Goal: Task Accomplishment & Management: Manage account settings

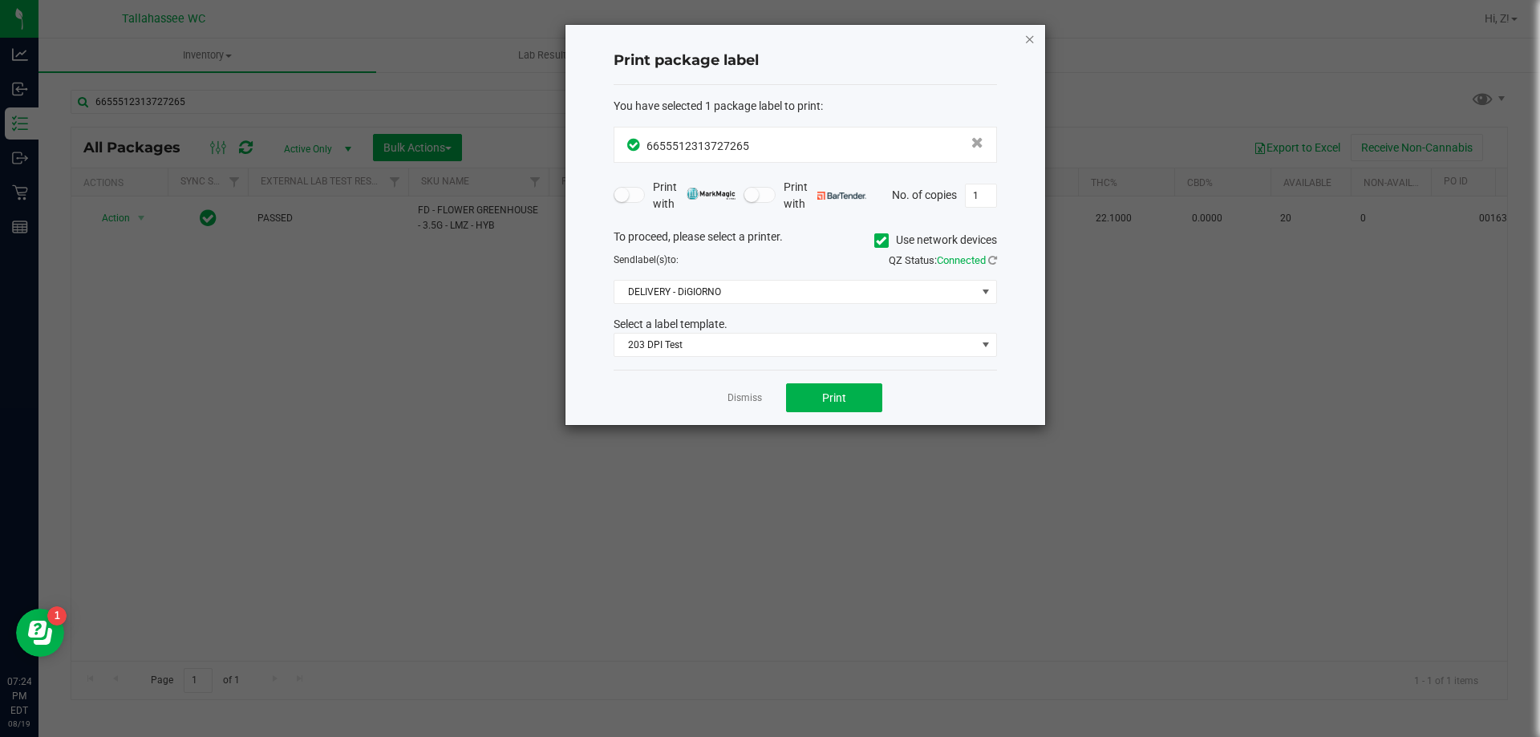
click at [1023, 37] on div "Print package label You have selected 1 package label to print : 66555123137272…" at bounding box center [805, 225] width 480 height 400
click at [1032, 38] on icon "button" at bounding box center [1029, 38] width 11 height 19
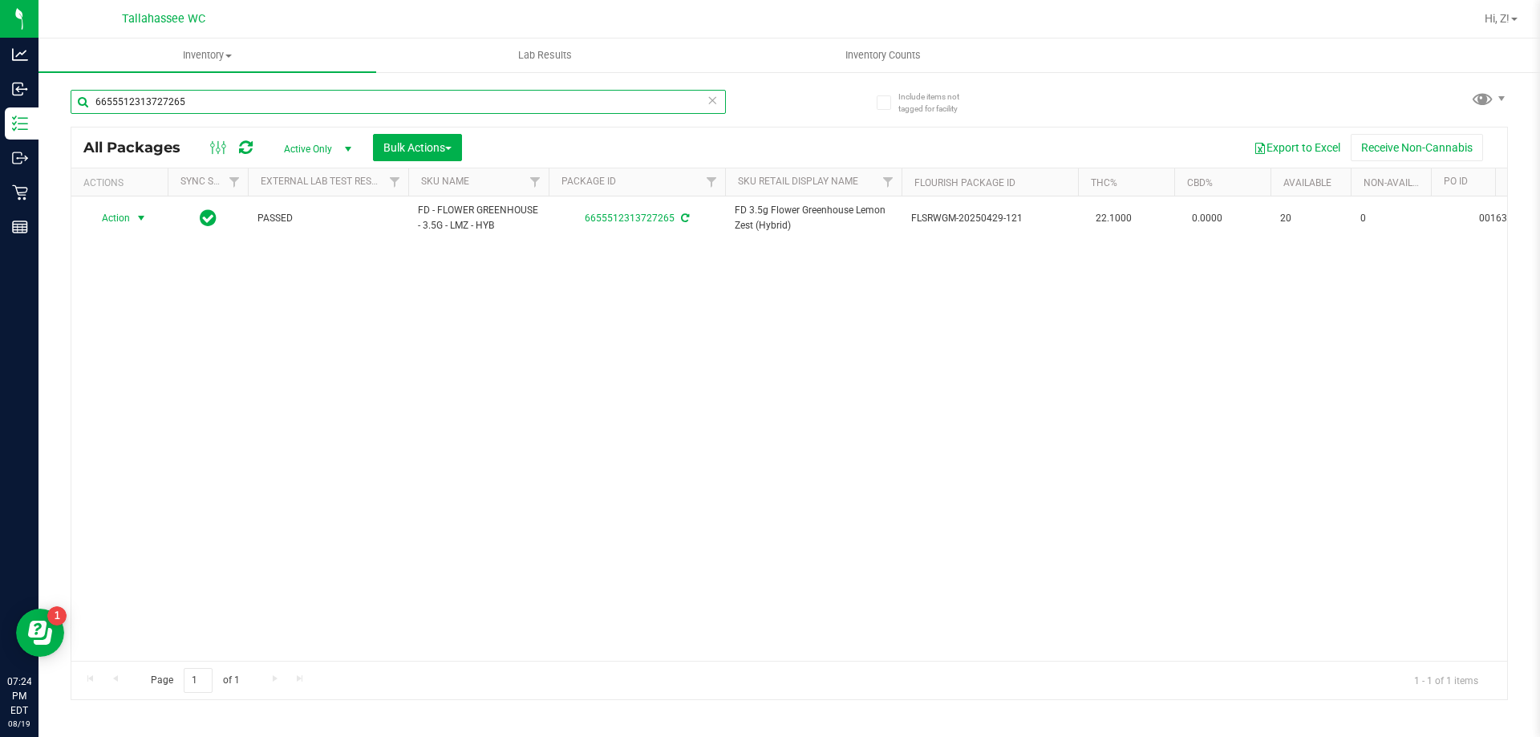
click at [472, 96] on input "6655512313727265" at bounding box center [398, 102] width 655 height 24
type input "pbs"
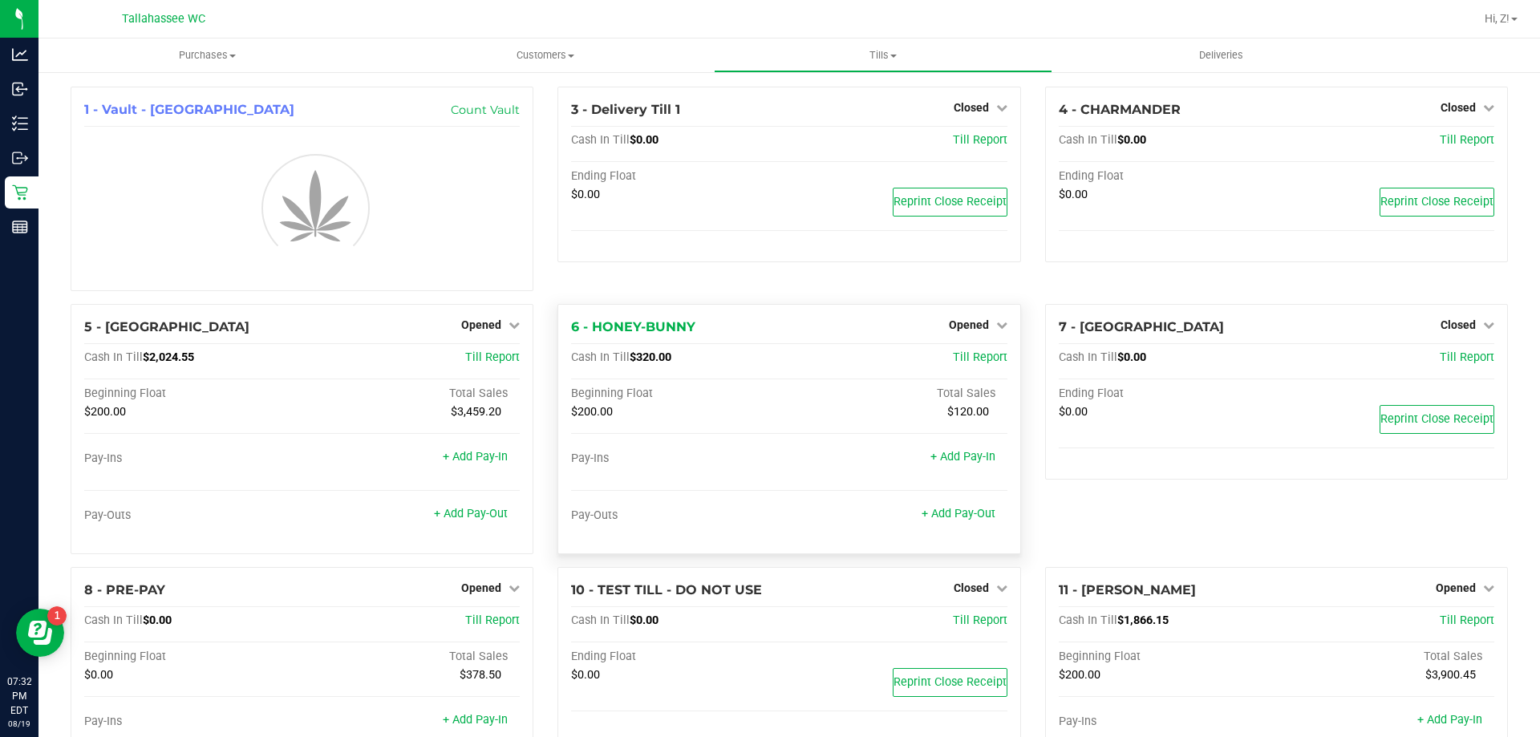
click at [661, 361] on span "$320.00" at bounding box center [651, 357] width 42 height 14
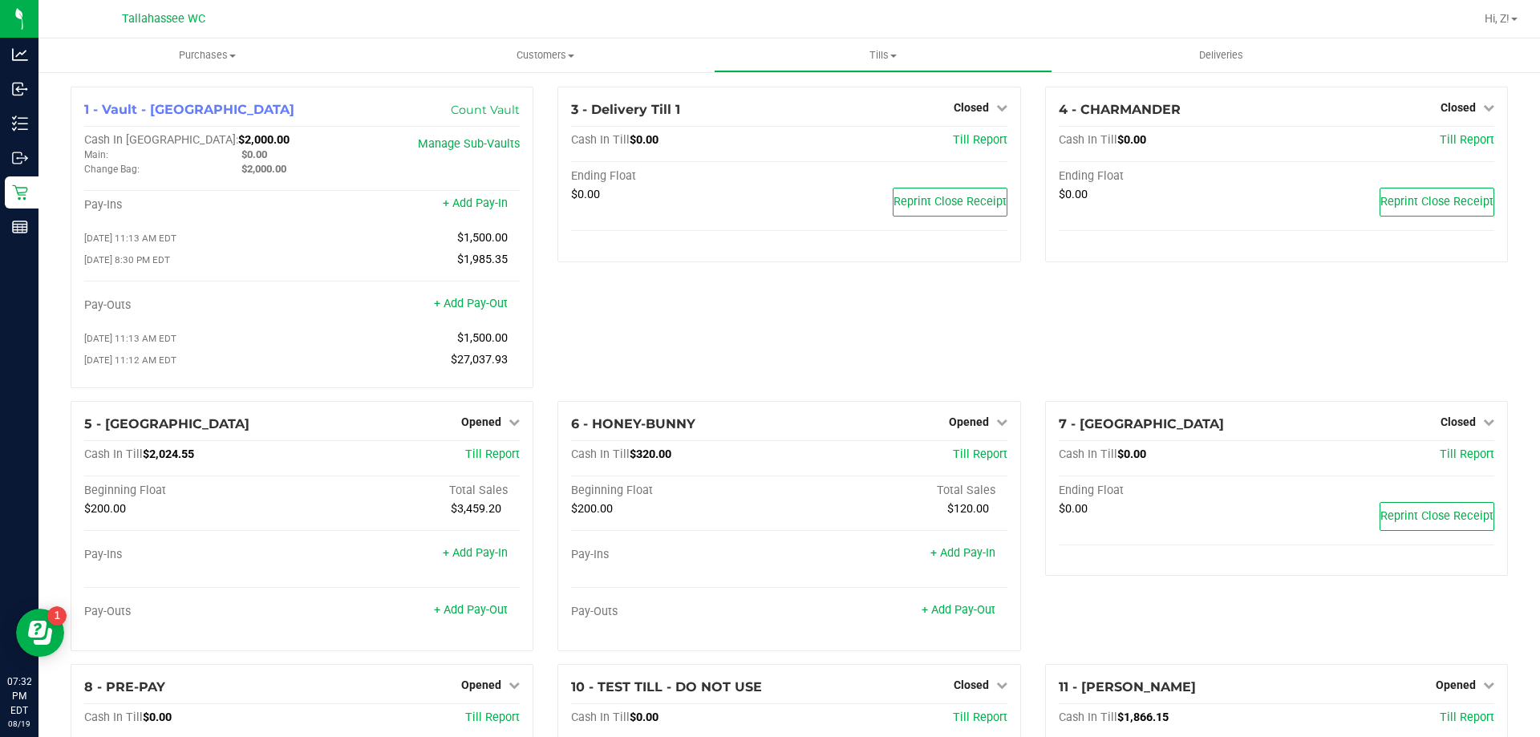
copy span "320.00"
click at [982, 420] on link "Opened" at bounding box center [978, 421] width 59 height 13
click at [979, 452] on div "Close Till" at bounding box center [970, 455] width 119 height 20
click at [976, 461] on link "Close Till" at bounding box center [970, 454] width 43 height 13
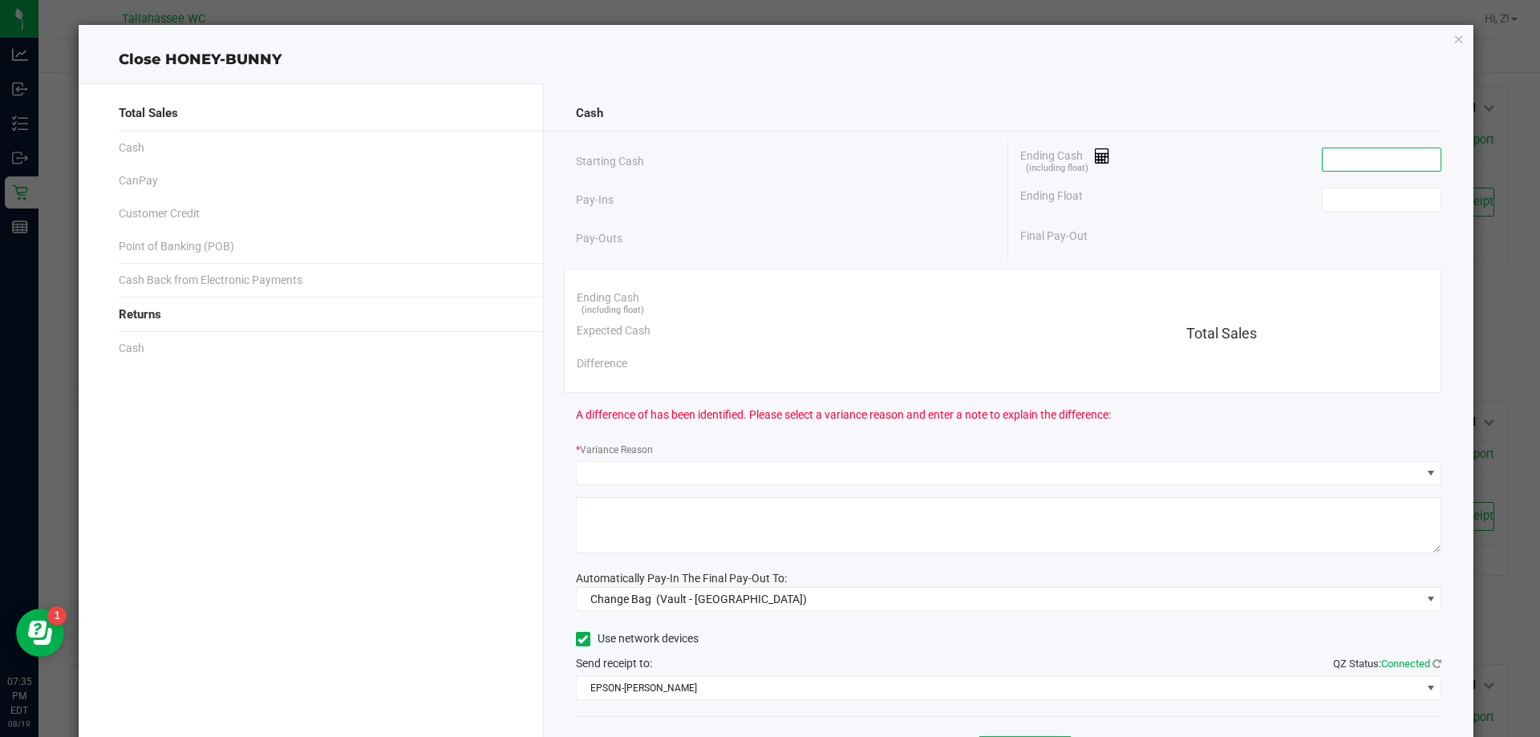
click at [1376, 151] on input at bounding box center [1381, 159] width 118 height 22
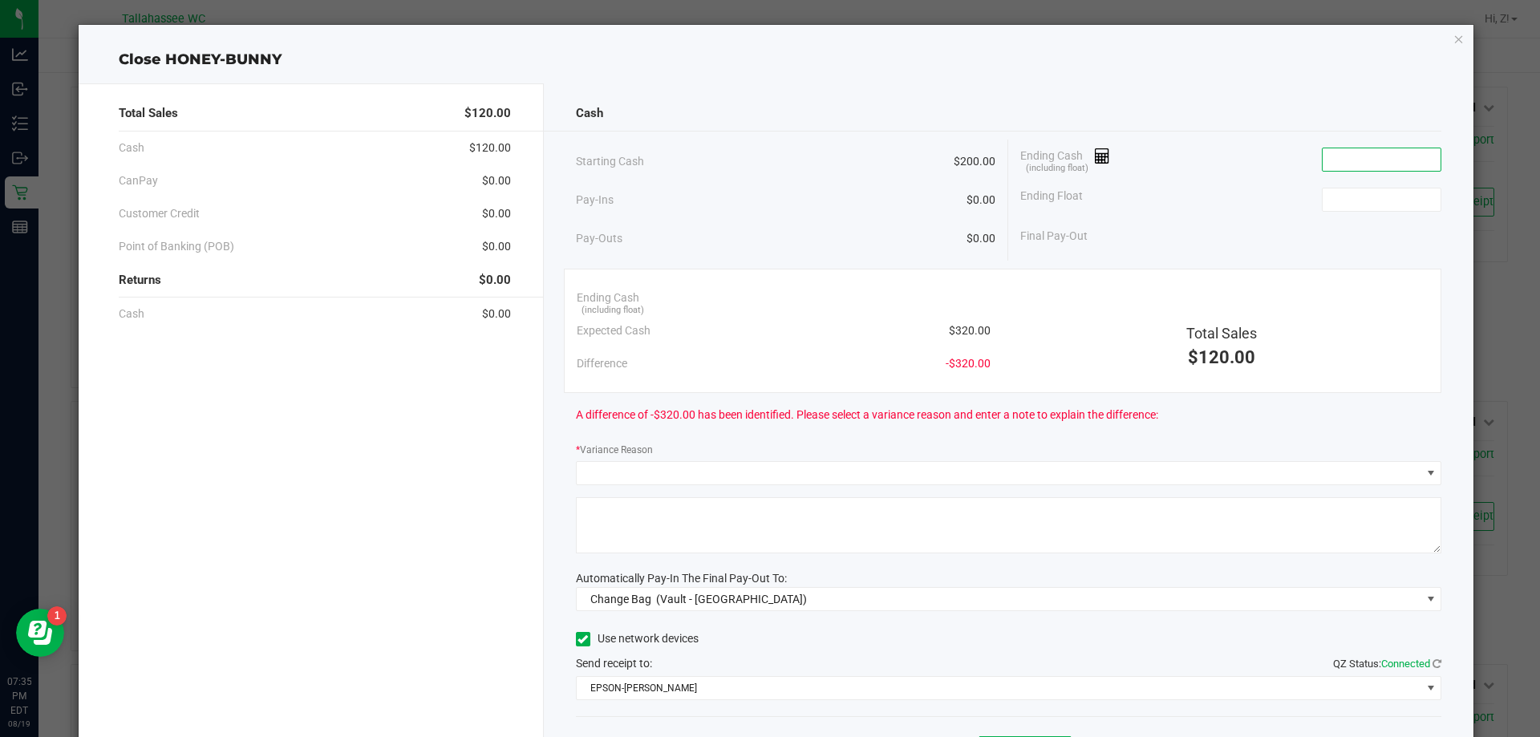
paste input "320"
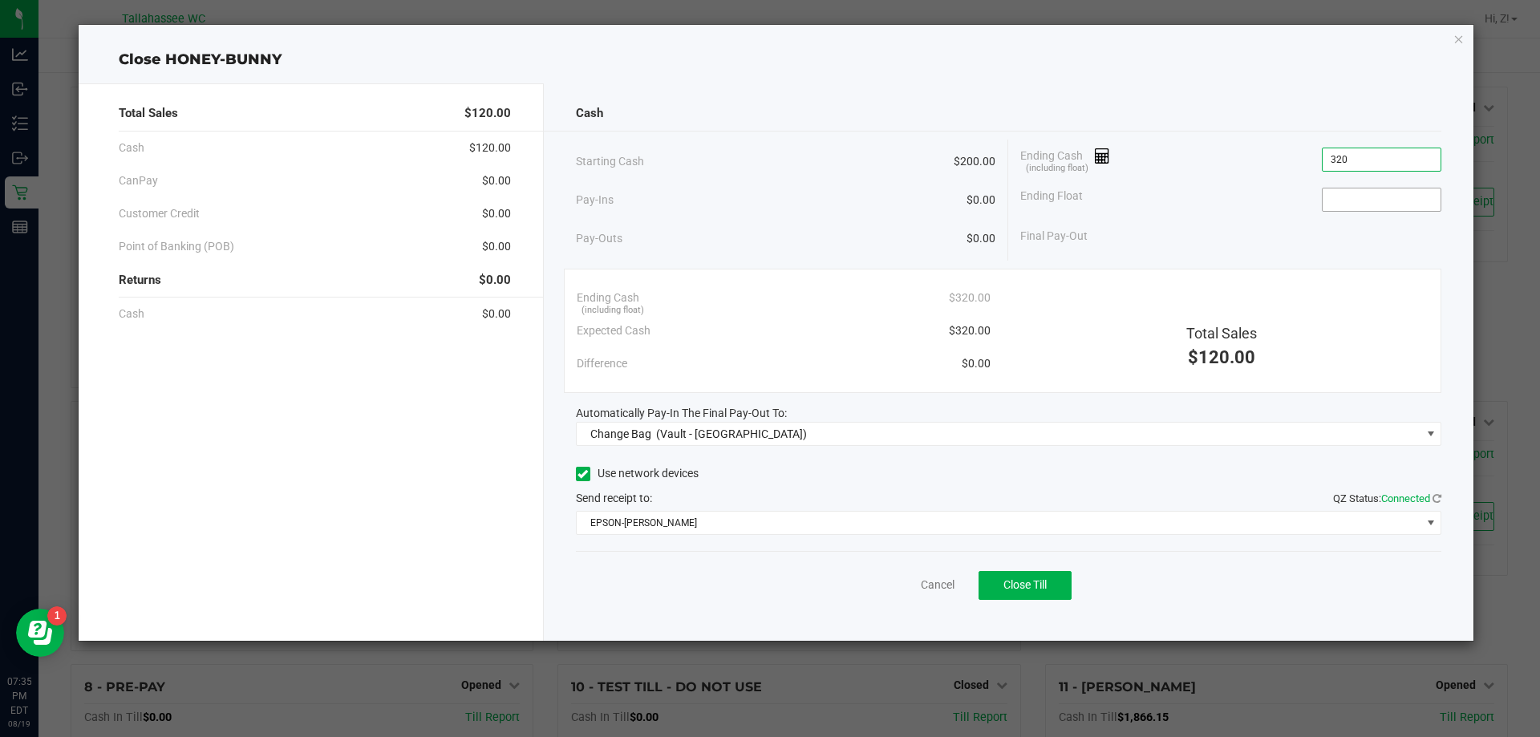
type input "$320.00"
click at [1391, 206] on input at bounding box center [1381, 199] width 118 height 22
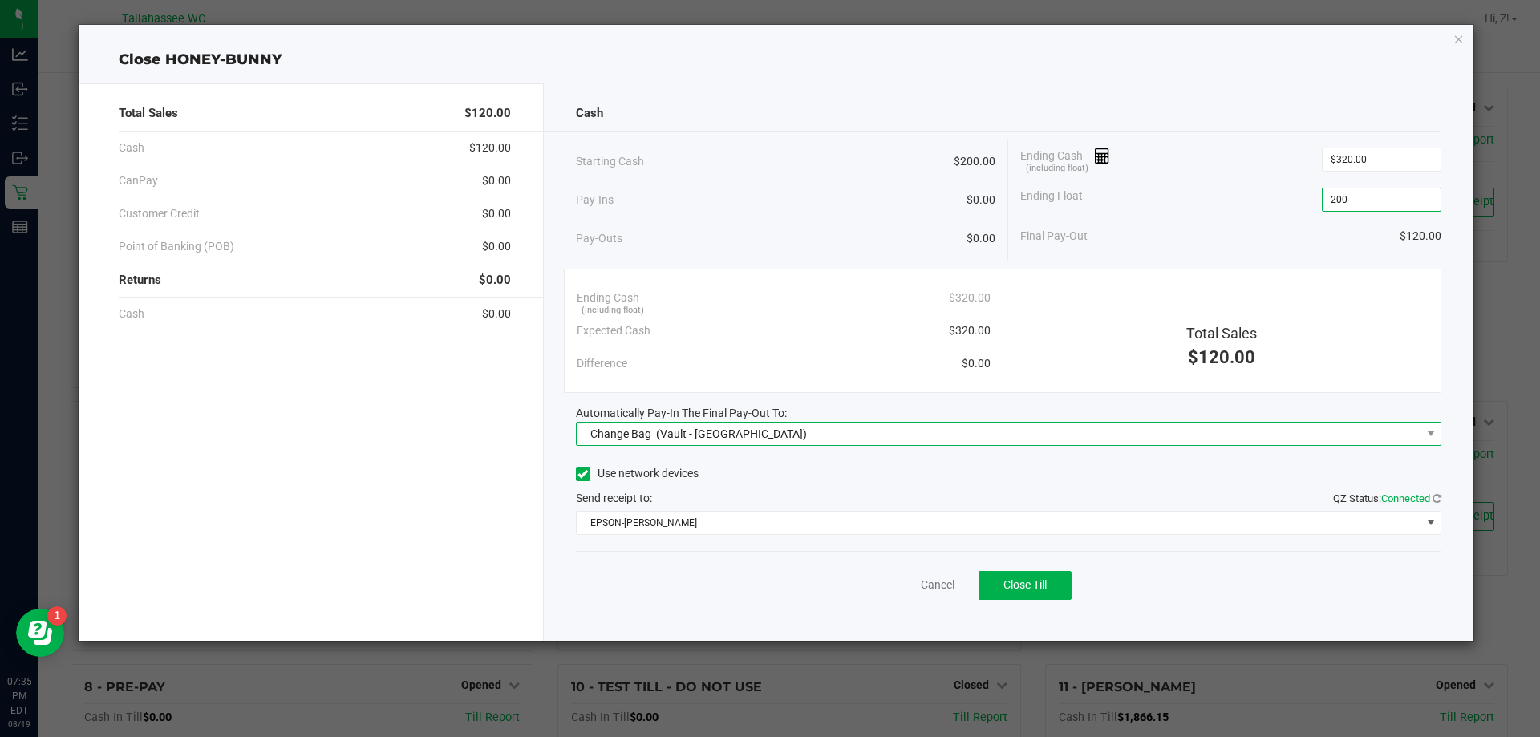
type input "$200.00"
click at [798, 443] on span "Change Bag (Vault - Tallahassee)" at bounding box center [999, 434] width 844 height 22
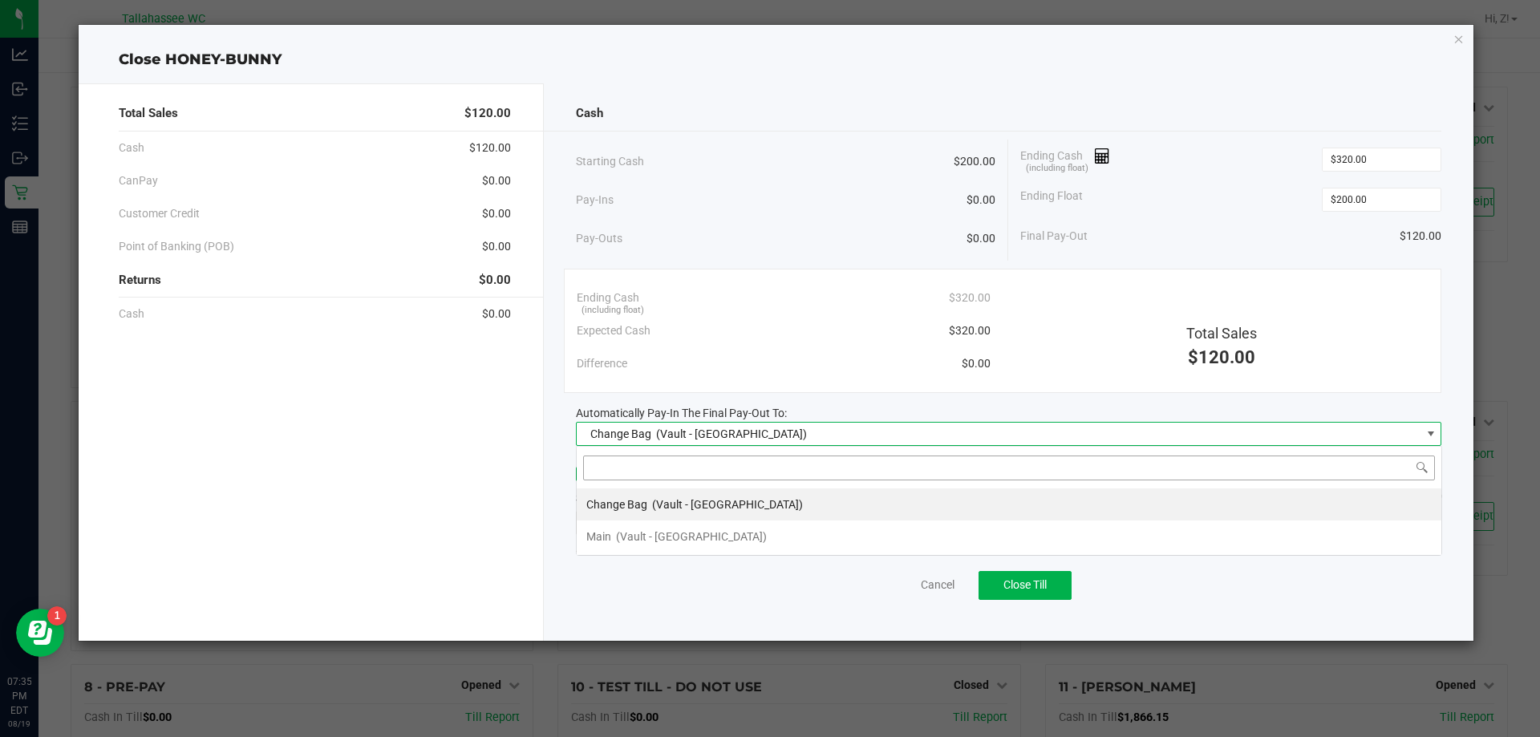
scroll to position [24, 865]
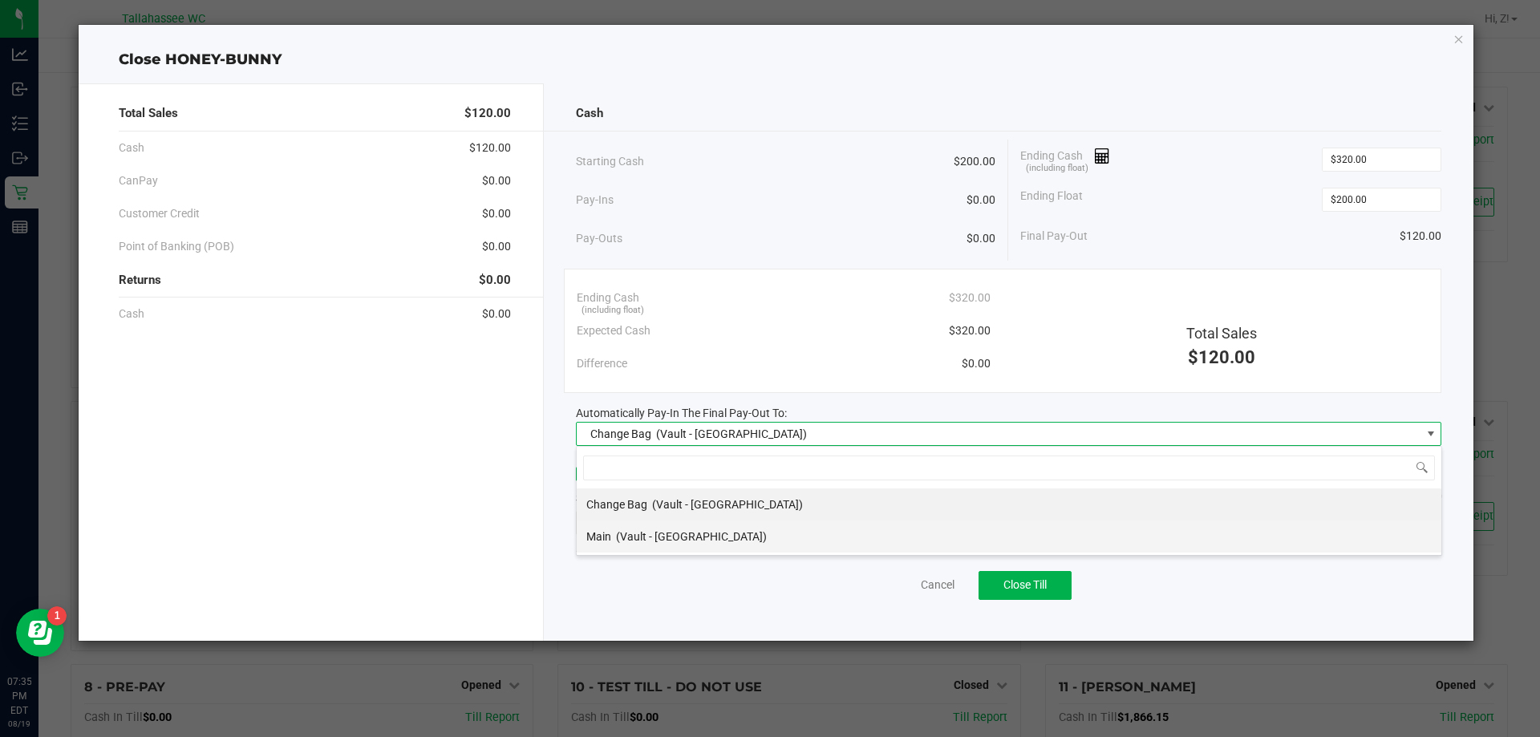
click at [650, 541] on span "(Vault - Tallahassee)" at bounding box center [691, 536] width 151 height 13
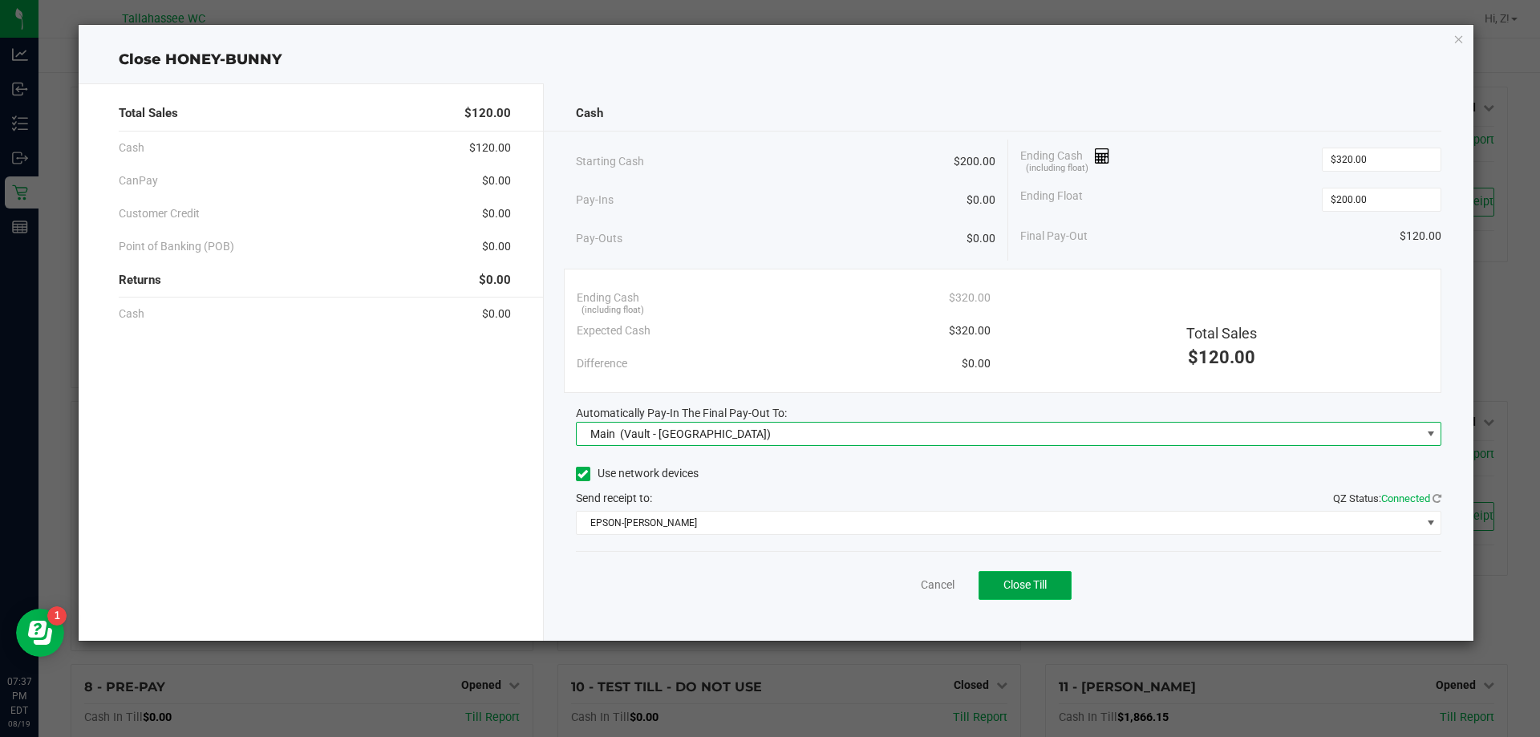
click at [1033, 586] on span "Close Till" at bounding box center [1024, 584] width 43 height 13
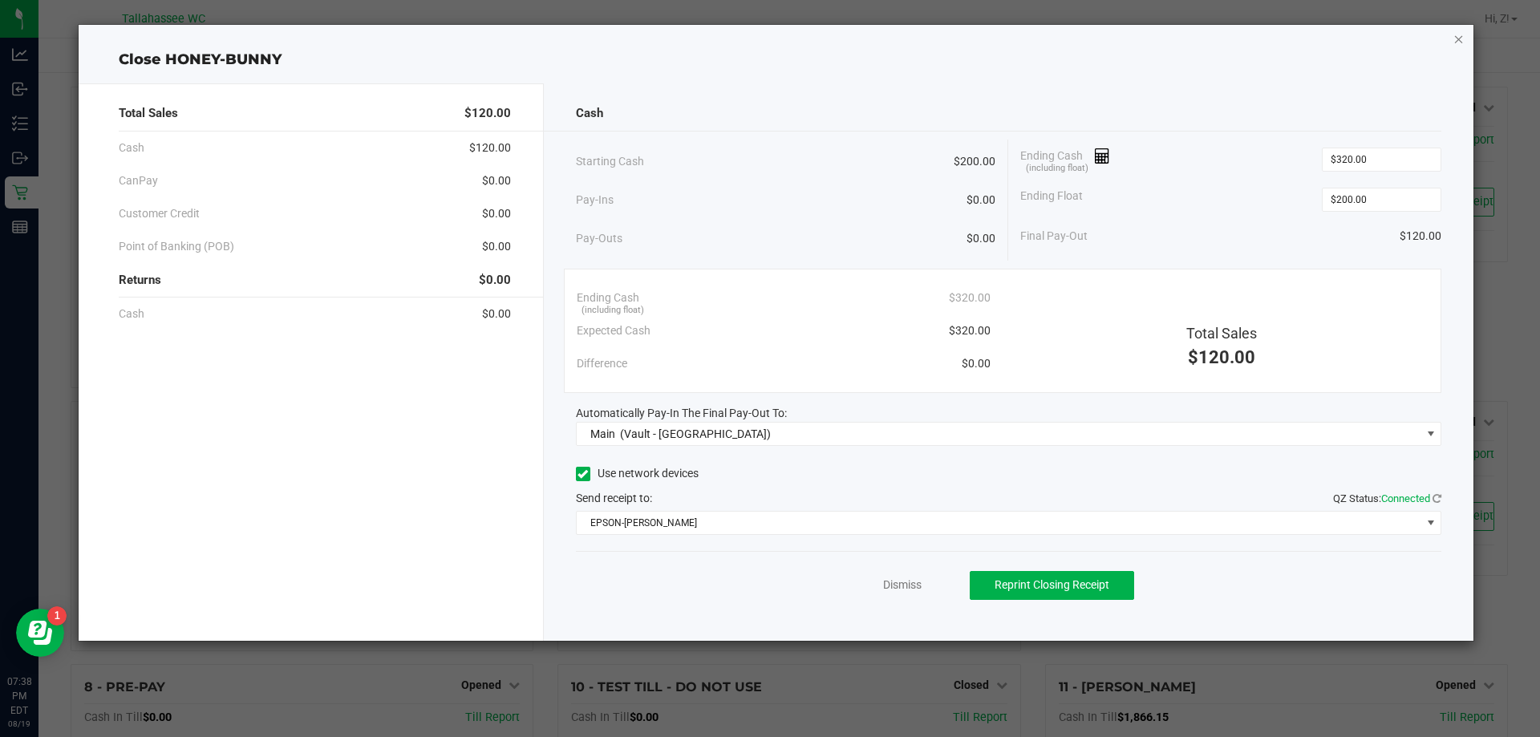
click at [1458, 39] on icon "button" at bounding box center [1458, 38] width 11 height 19
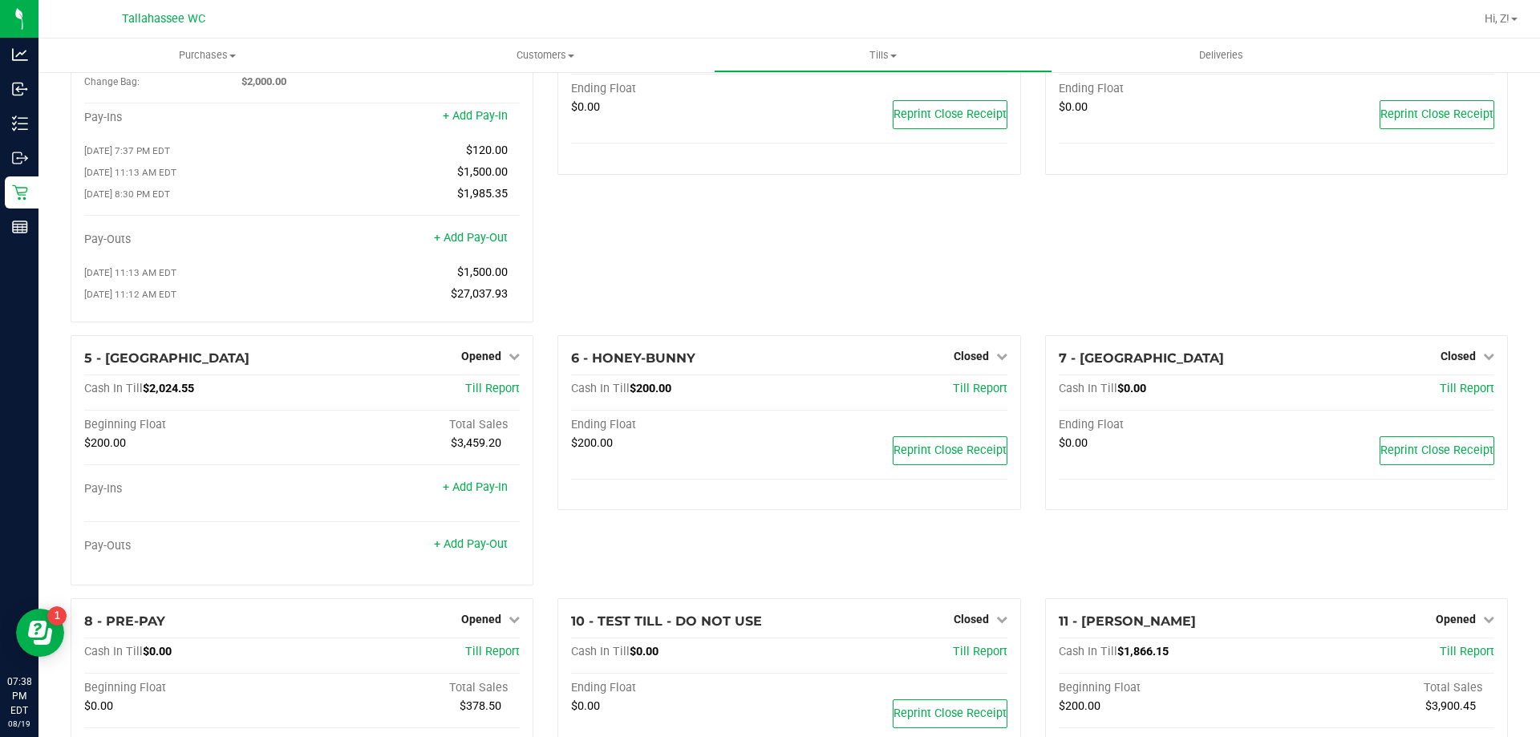
scroll to position [0, 0]
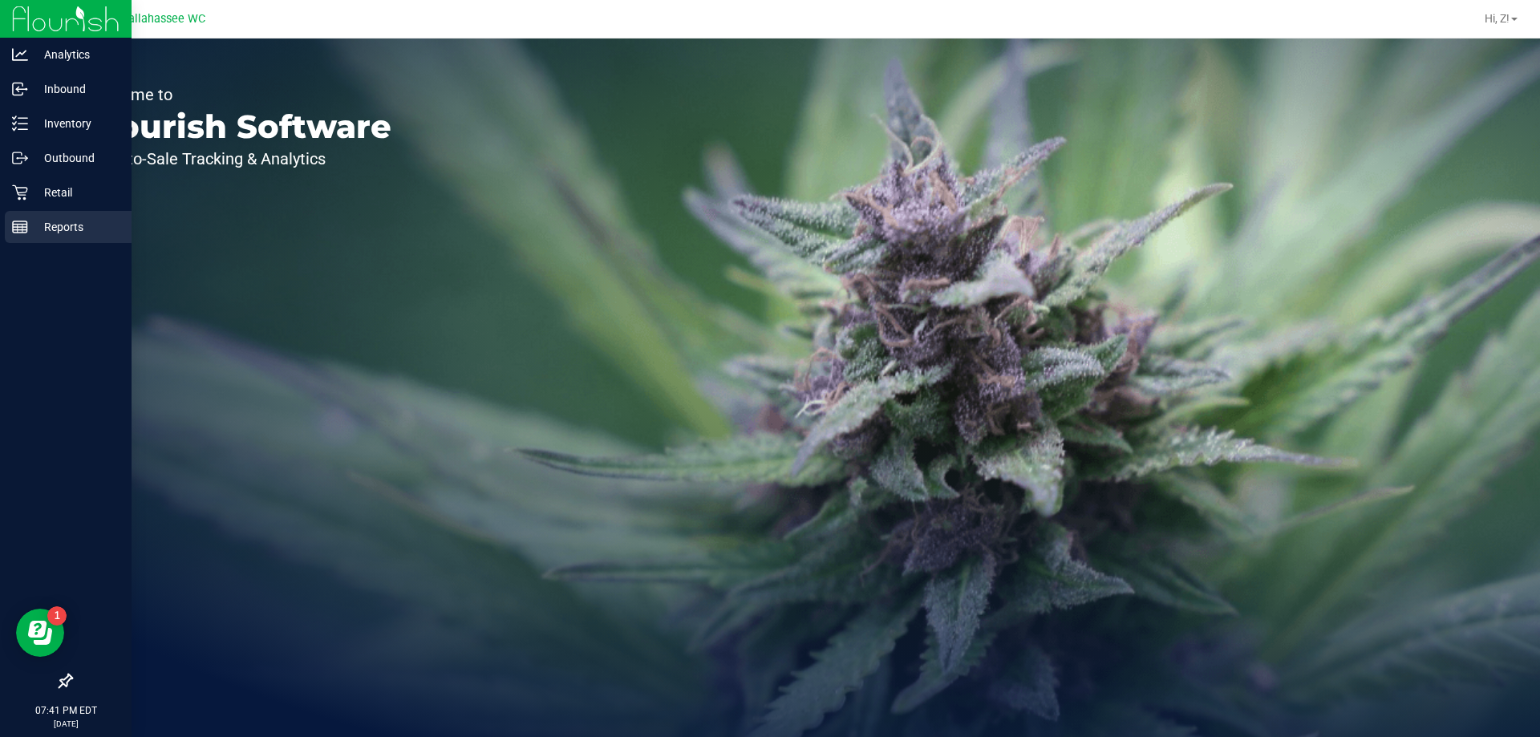
click at [27, 225] on rect at bounding box center [20, 226] width 14 height 11
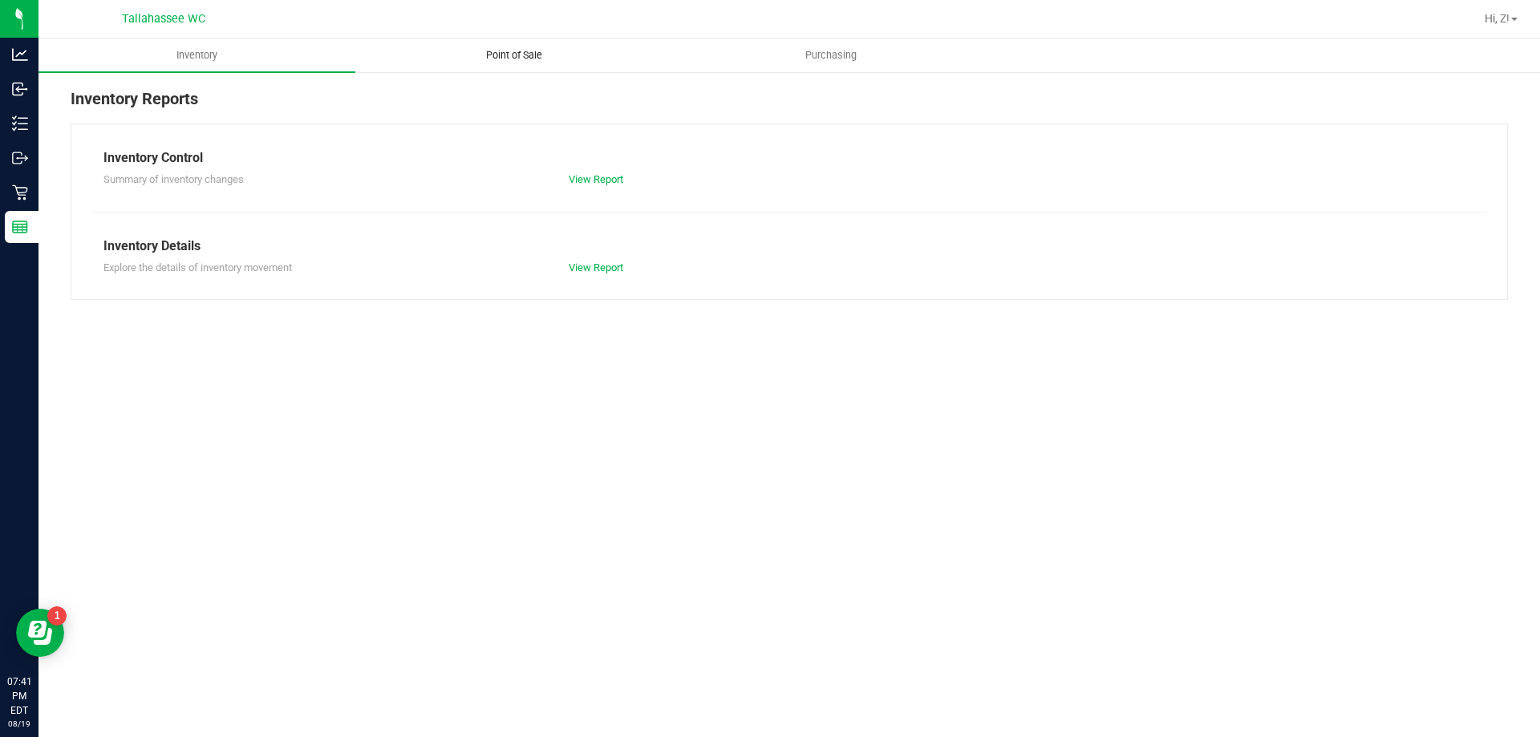
click at [532, 62] on span "Point of Sale" at bounding box center [513, 55] width 99 height 14
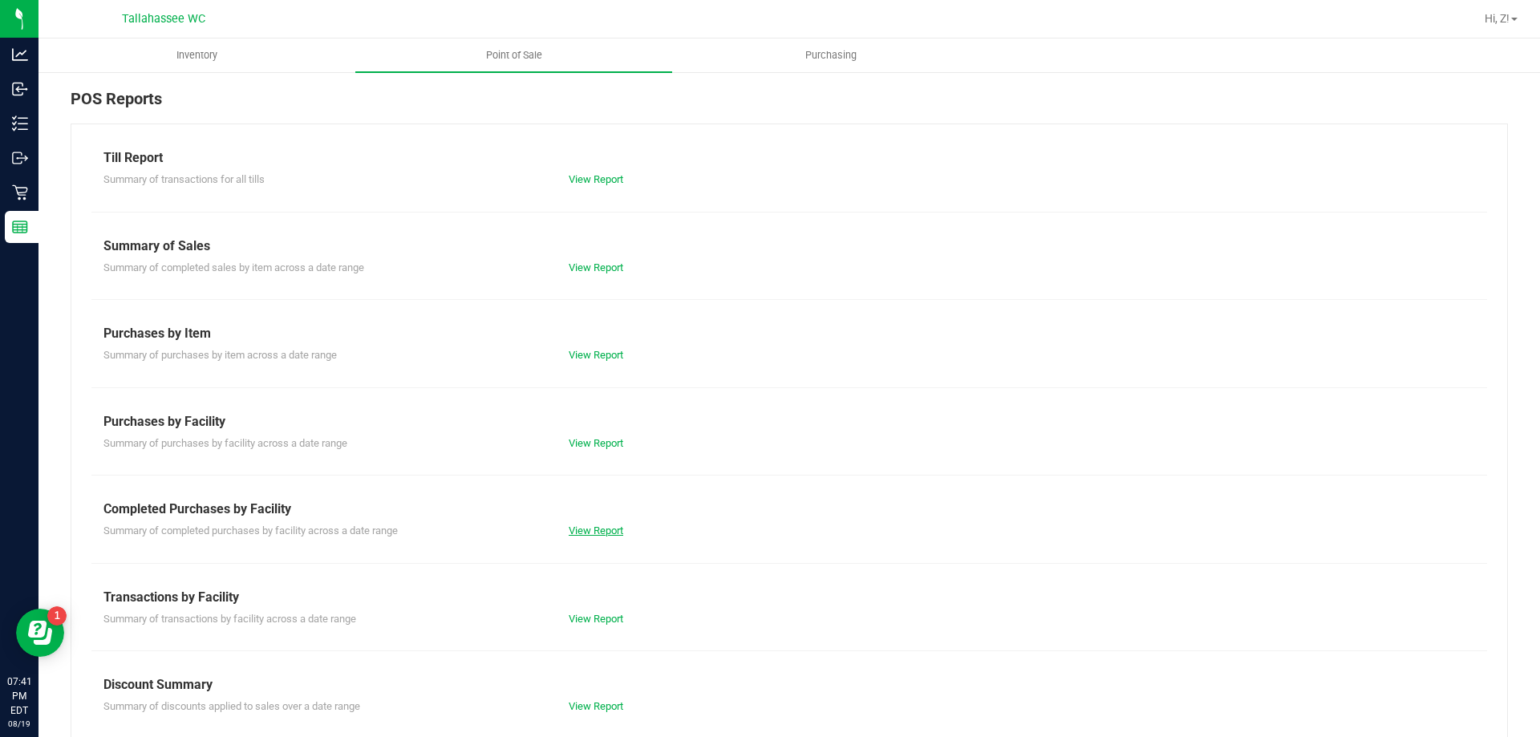
click at [589, 534] on link "View Report" at bounding box center [596, 530] width 55 height 12
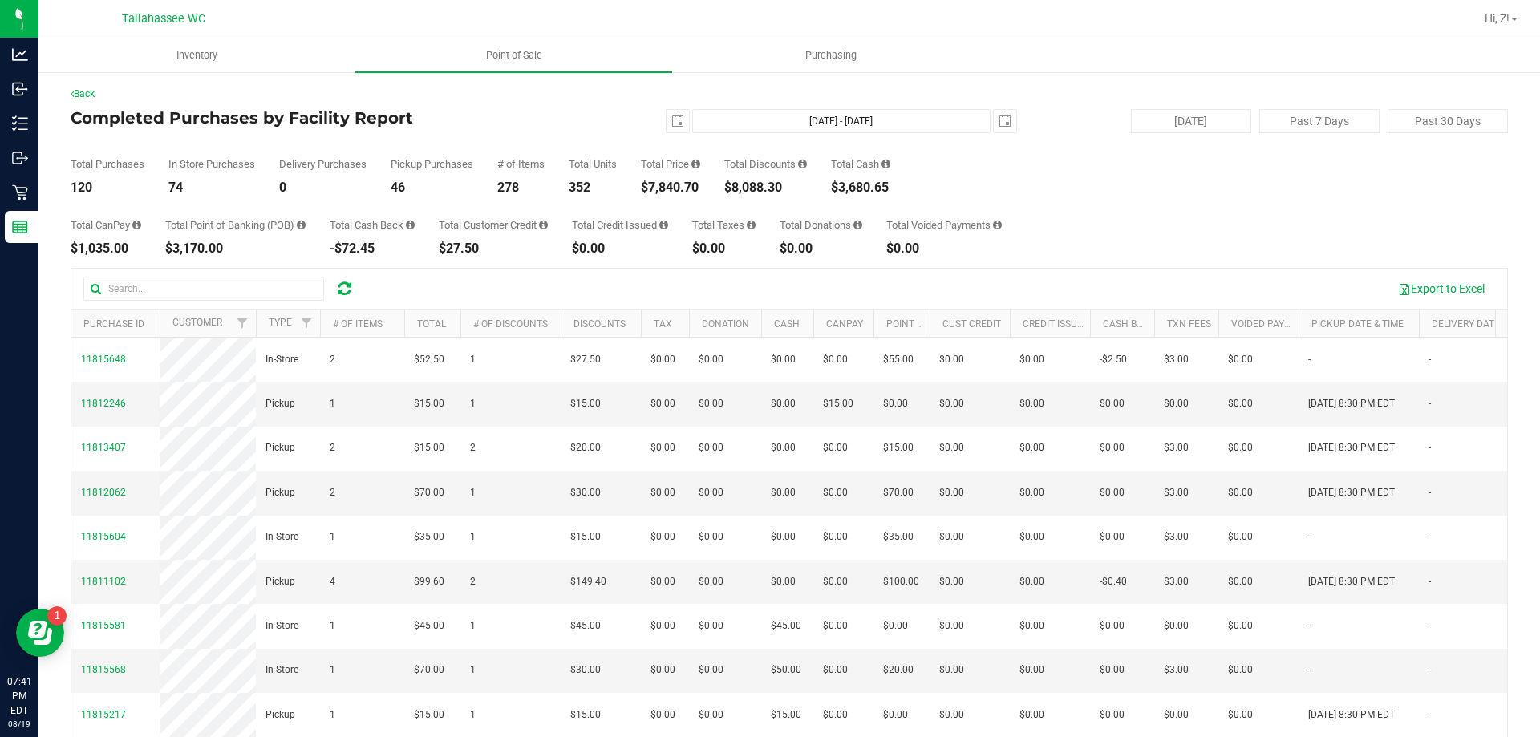
click at [683, 188] on div "$7,840.70" at bounding box center [670, 187] width 59 height 13
copy div "7,840.70"
click at [671, 124] on span "select" at bounding box center [677, 121] width 13 height 13
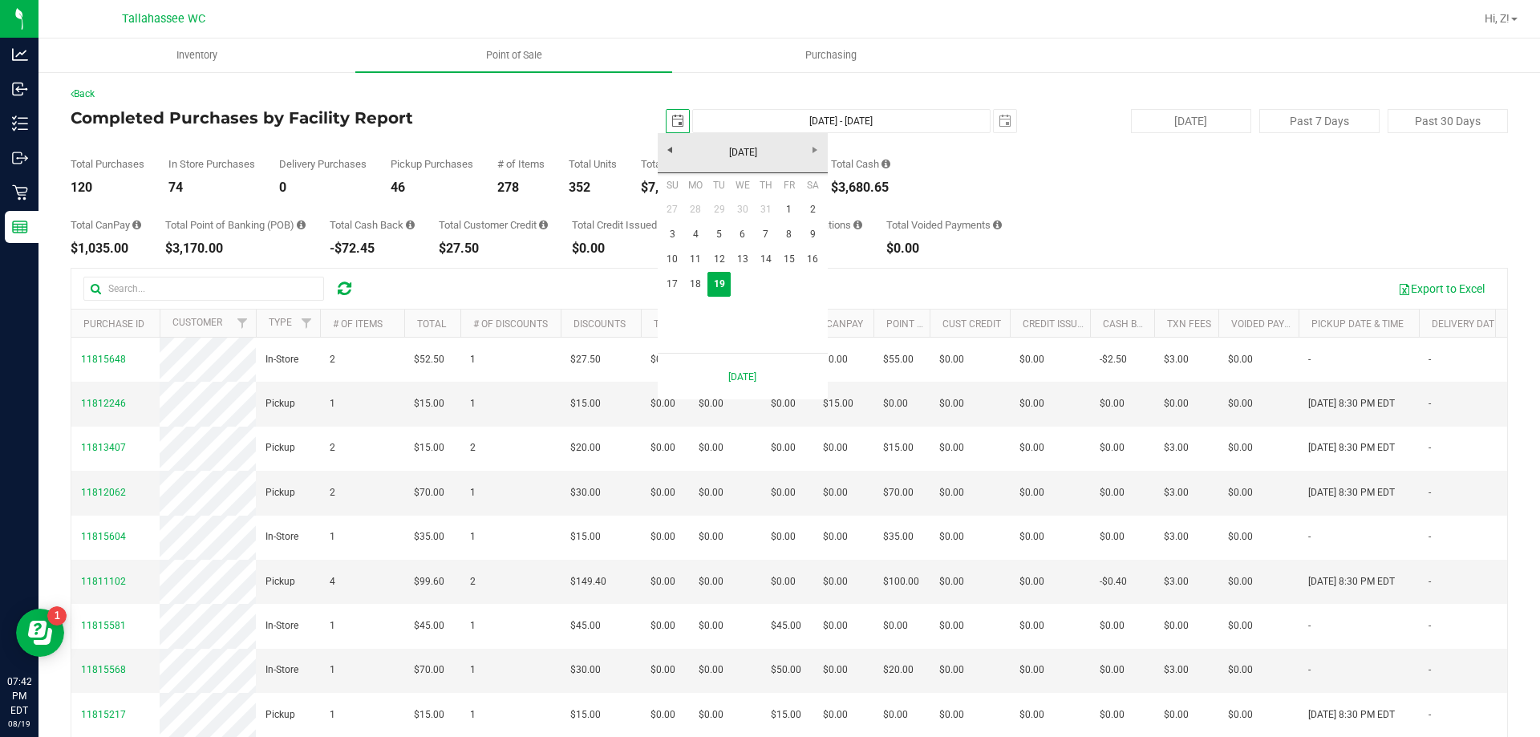
scroll to position [0, 40]
click at [670, 283] on link "17" at bounding box center [672, 284] width 23 height 25
type input "2025-08-17"
type input "Aug 17, 2025 - Aug 19, 2025"
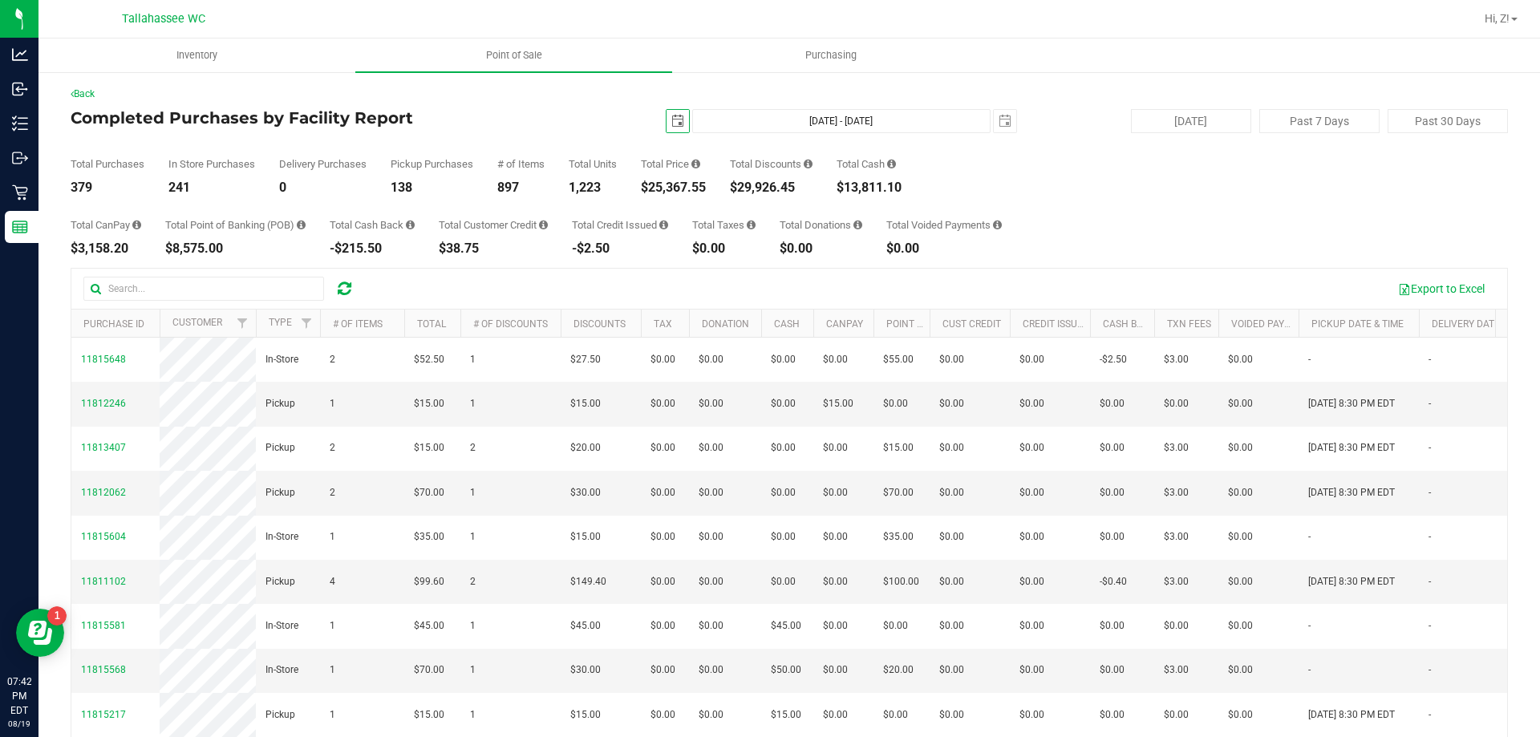
click at [673, 186] on div "$25,367.55" at bounding box center [673, 187] width 65 height 13
copy div "25,367.55"
click at [671, 120] on span "select" at bounding box center [677, 121] width 13 height 13
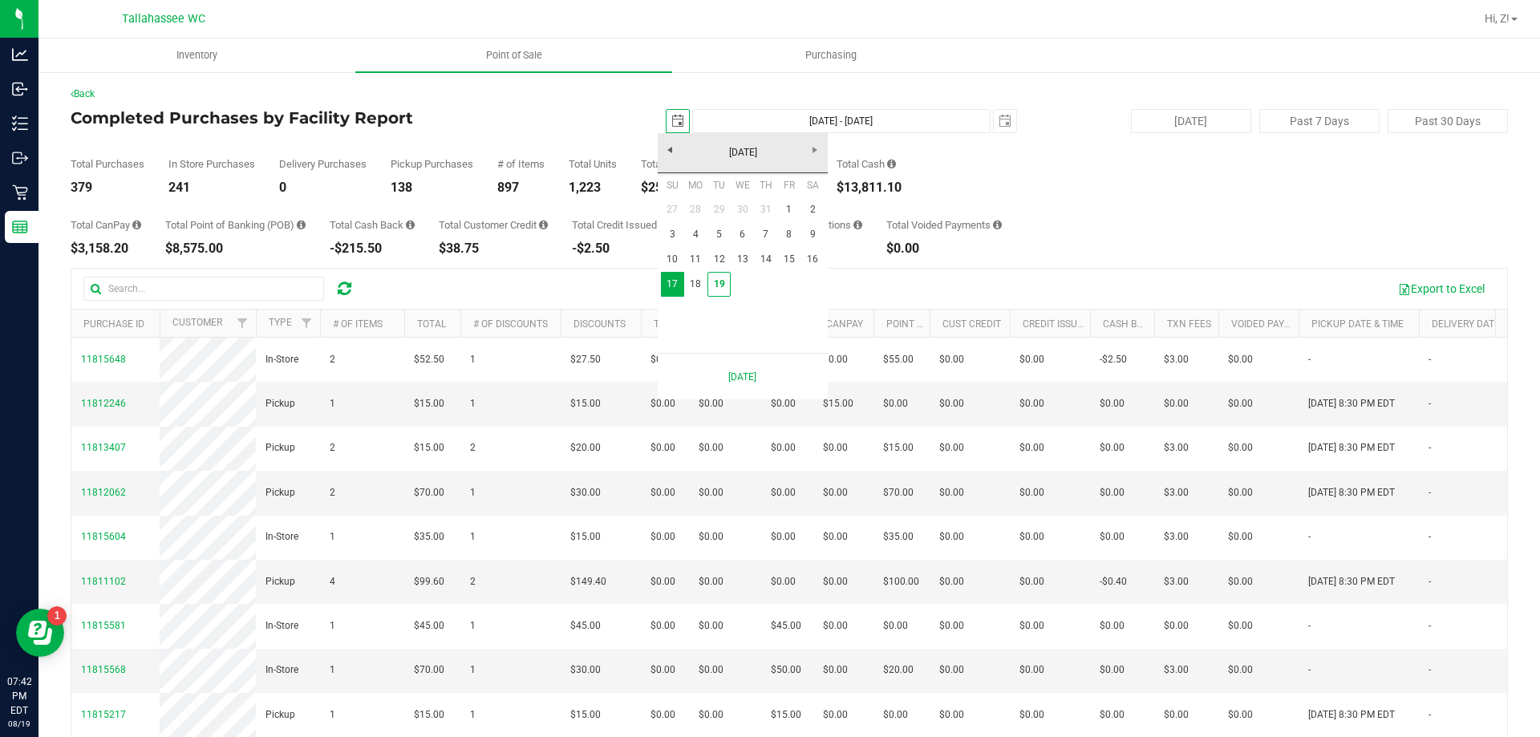
scroll to position [0, 40]
click at [668, 215] on link "27" at bounding box center [672, 209] width 23 height 25
type input "2025-07-27"
type input "Jul 27, 2025 - Aug 19, 2025"
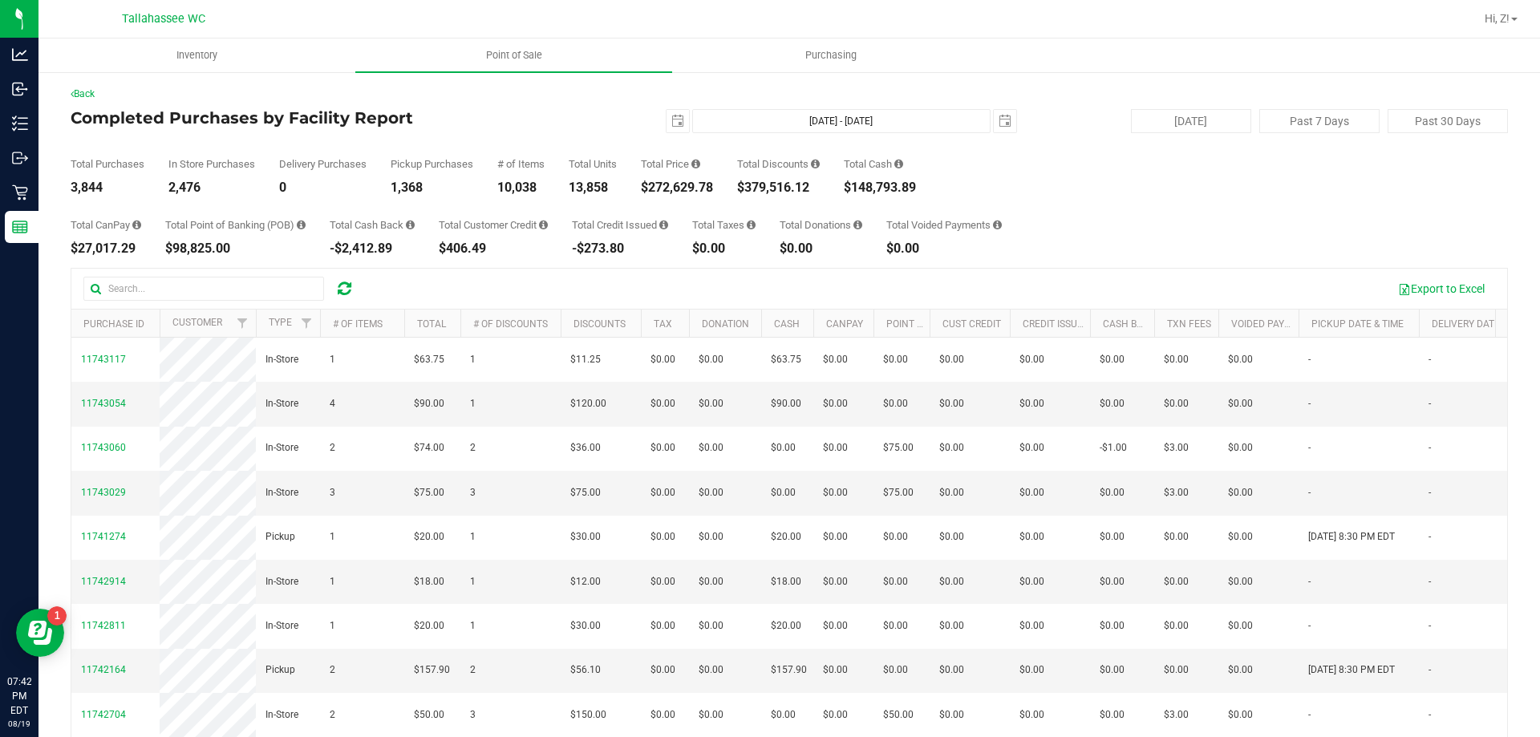
click at [688, 184] on div "$272,629.78" at bounding box center [677, 187] width 72 height 13
copy div "272,629.78"
click at [672, 116] on span "select" at bounding box center [677, 121] width 13 height 13
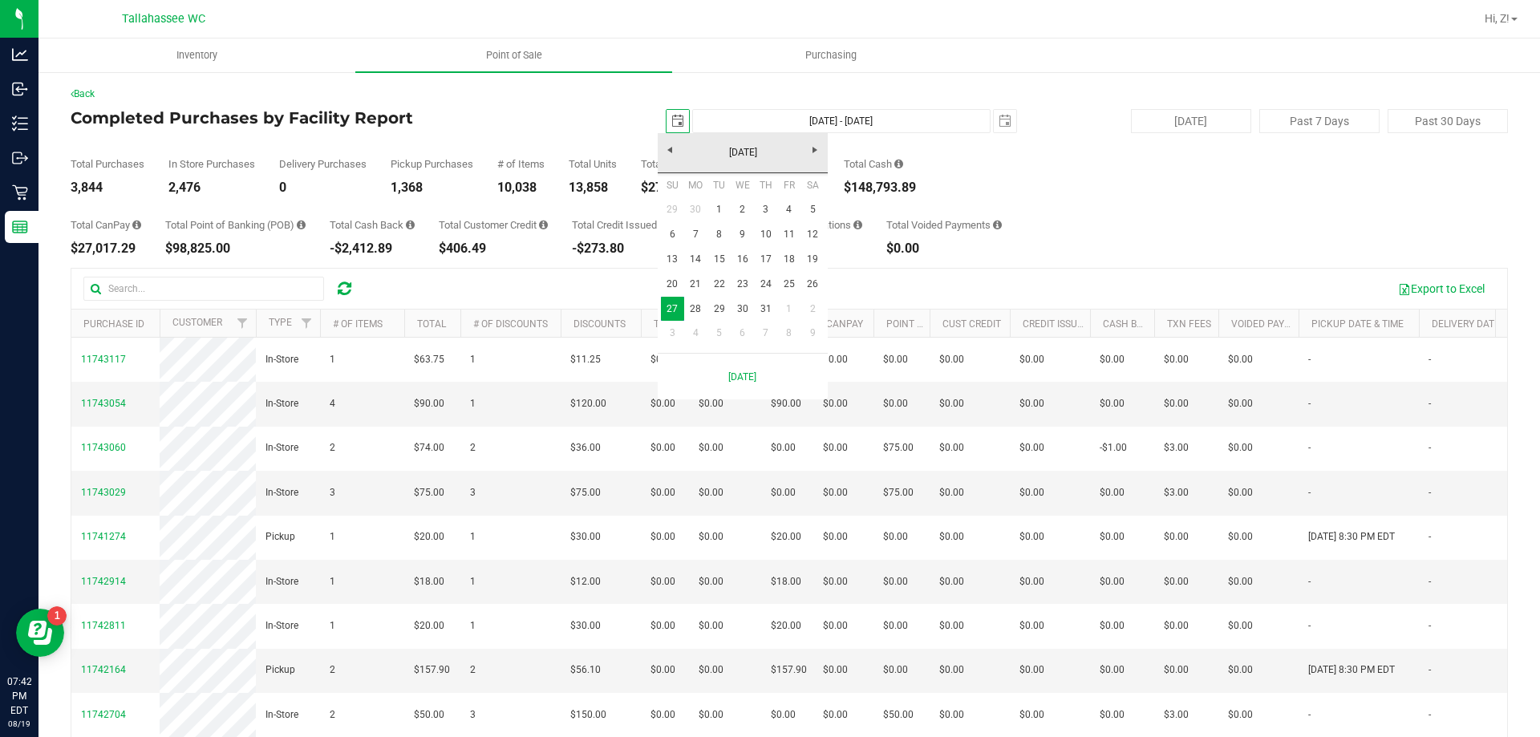
scroll to position [0, 40]
click at [808, 147] on link "Next" at bounding box center [815, 149] width 25 height 25
click at [716, 278] on link "19" at bounding box center [718, 284] width 23 height 25
type input "2025-08-19"
type input "Aug 19, 2025 - Aug 19, 2025"
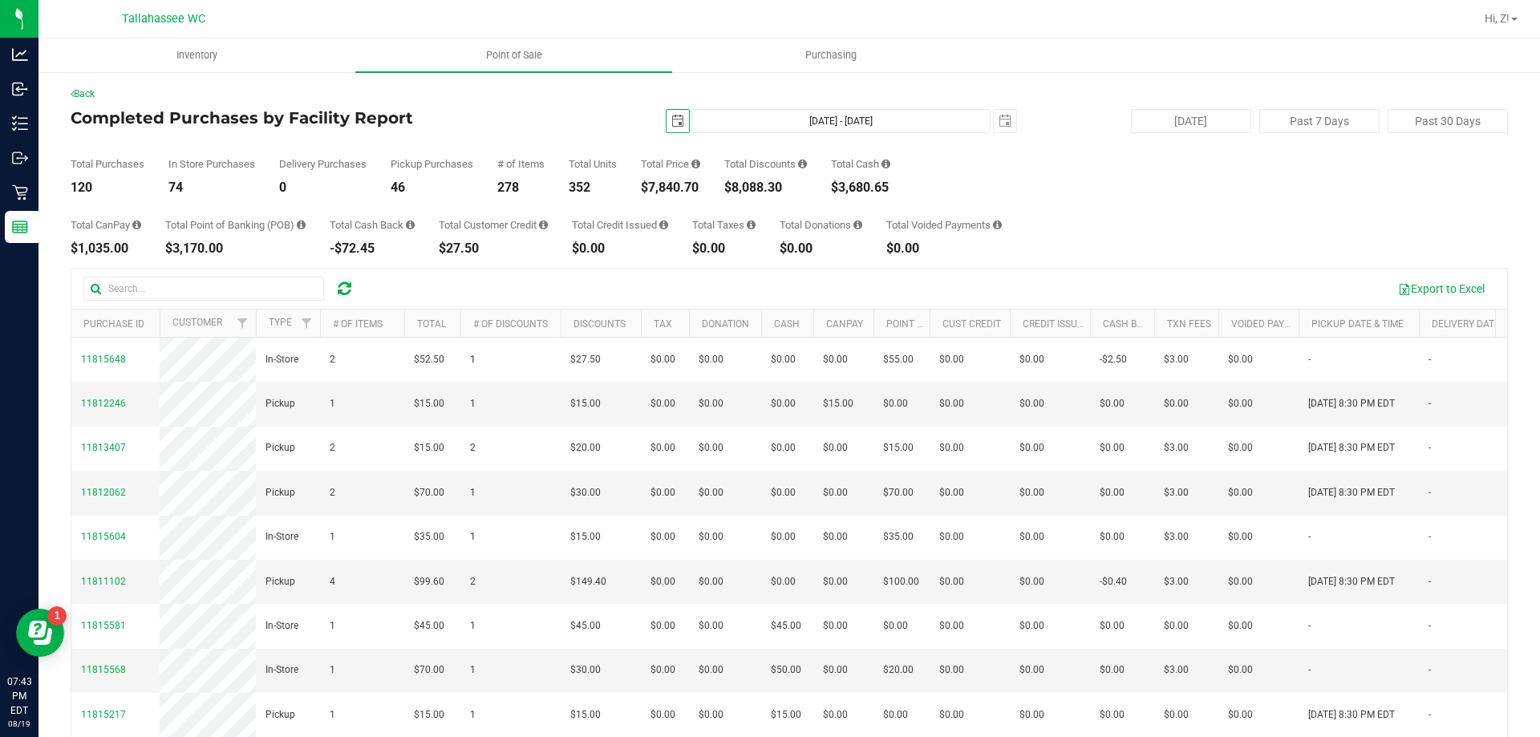
click at [762, 182] on div "$8,088.30" at bounding box center [765, 187] width 83 height 13
copy div "8,088.30"
click at [81, 182] on div "120" at bounding box center [108, 187] width 74 height 13
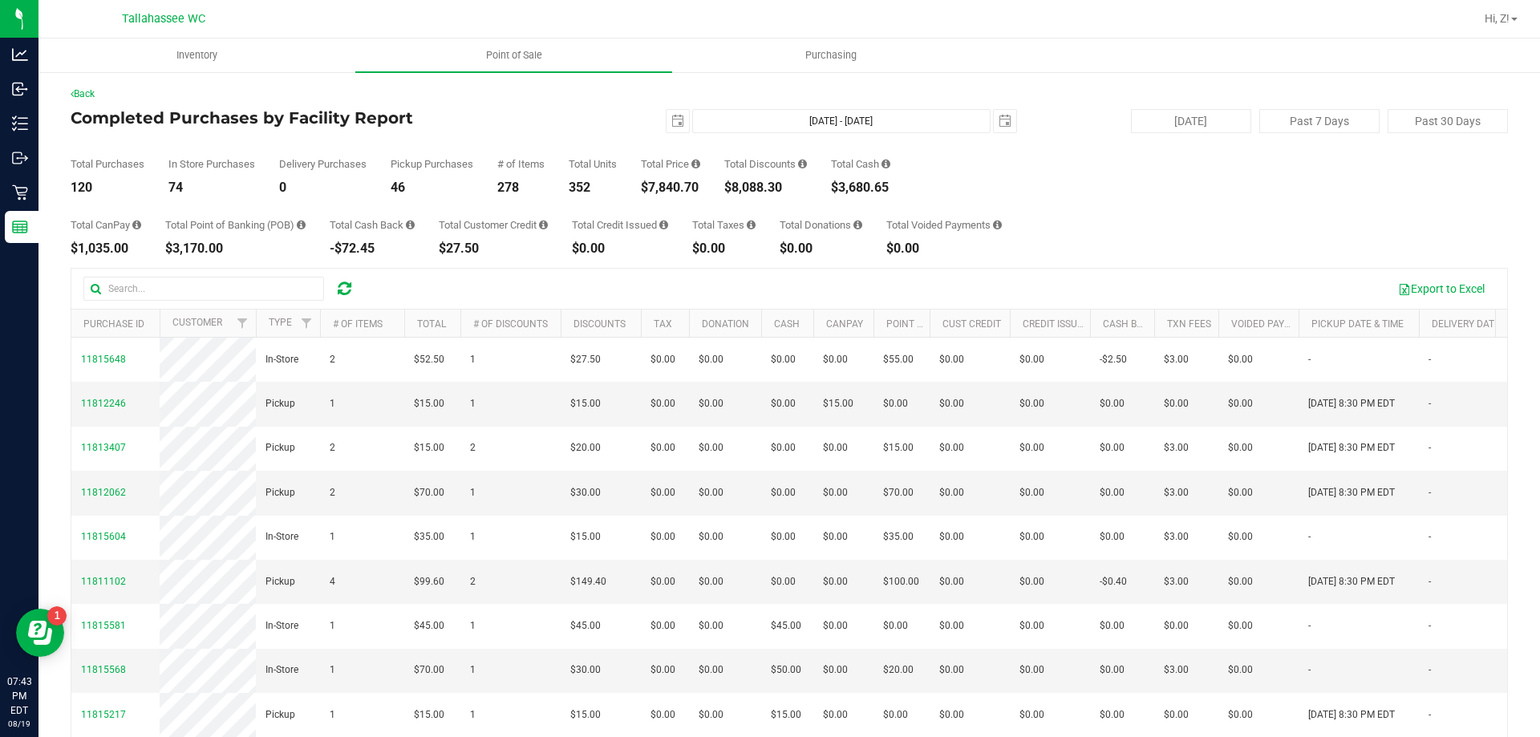
copy div "120"
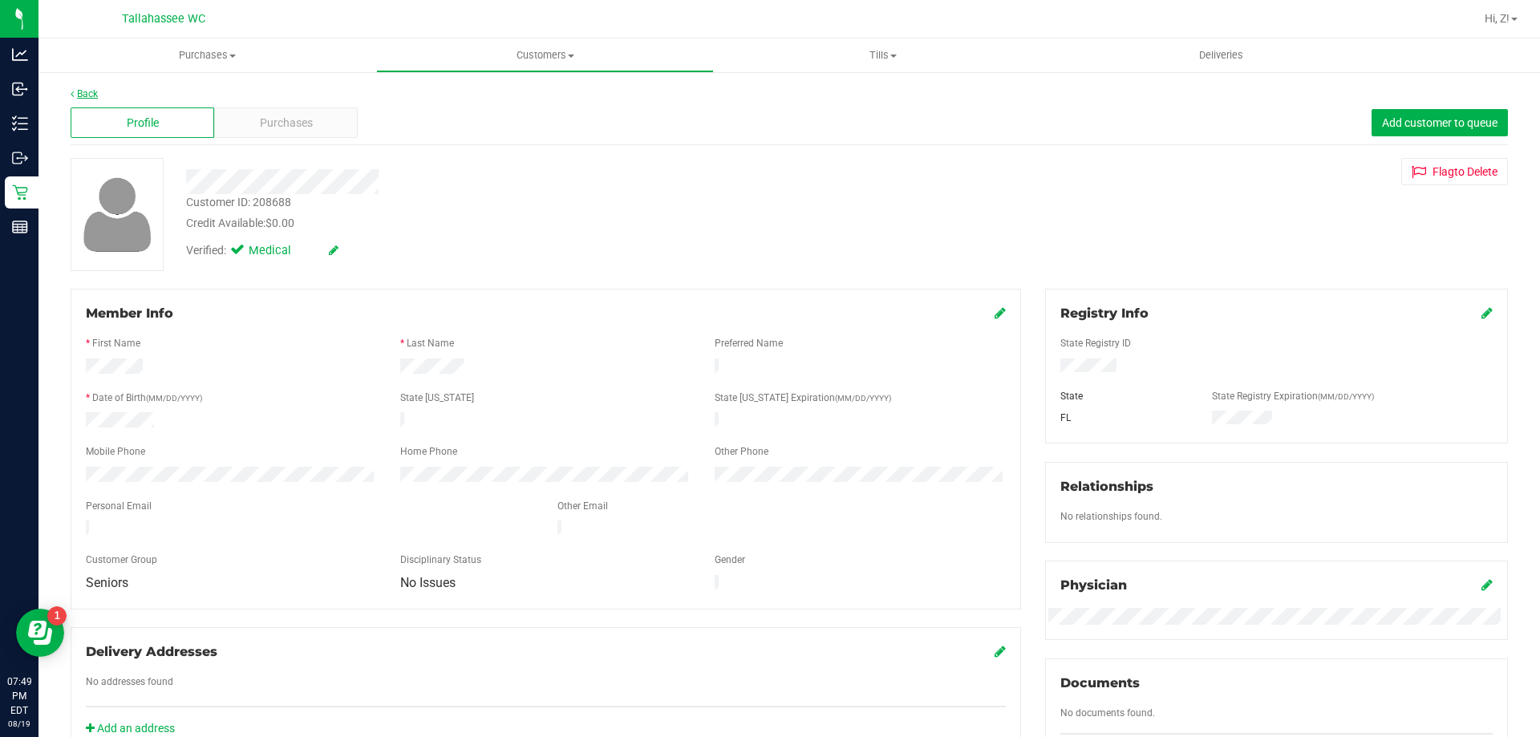
click at [89, 92] on link "Back" at bounding box center [84, 93] width 27 height 11
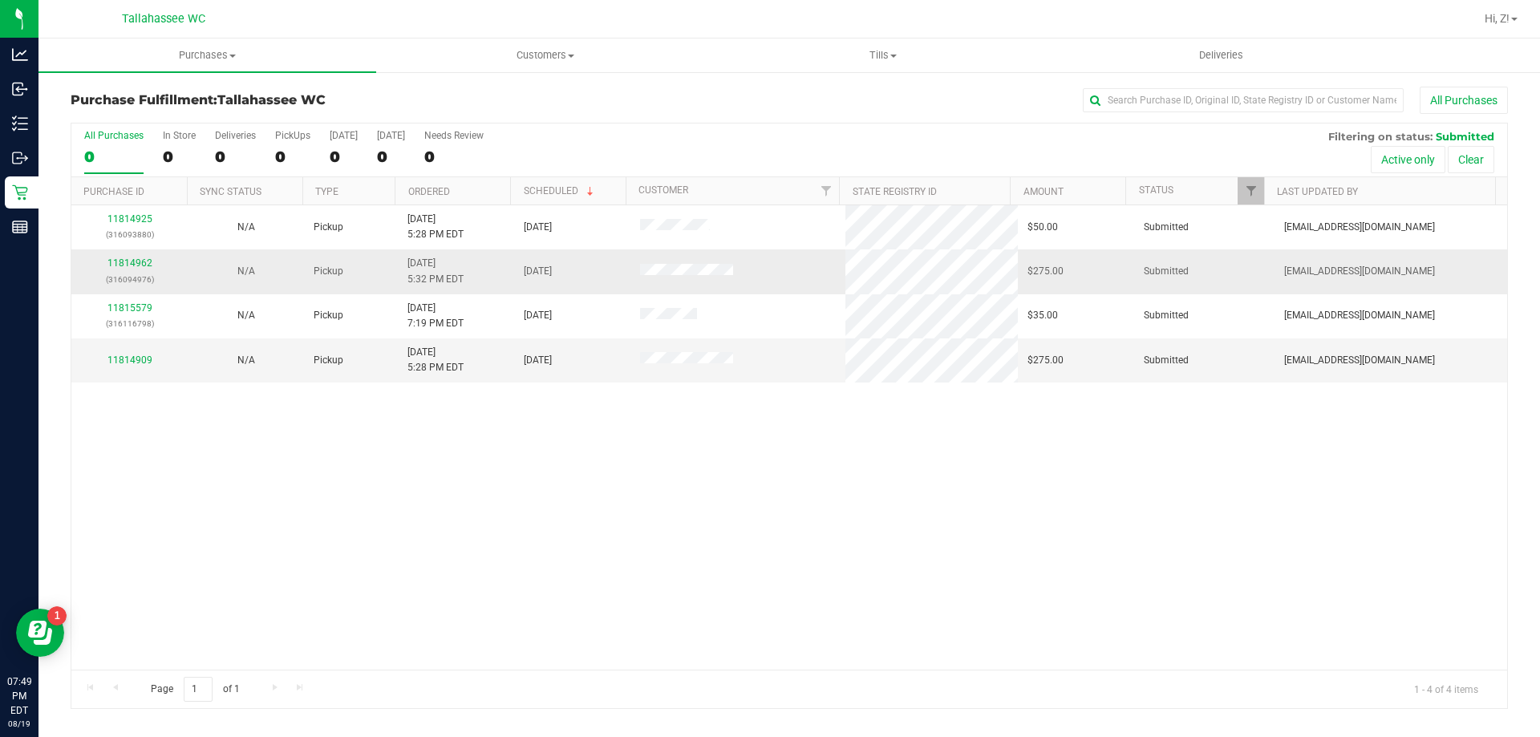
click at [121, 269] on div "11814962 (316094976)" at bounding box center [129, 271] width 97 height 30
click at [123, 261] on link "11814962" at bounding box center [129, 262] width 45 height 11
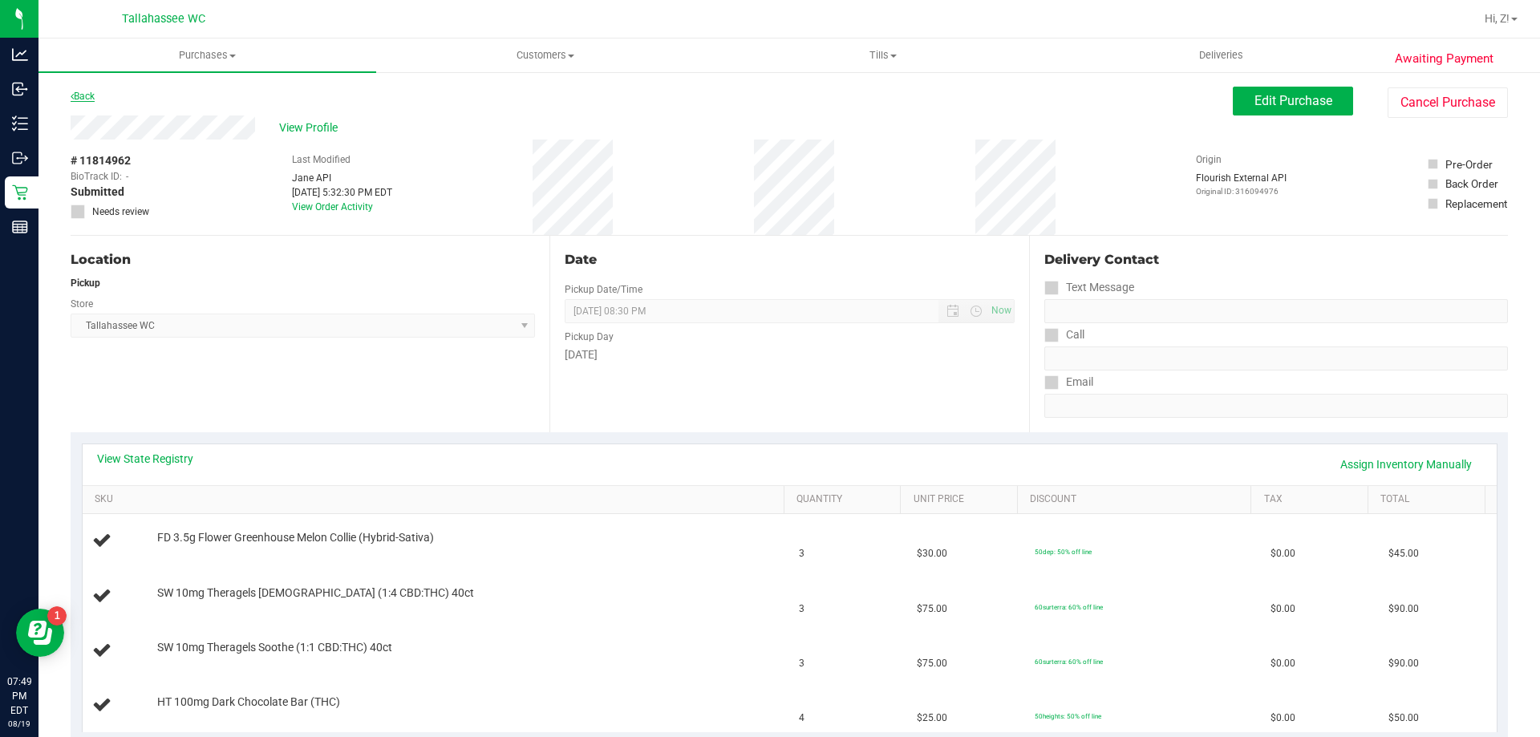
click at [95, 96] on link "Back" at bounding box center [83, 96] width 24 height 11
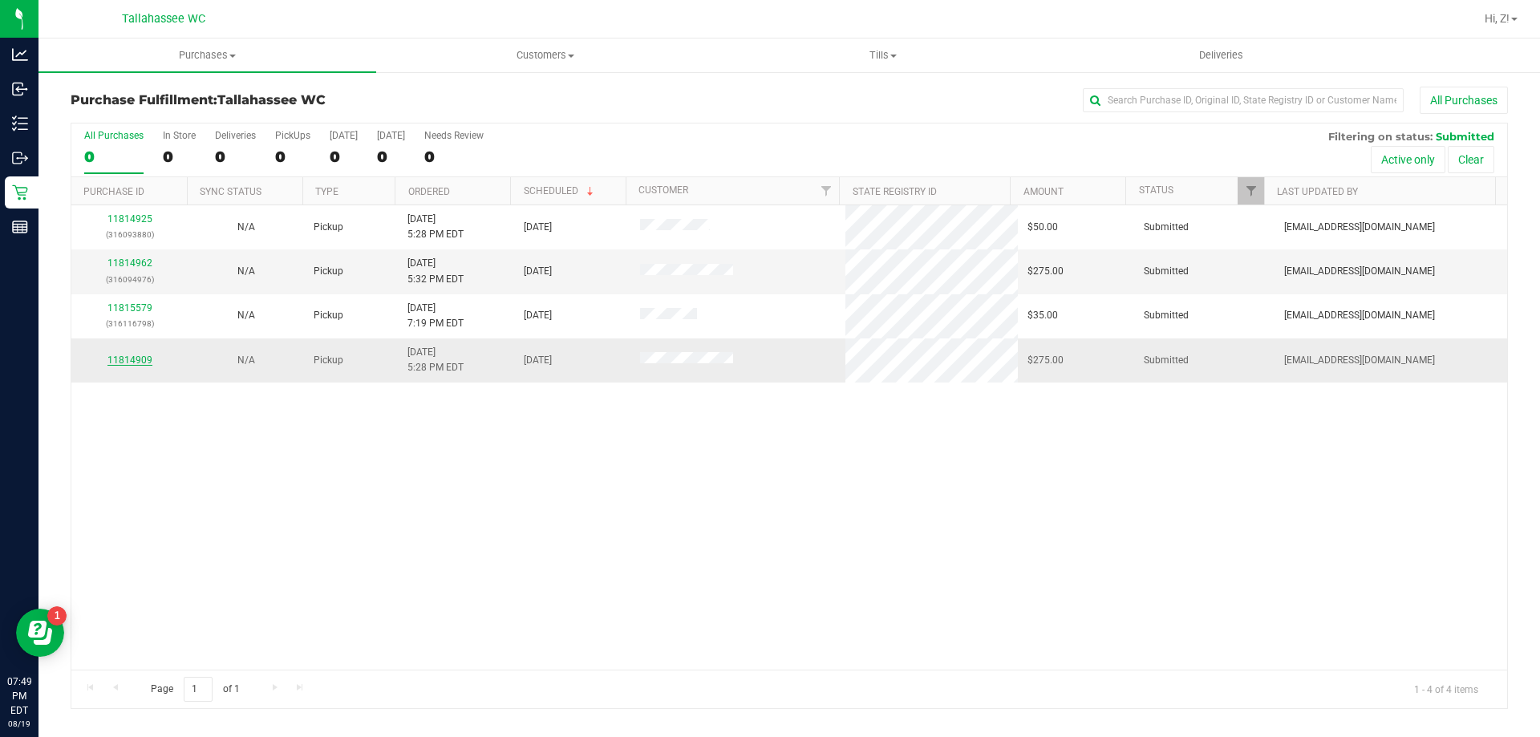
click at [134, 361] on link "11814909" at bounding box center [129, 359] width 45 height 11
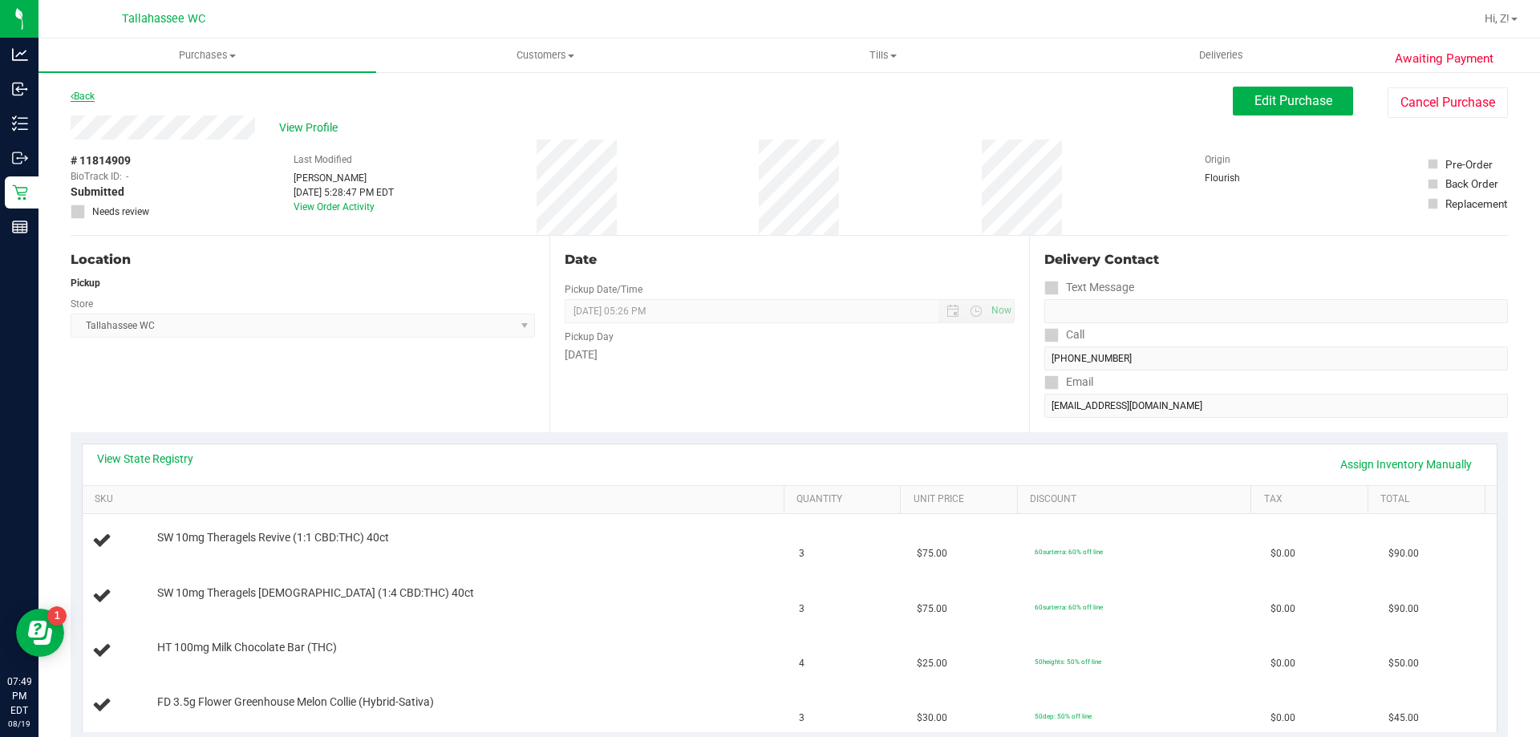
click at [83, 95] on link "Back" at bounding box center [83, 96] width 24 height 11
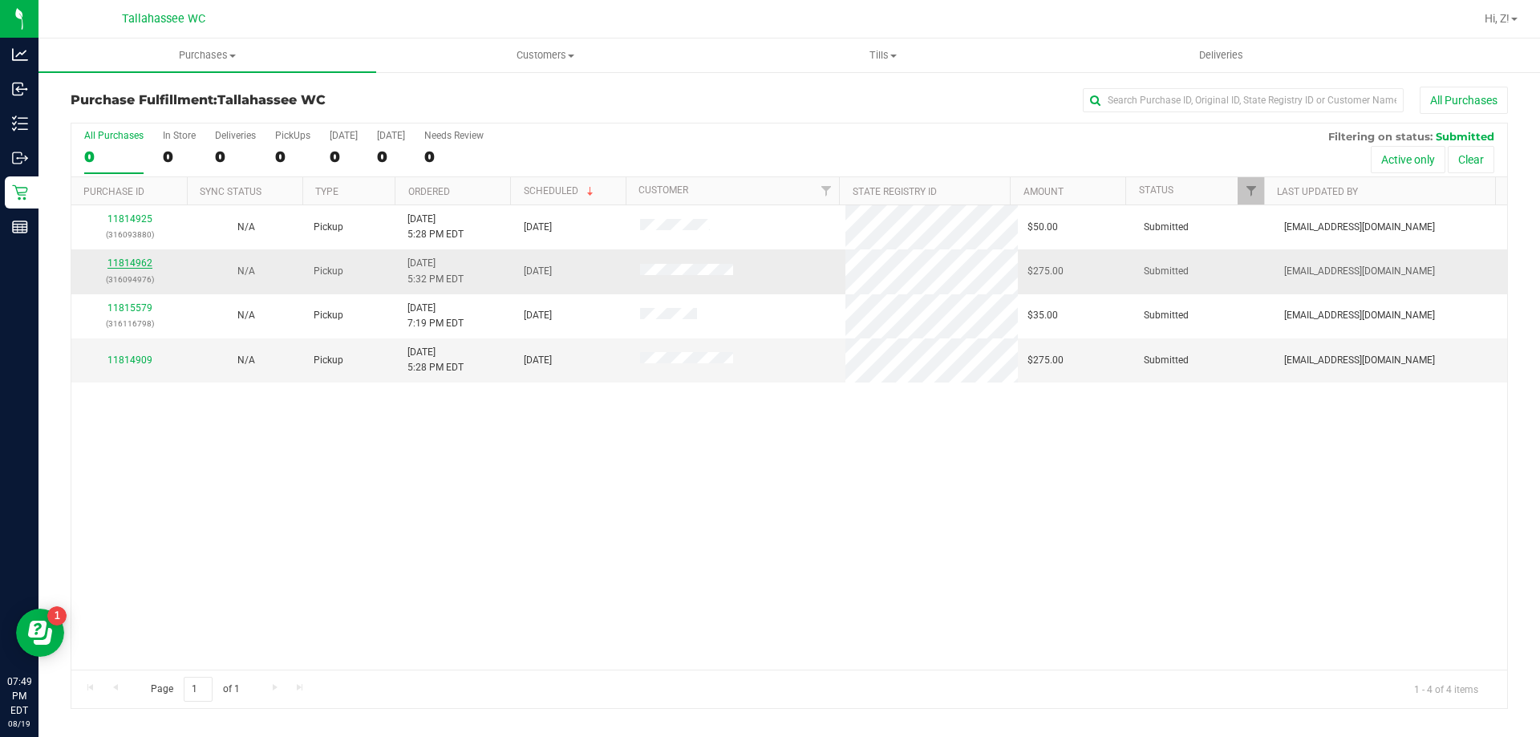
click at [139, 261] on link "11814962" at bounding box center [129, 262] width 45 height 11
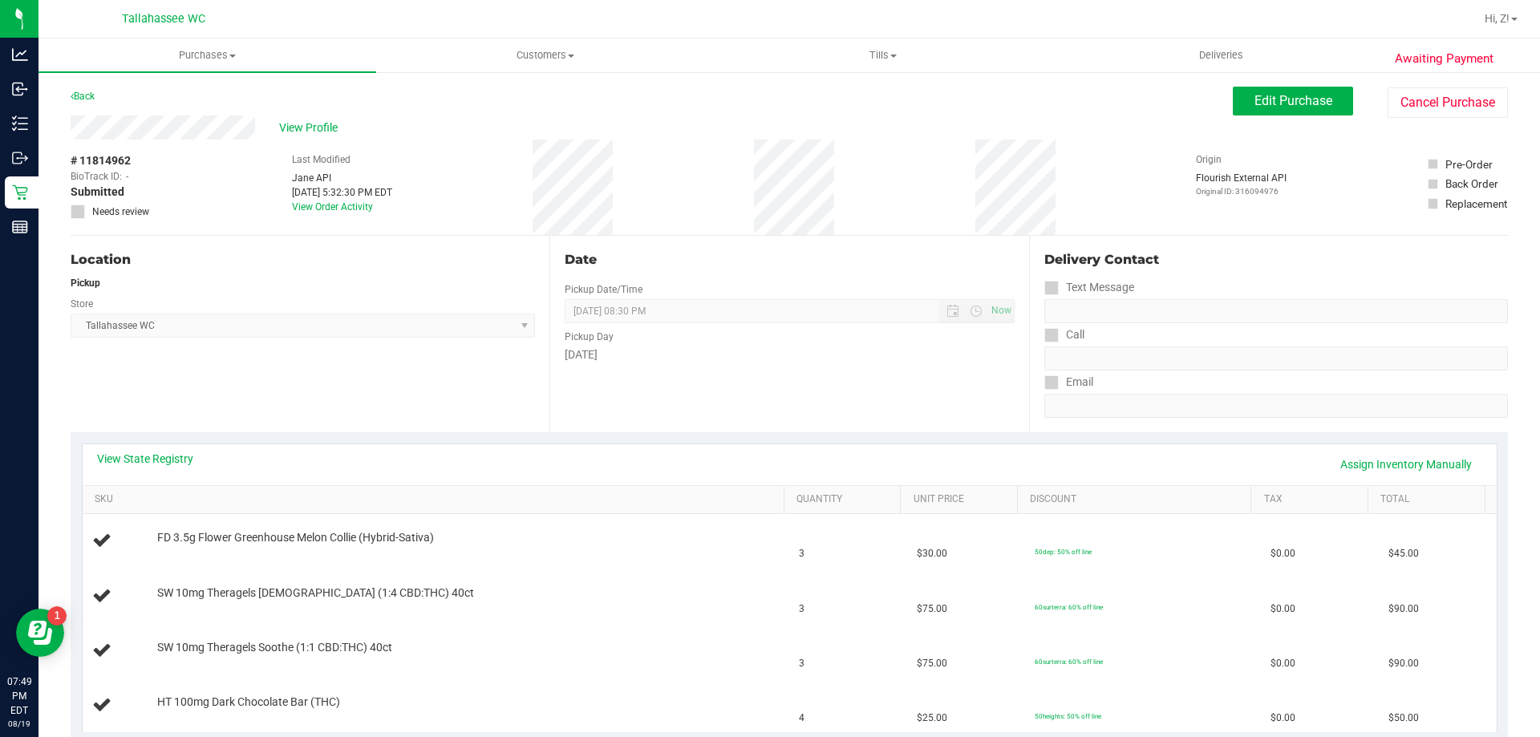
scroll to position [241, 0]
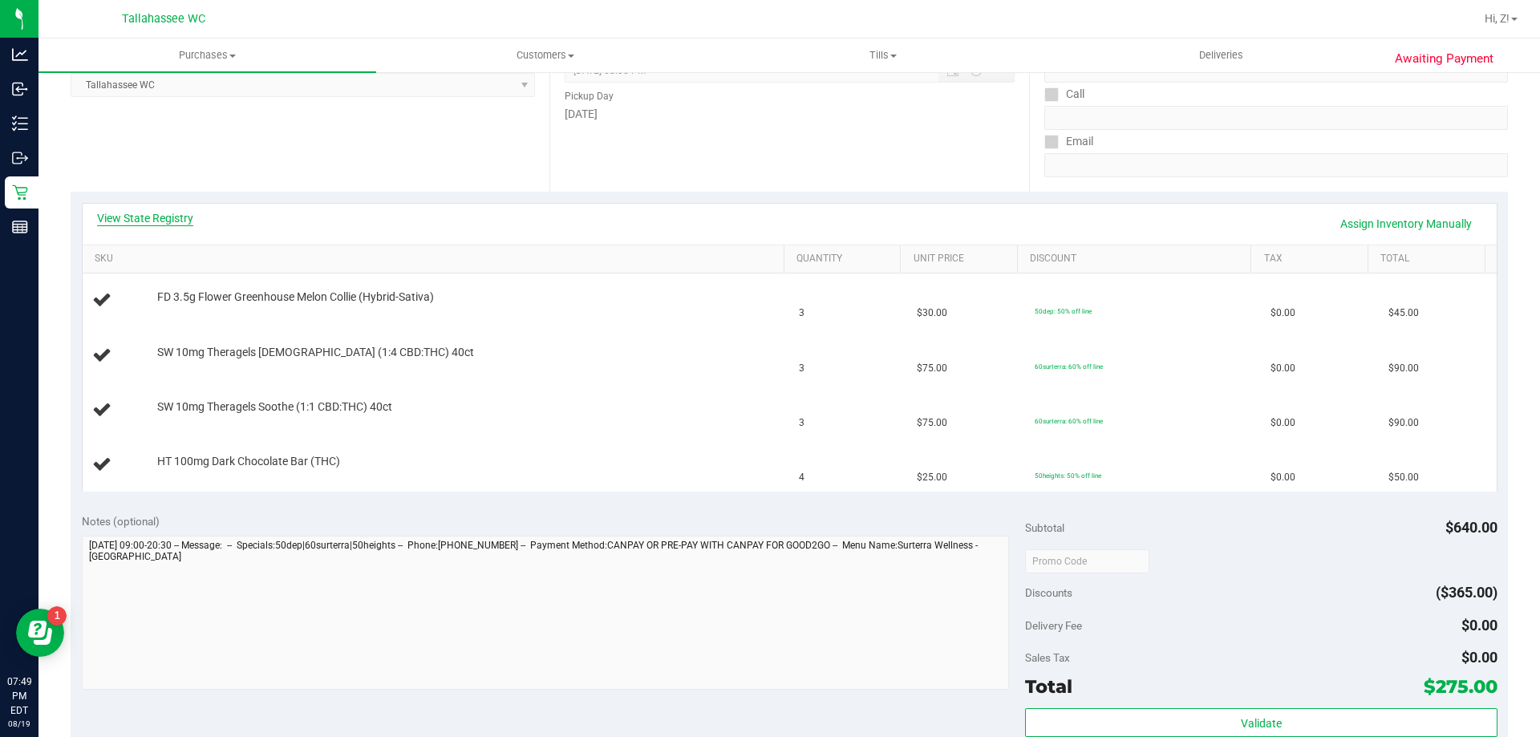
click at [168, 211] on link "View State Registry" at bounding box center [145, 218] width 96 height 16
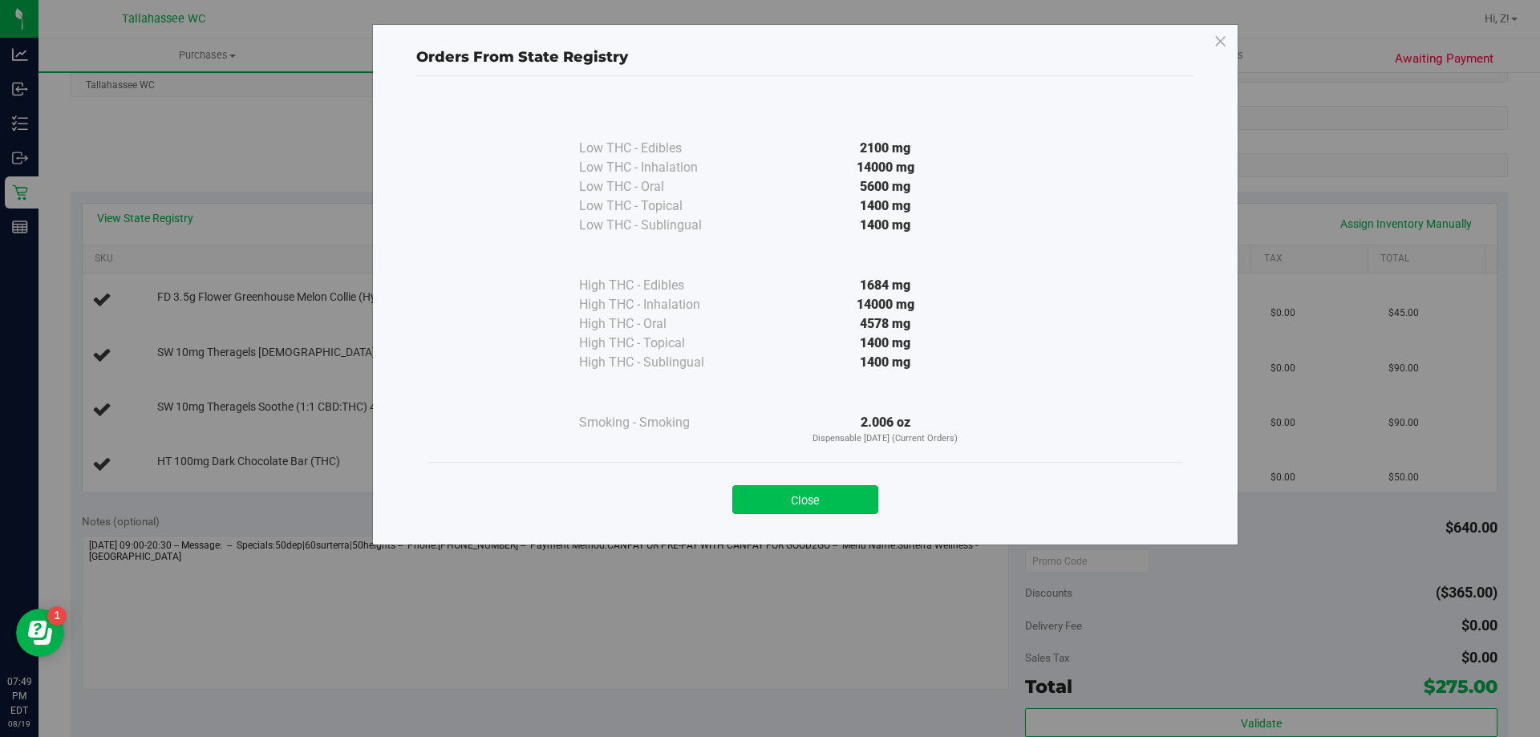
click at [857, 499] on button "Close" at bounding box center [805, 499] width 146 height 29
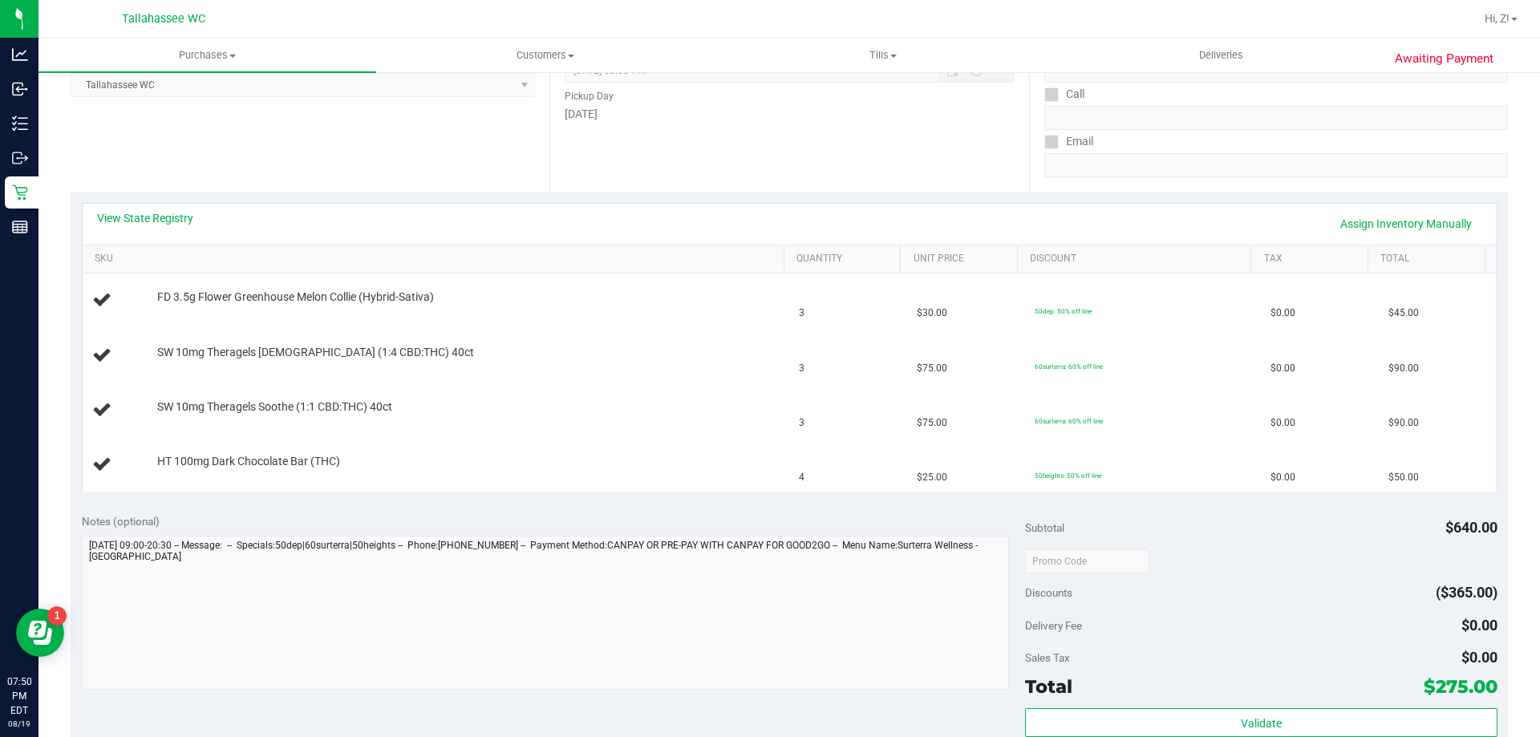
click at [140, 227] on div "View State Registry Assign Inventory Manually" at bounding box center [789, 223] width 1385 height 27
click at [144, 218] on link "View State Registry" at bounding box center [145, 218] width 96 height 16
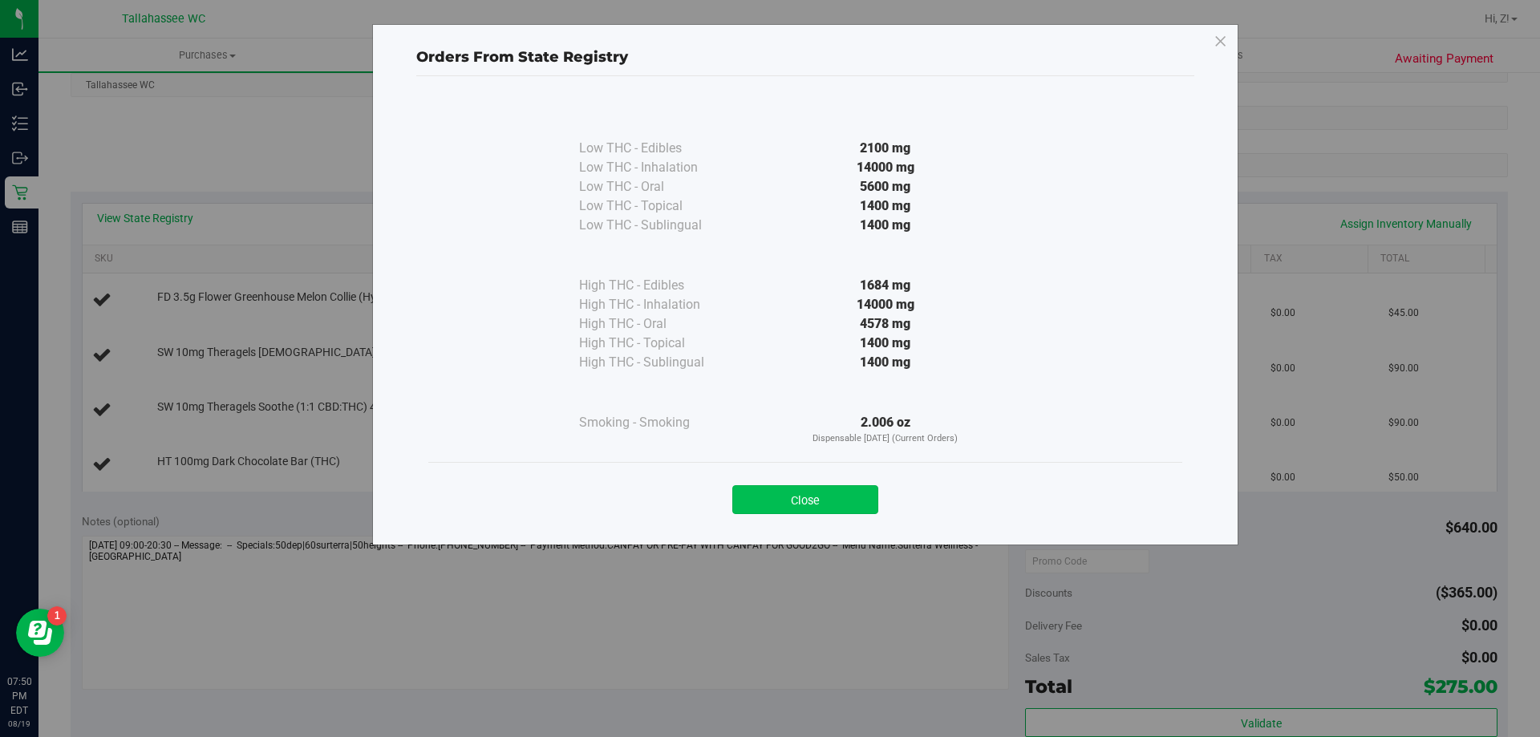
click at [819, 507] on button "Close" at bounding box center [805, 499] width 146 height 29
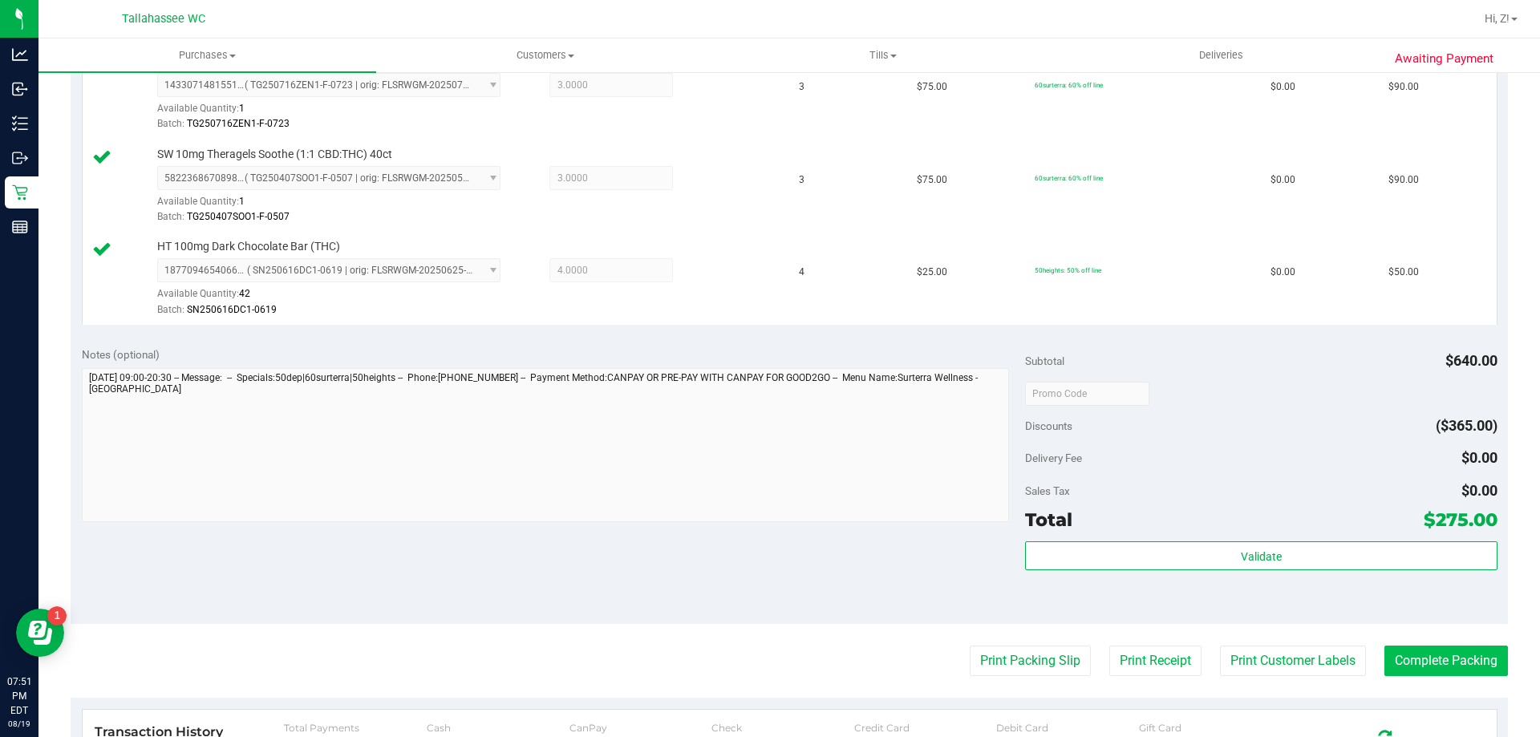
scroll to position [561, 0]
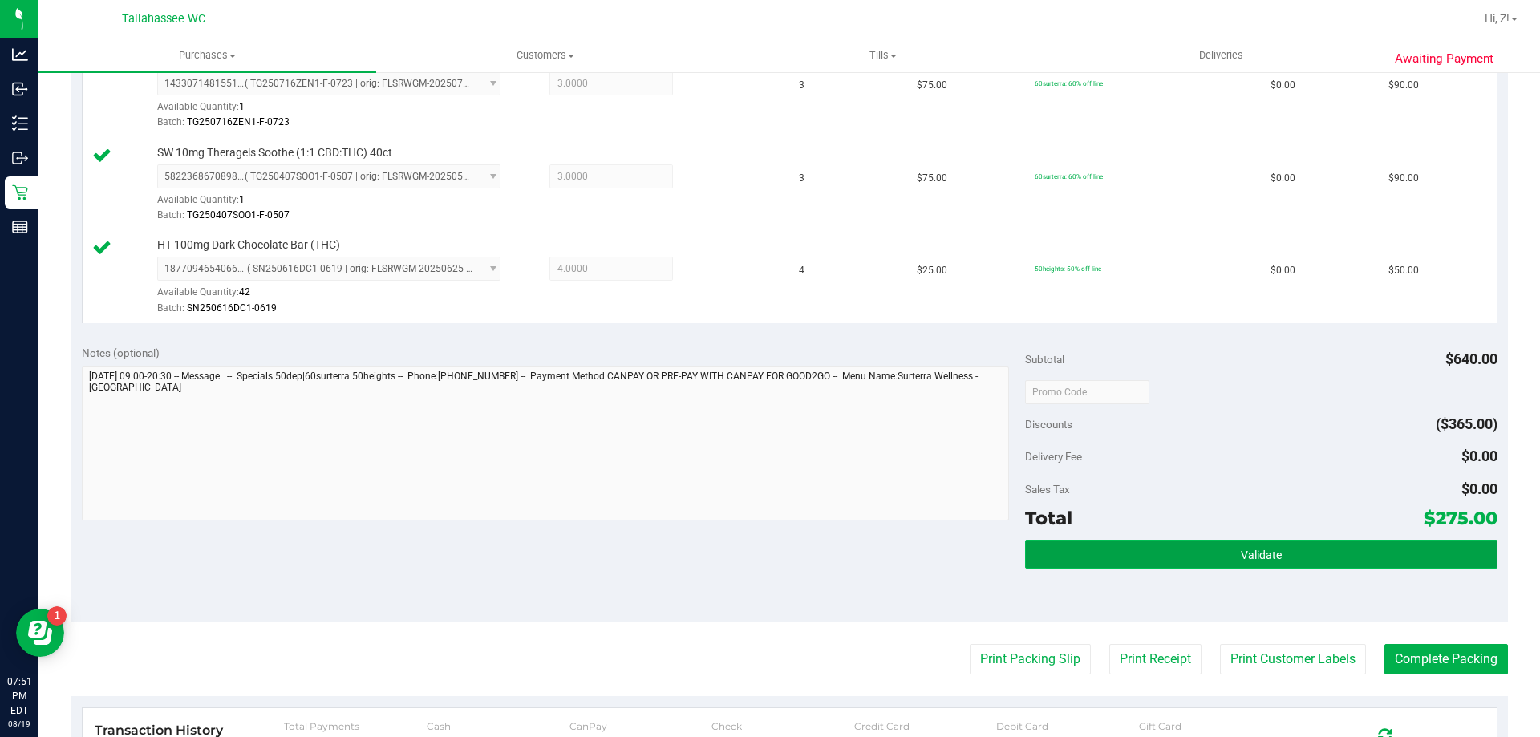
click at [1294, 555] on button "Validate" at bounding box center [1261, 554] width 472 height 29
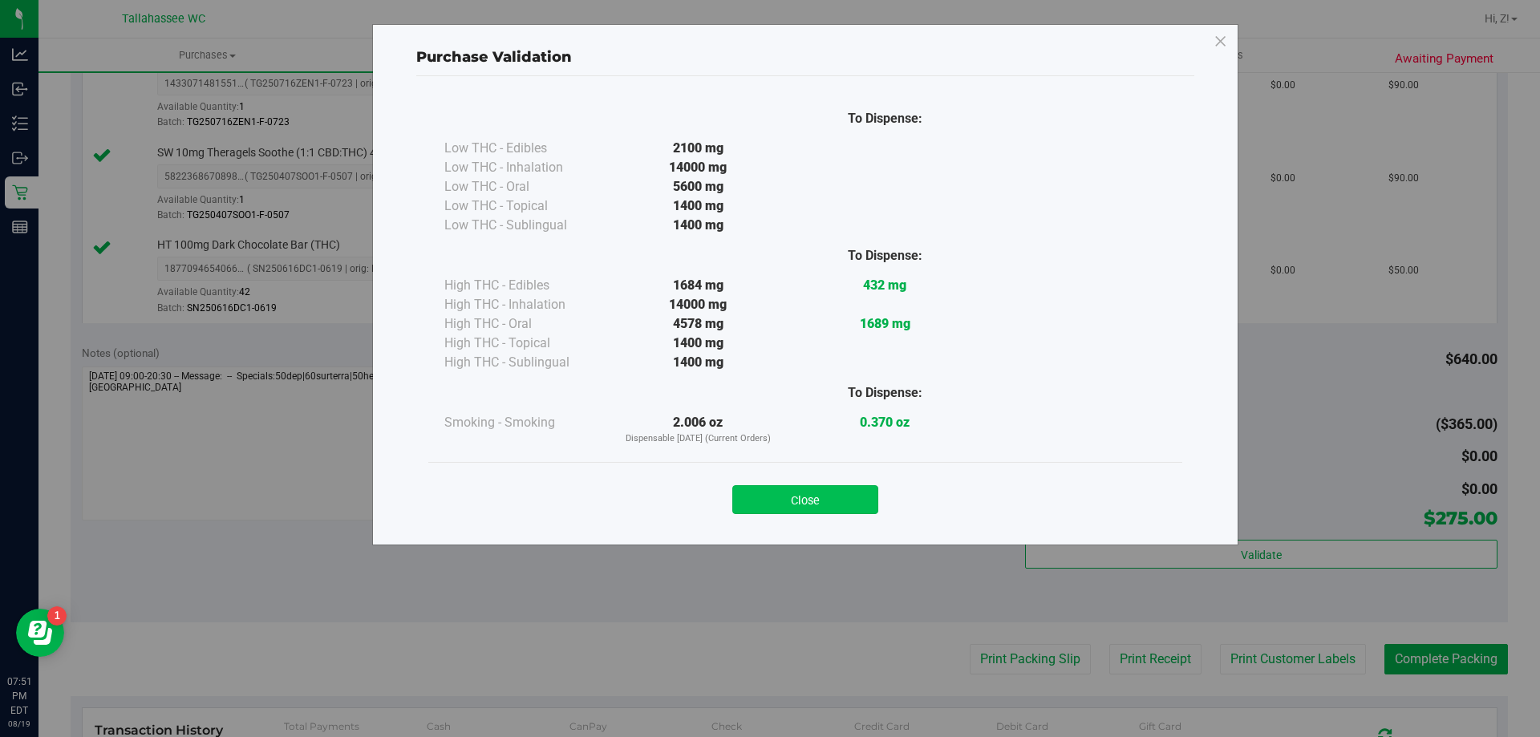
click at [844, 491] on button "Close" at bounding box center [805, 499] width 146 height 29
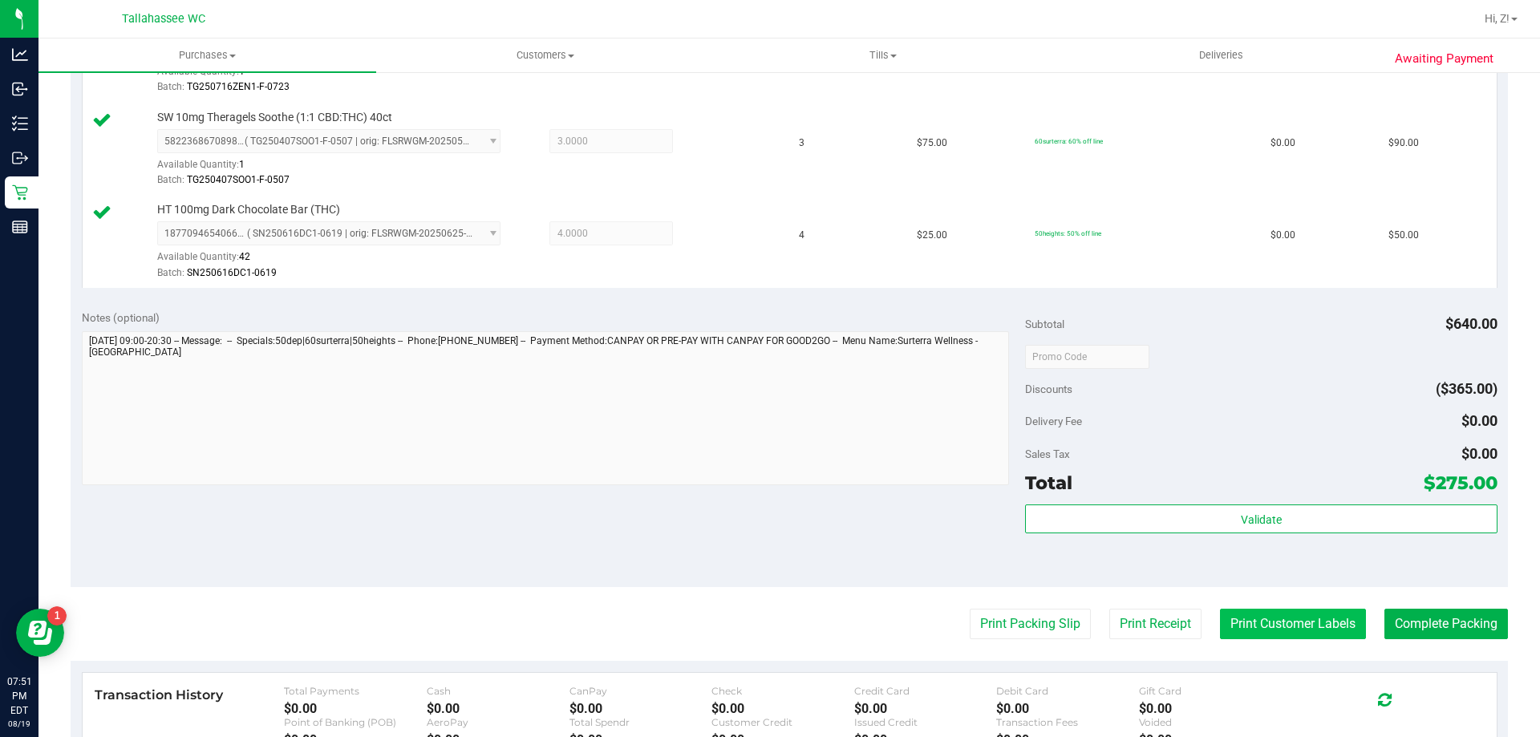
scroll to position [722, 0]
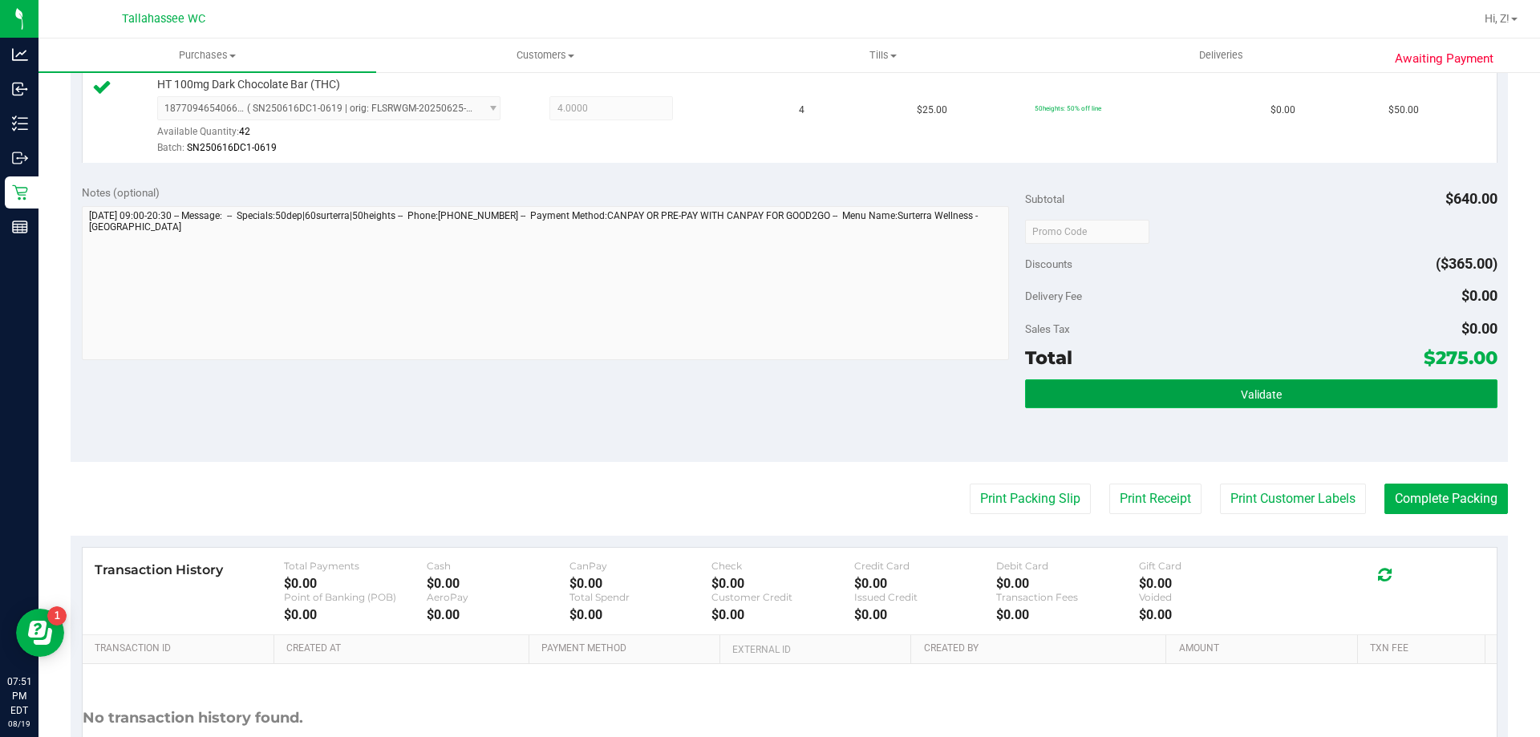
click at [1202, 395] on button "Validate" at bounding box center [1261, 393] width 472 height 29
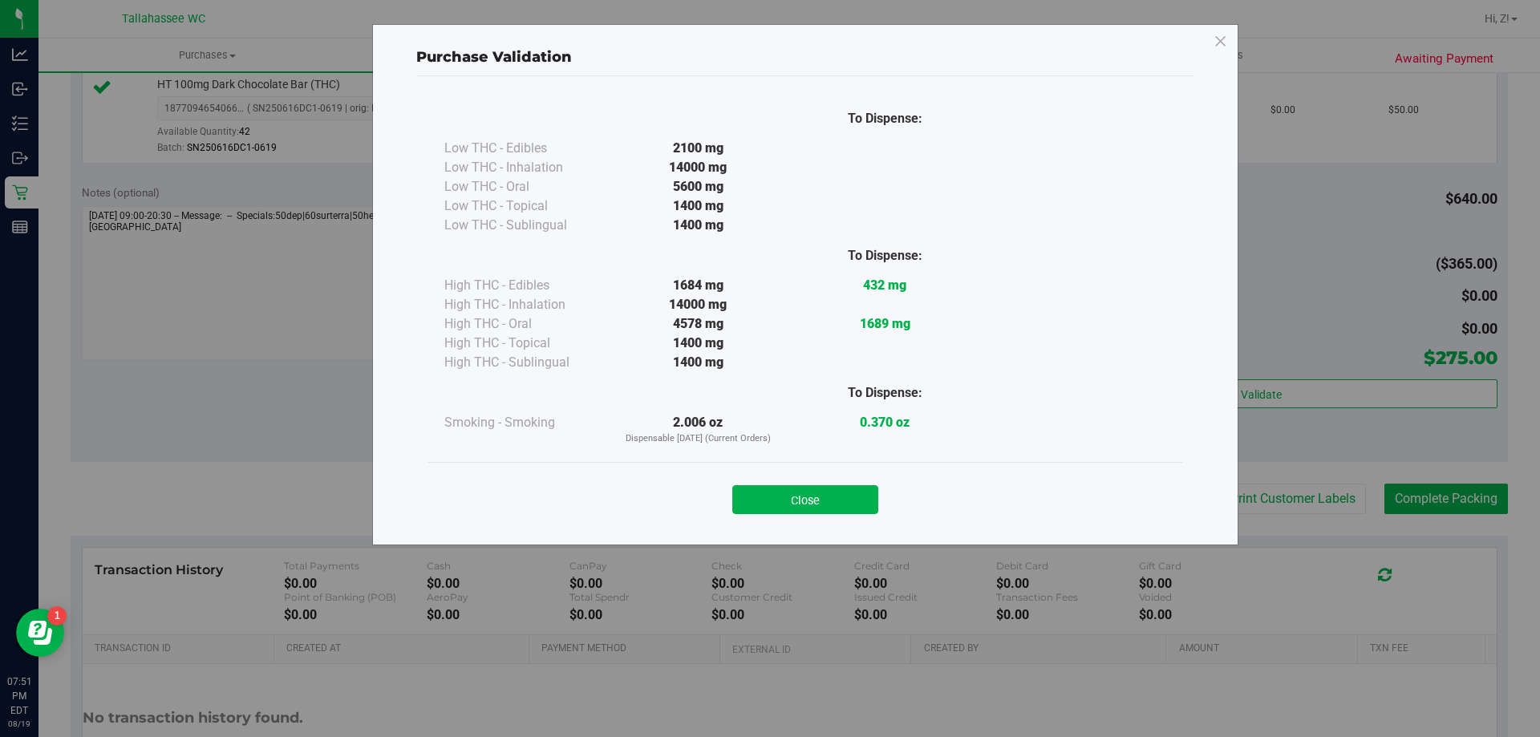
drag, startPoint x: 864, startPoint y: 506, endPoint x: 877, endPoint y: 505, distance: 12.9
click at [864, 505] on button "Close" at bounding box center [805, 499] width 146 height 29
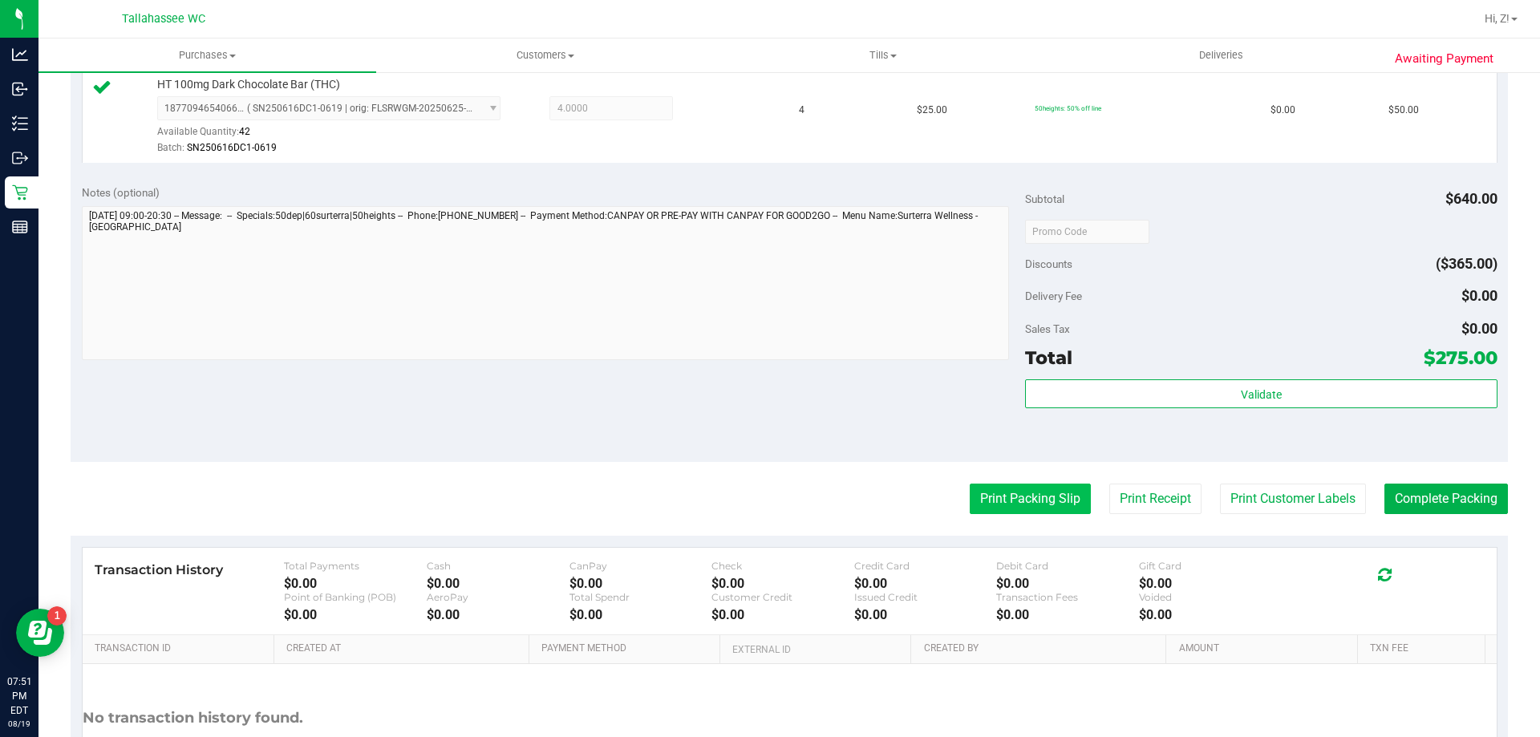
click at [983, 510] on button "Print Packing Slip" at bounding box center [1030, 499] width 121 height 30
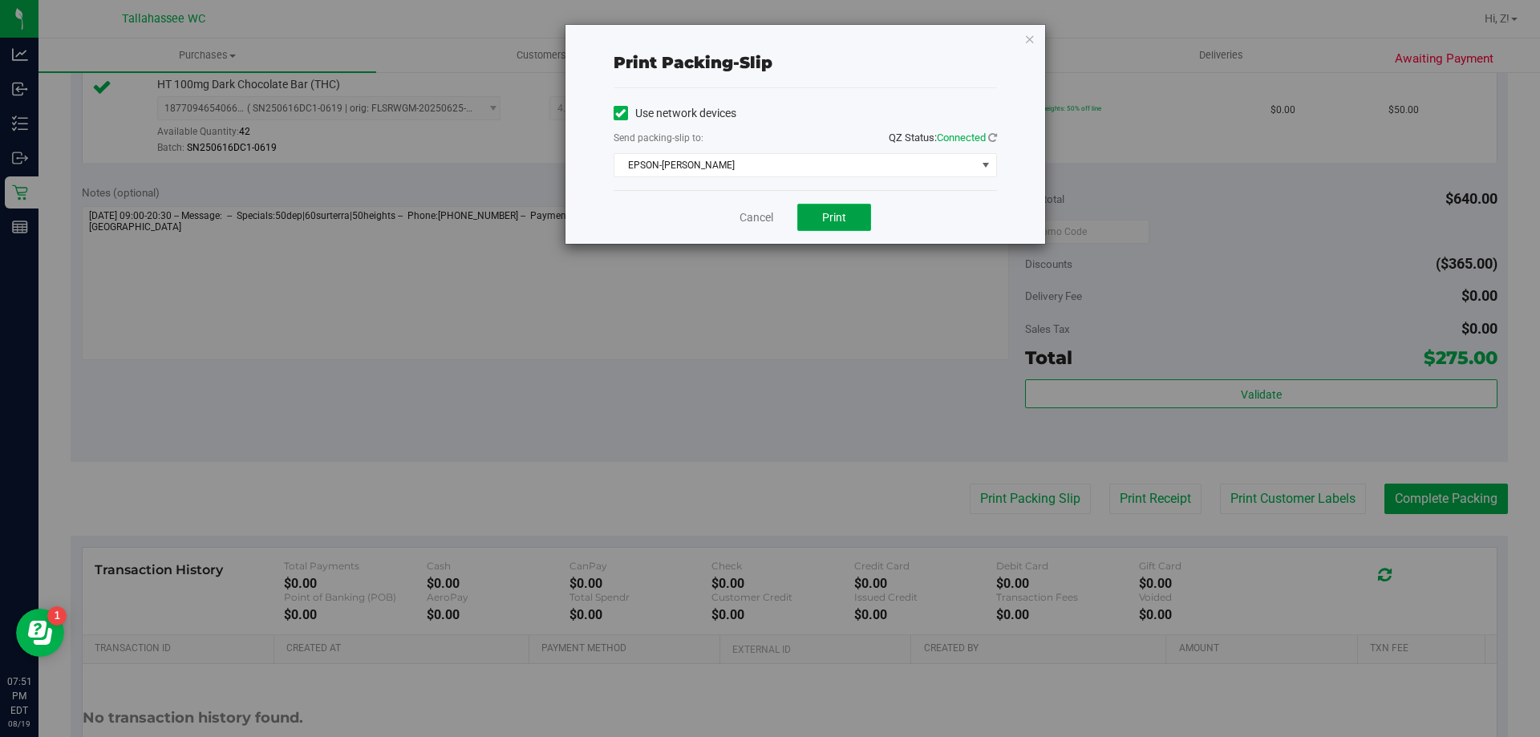
click at [840, 215] on span "Print" at bounding box center [834, 217] width 24 height 13
click at [1033, 34] on icon "button" at bounding box center [1029, 38] width 11 height 19
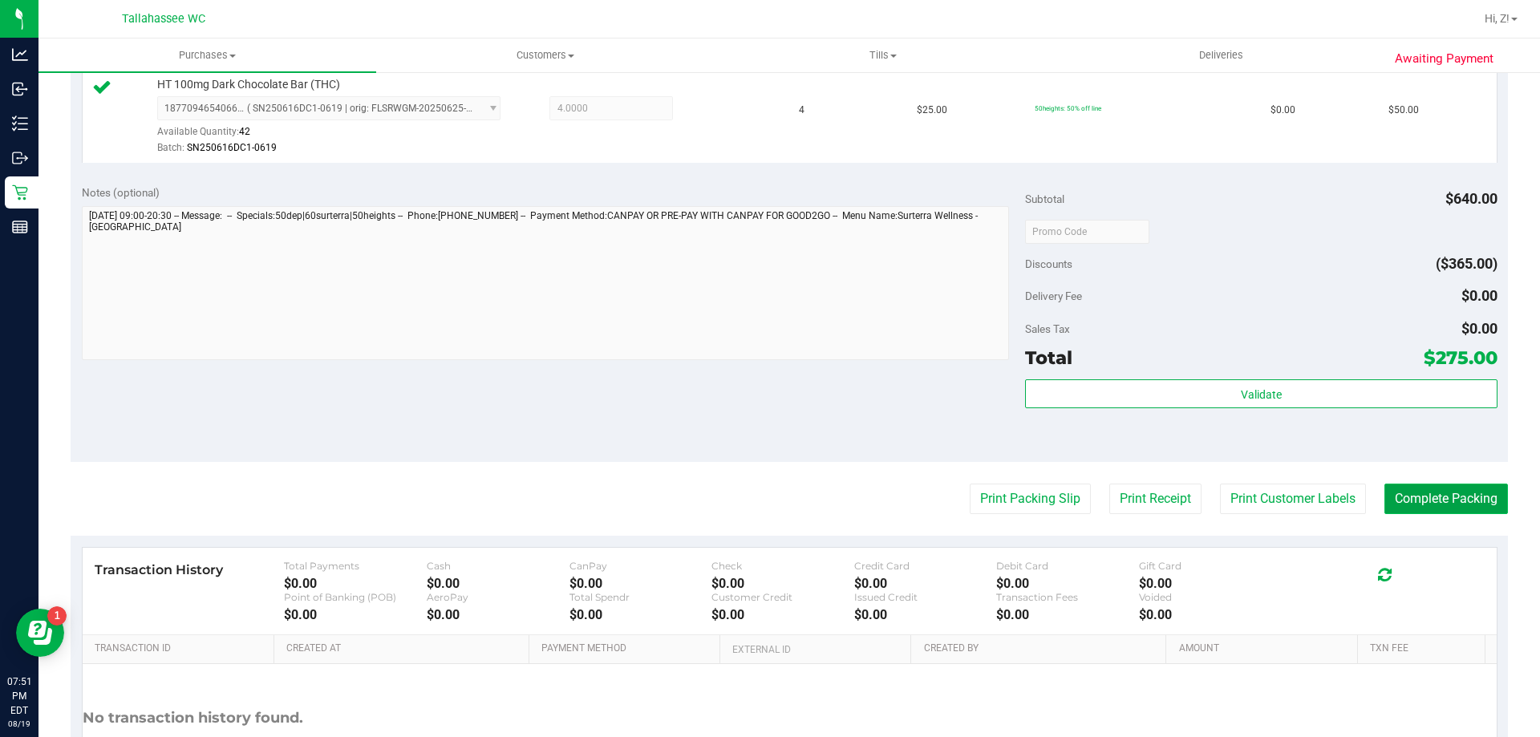
click at [1427, 490] on button "Complete Packing" at bounding box center [1446, 499] width 124 height 30
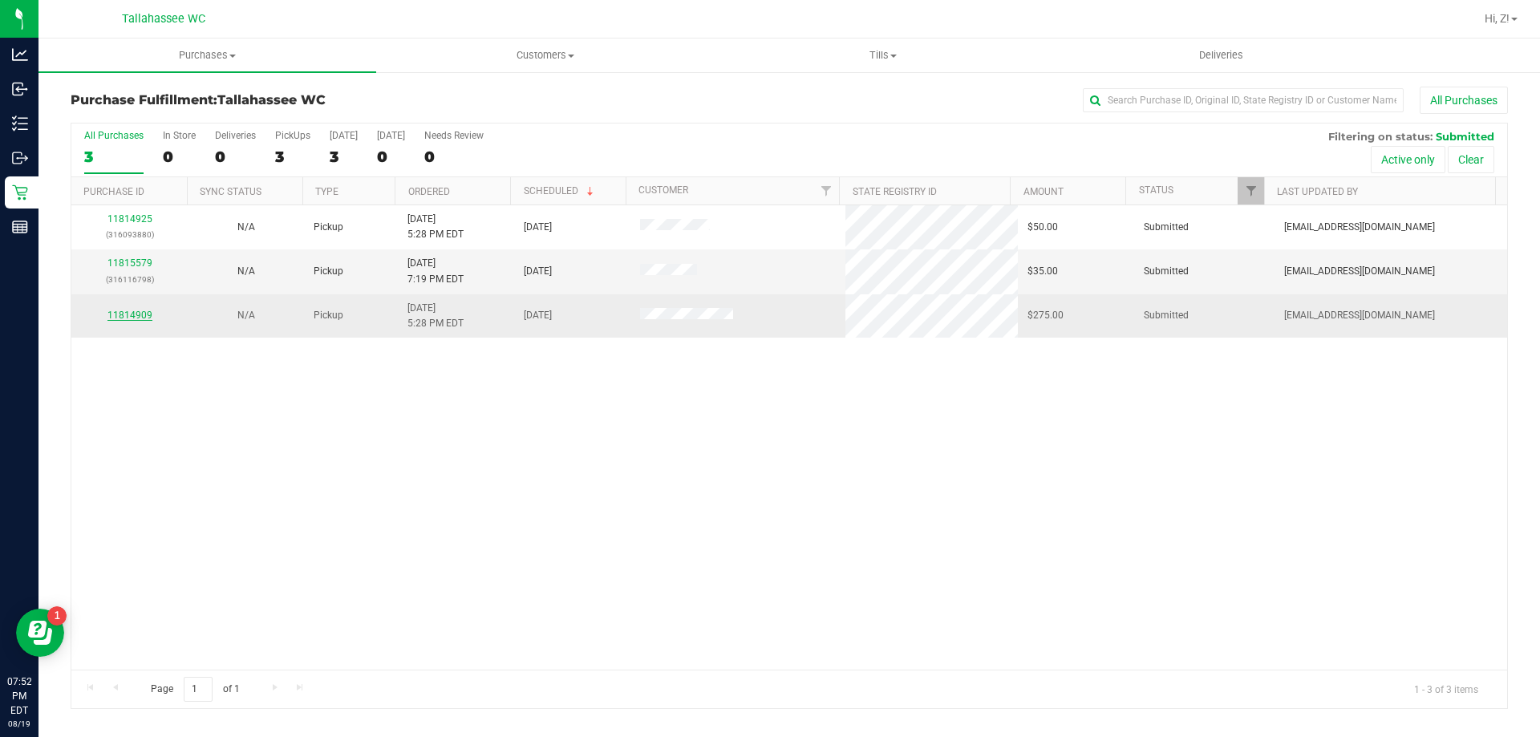
click at [142, 311] on link "11814909" at bounding box center [129, 315] width 45 height 11
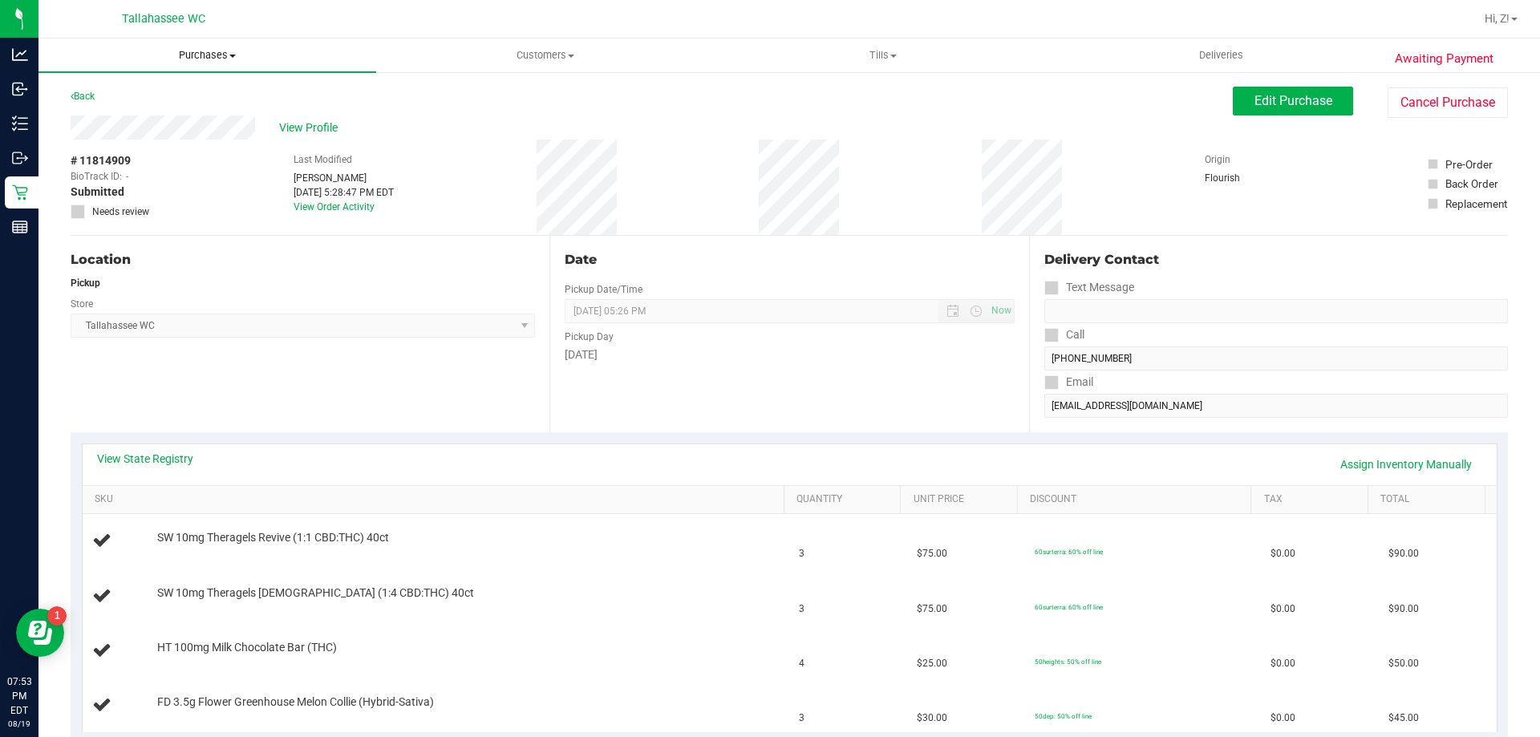
click at [193, 55] on span "Purchases" at bounding box center [207, 55] width 338 height 14
click at [134, 112] on span "Fulfillment" at bounding box center [87, 116] width 99 height 14
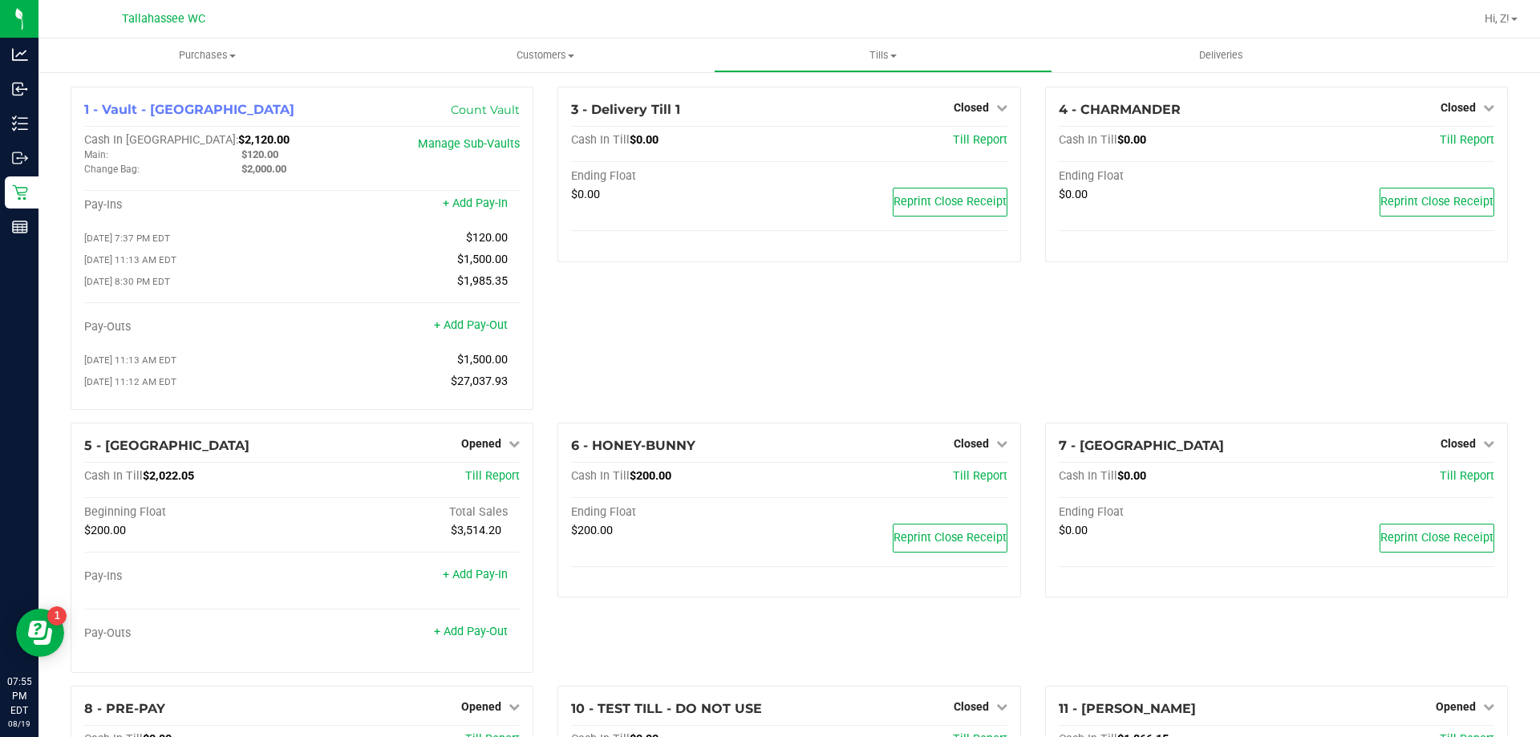
scroll to position [160, 0]
click at [175, 483] on span "$2,022.05" at bounding box center [168, 476] width 51 height 14
click at [176, 482] on span "$2,022.05" at bounding box center [168, 476] width 51 height 14
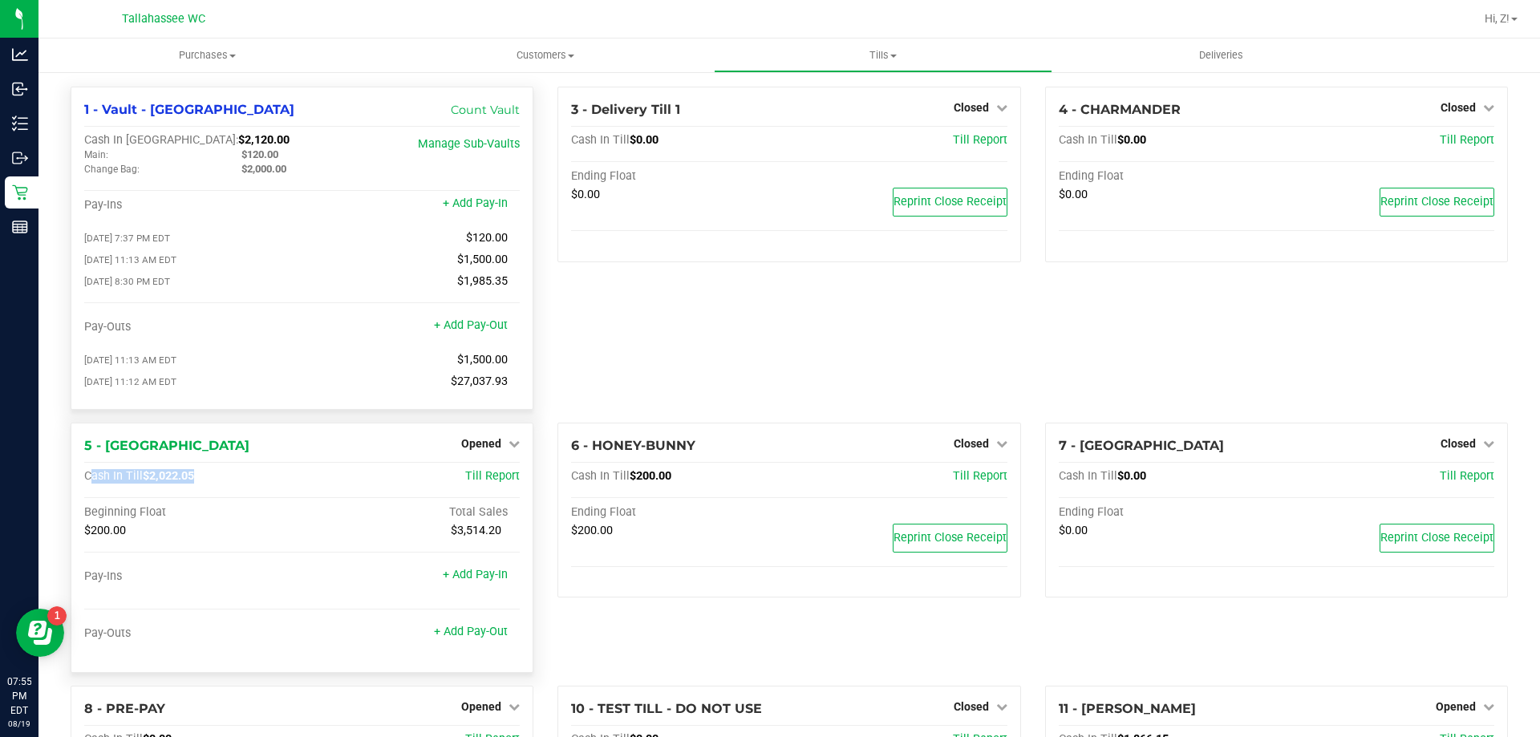
click at [181, 481] on span "$2,022.05" at bounding box center [168, 476] width 51 height 14
drag, startPoint x: 217, startPoint y: 487, endPoint x: 161, endPoint y: 478, distance: 56.8
click at [217, 484] on div "Cash In Till $2,022.05" at bounding box center [229, 476] width 290 height 14
click at [177, 483] on span "$2,022.05" at bounding box center [168, 476] width 51 height 14
click at [166, 476] on span "$2,022.05" at bounding box center [168, 476] width 51 height 14
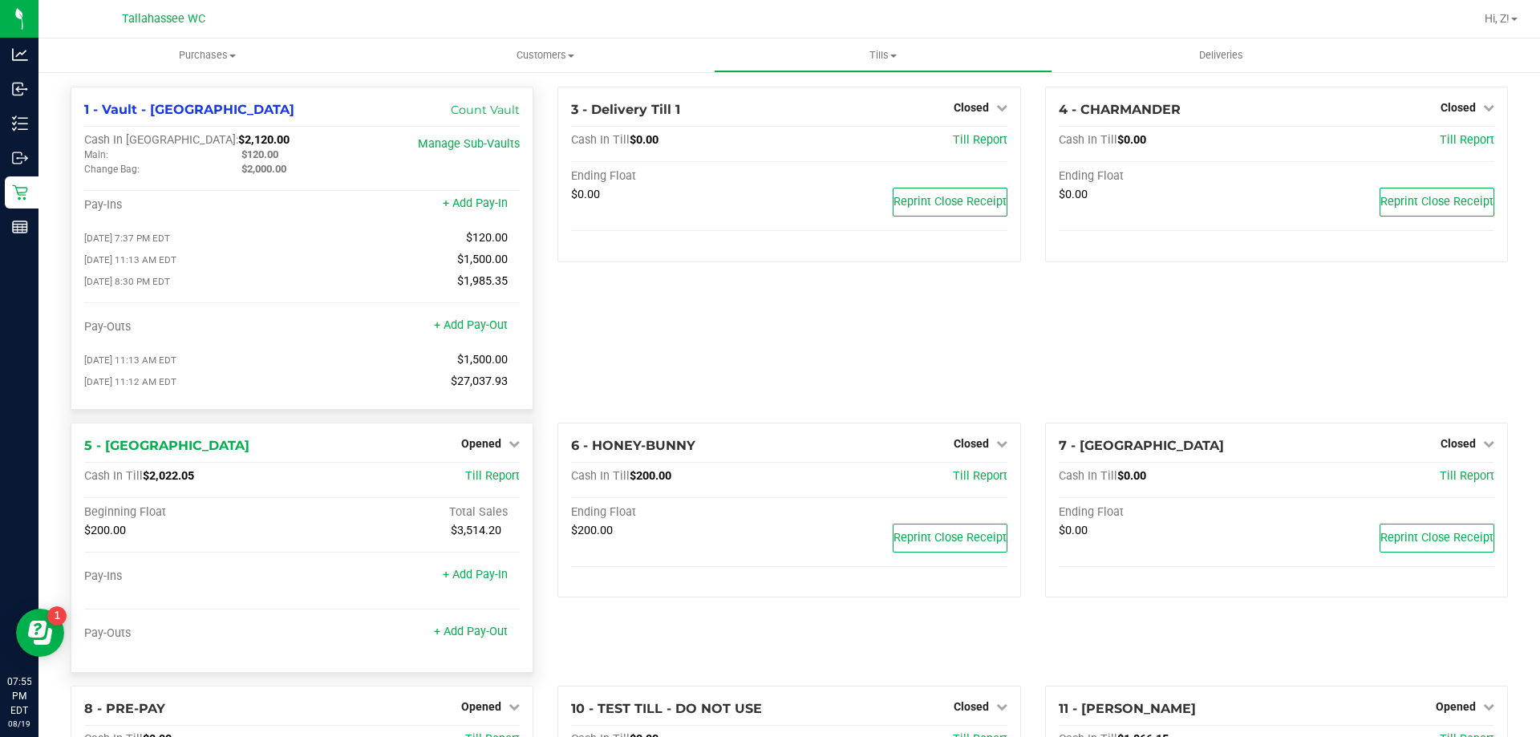
click at [167, 476] on span "$2,022.05" at bounding box center [168, 476] width 51 height 14
copy span "2,022.05"
click at [480, 450] on span "Opened" at bounding box center [481, 443] width 40 height 13
click at [481, 476] on link "Close Till" at bounding box center [483, 476] width 43 height 13
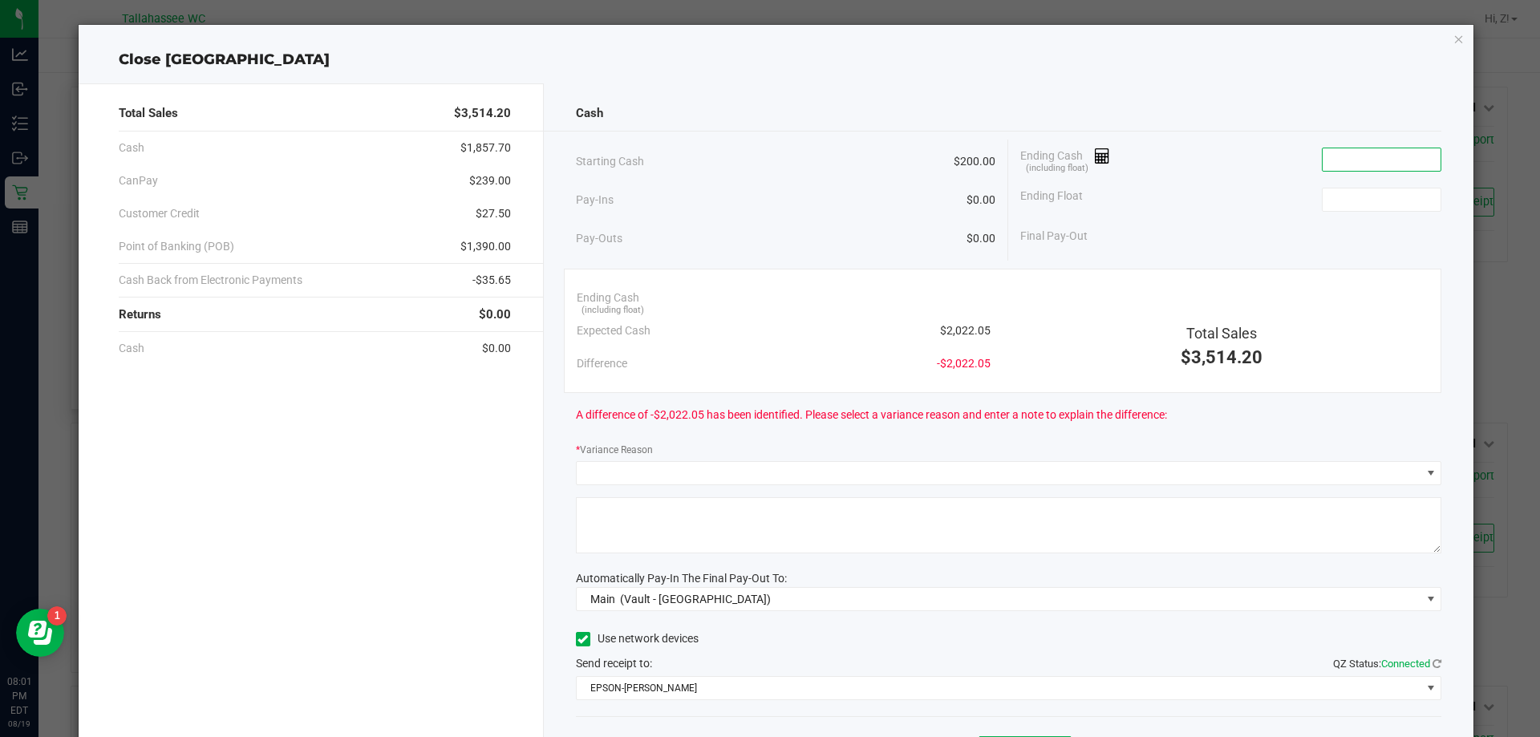
click at [1374, 162] on input at bounding box center [1381, 159] width 118 height 22
paste input "2022.05"
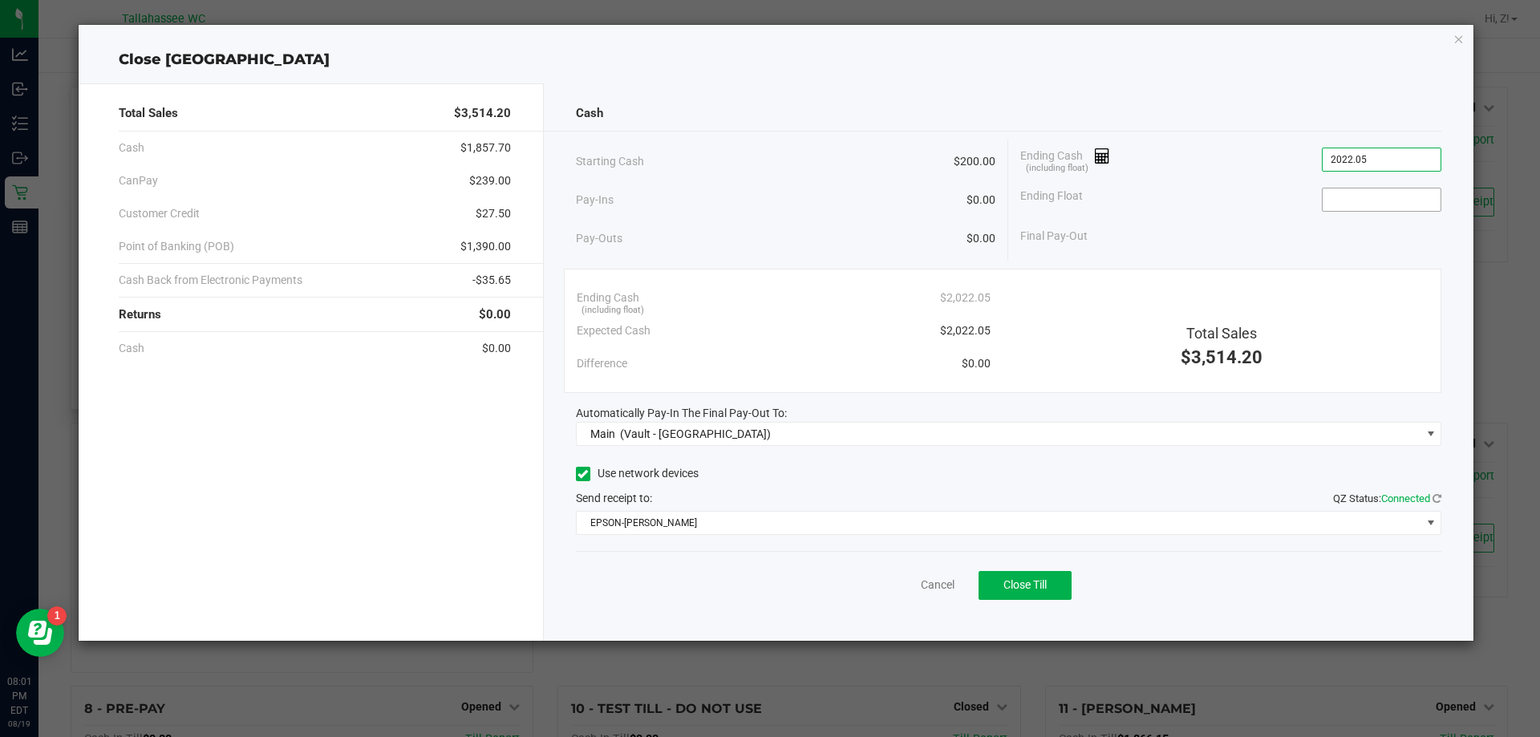
type input "$2,022.05"
click at [1368, 199] on input at bounding box center [1381, 199] width 118 height 22
type input "$200.00"
click at [498, 179] on span "$239.00" at bounding box center [490, 180] width 42 height 17
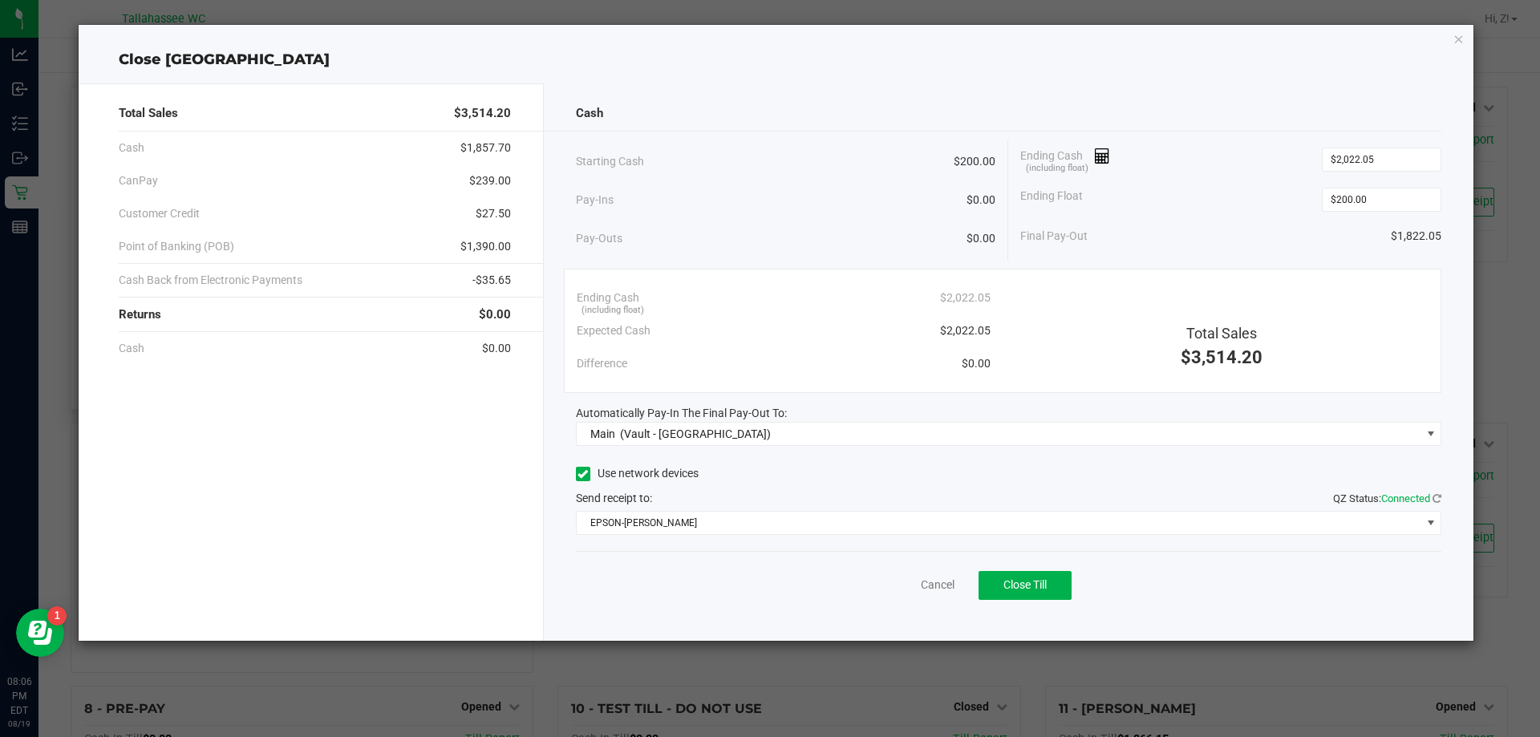
copy span "239.00"
click at [487, 245] on span "$1,390.00" at bounding box center [485, 246] width 51 height 17
copy span "1,390.00"
click at [483, 276] on span "-$35.65" at bounding box center [491, 280] width 38 height 17
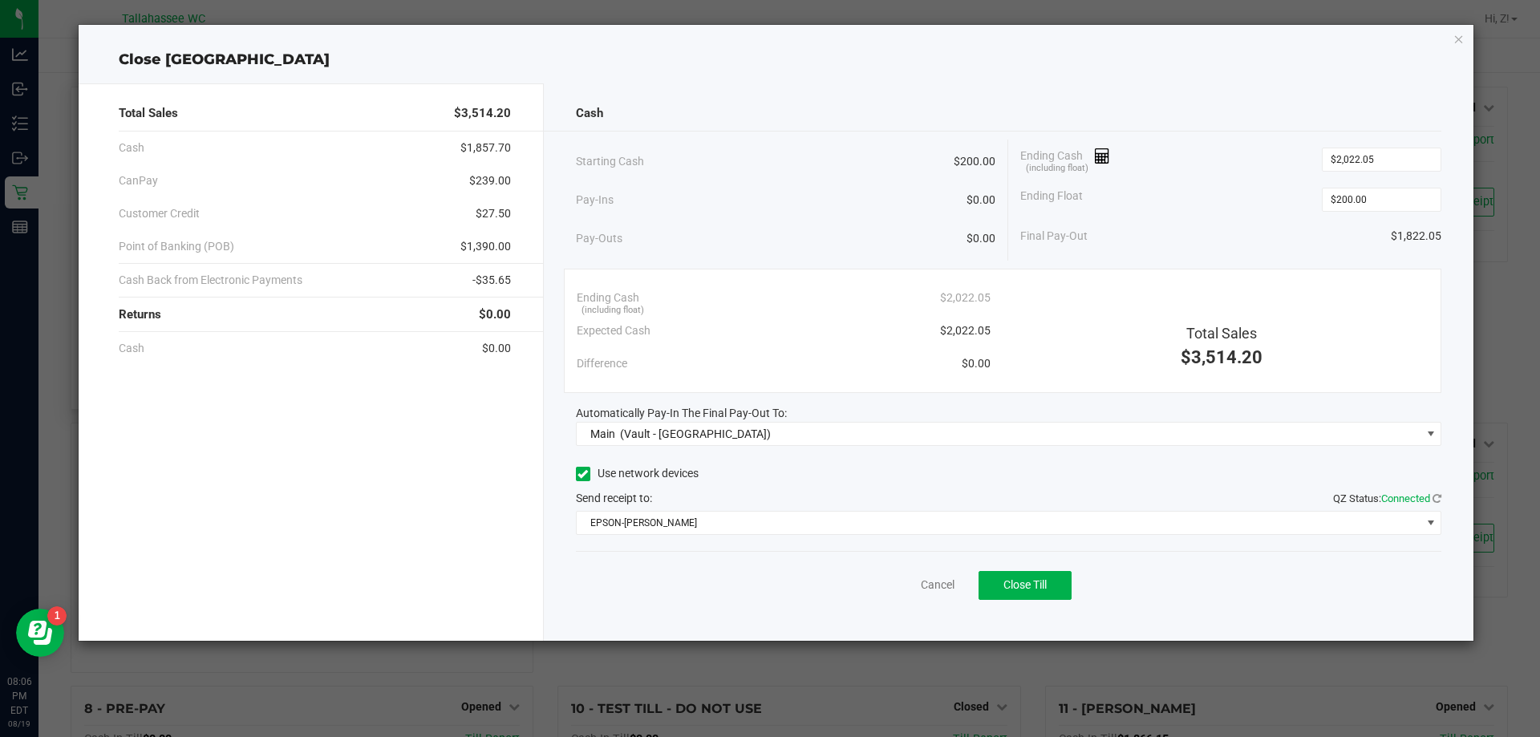
click at [483, 276] on span "-$35.65" at bounding box center [491, 280] width 38 height 17
copy span "35.65"
click at [1058, 590] on button "Close Till" at bounding box center [1024, 585] width 93 height 29
click at [1457, 38] on icon "button" at bounding box center [1458, 38] width 11 height 19
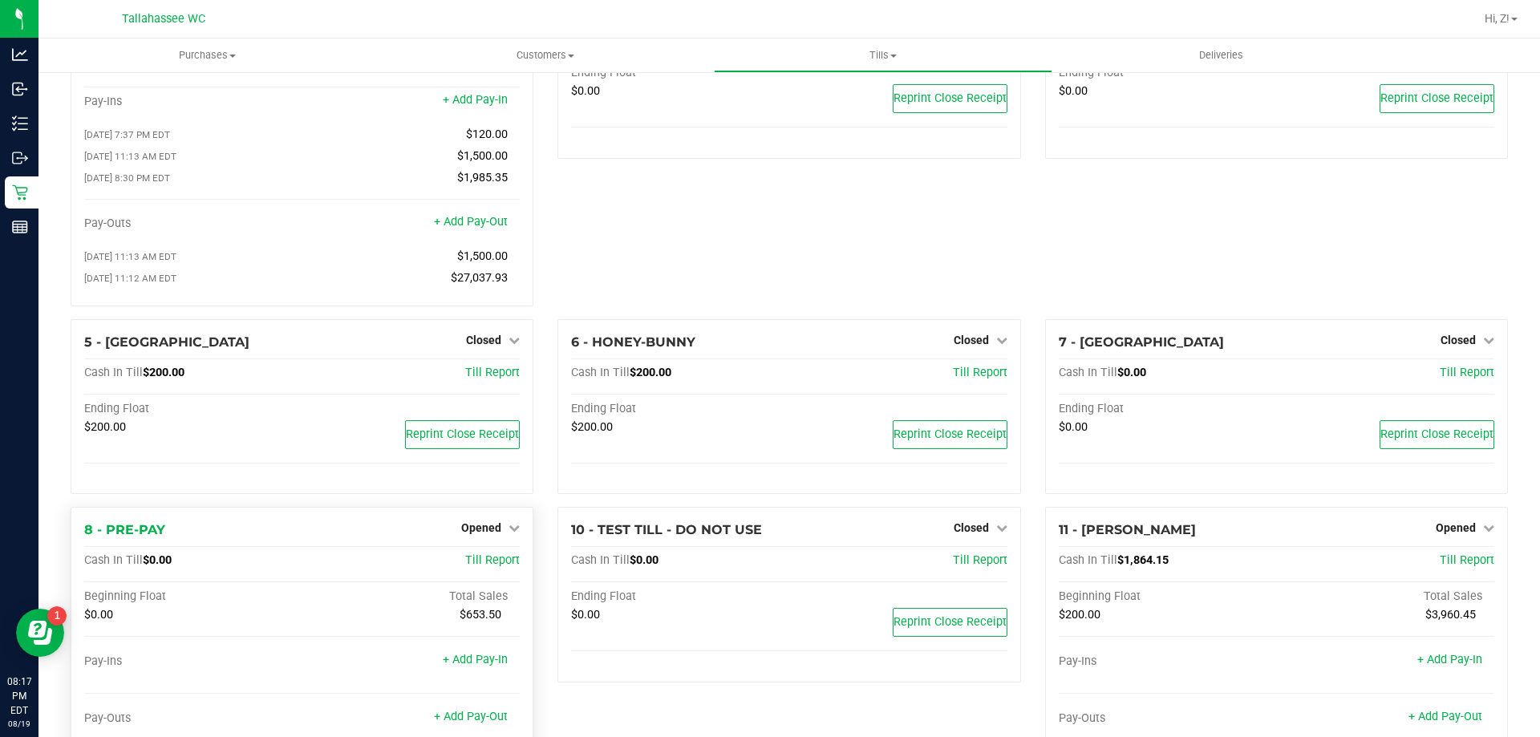
scroll to position [158, 0]
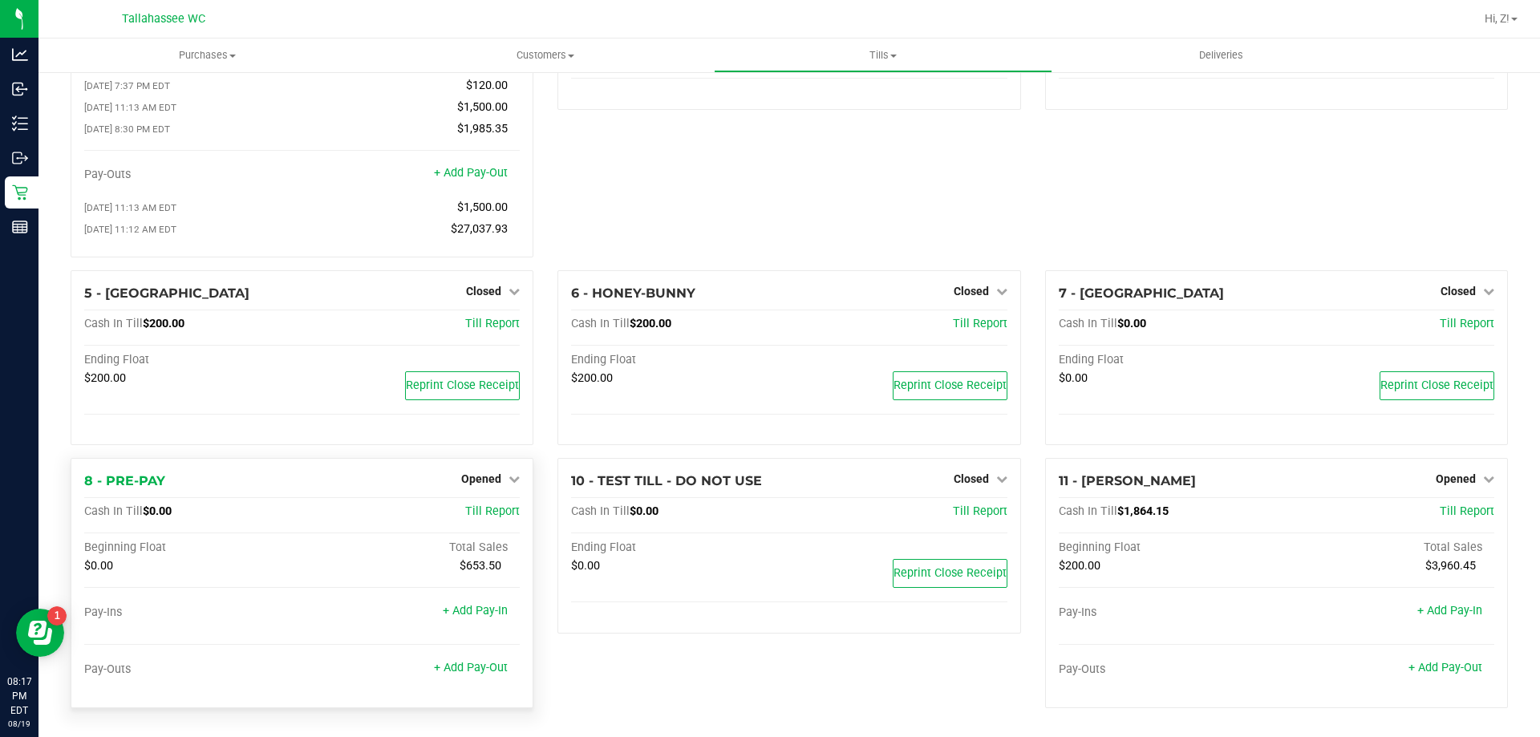
click at [469, 563] on span "$653.50" at bounding box center [481, 566] width 42 height 14
copy div "653.50"
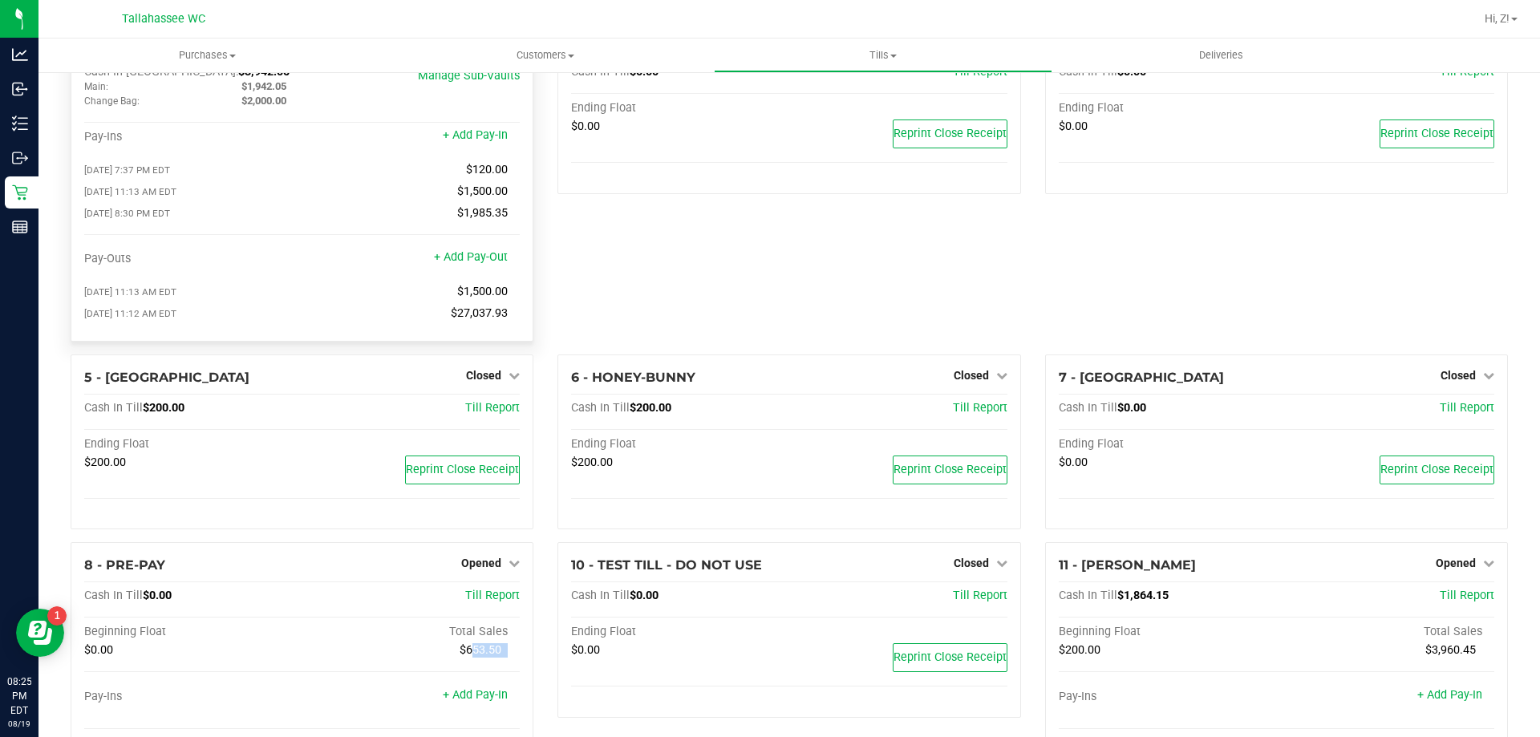
scroll to position [0, 0]
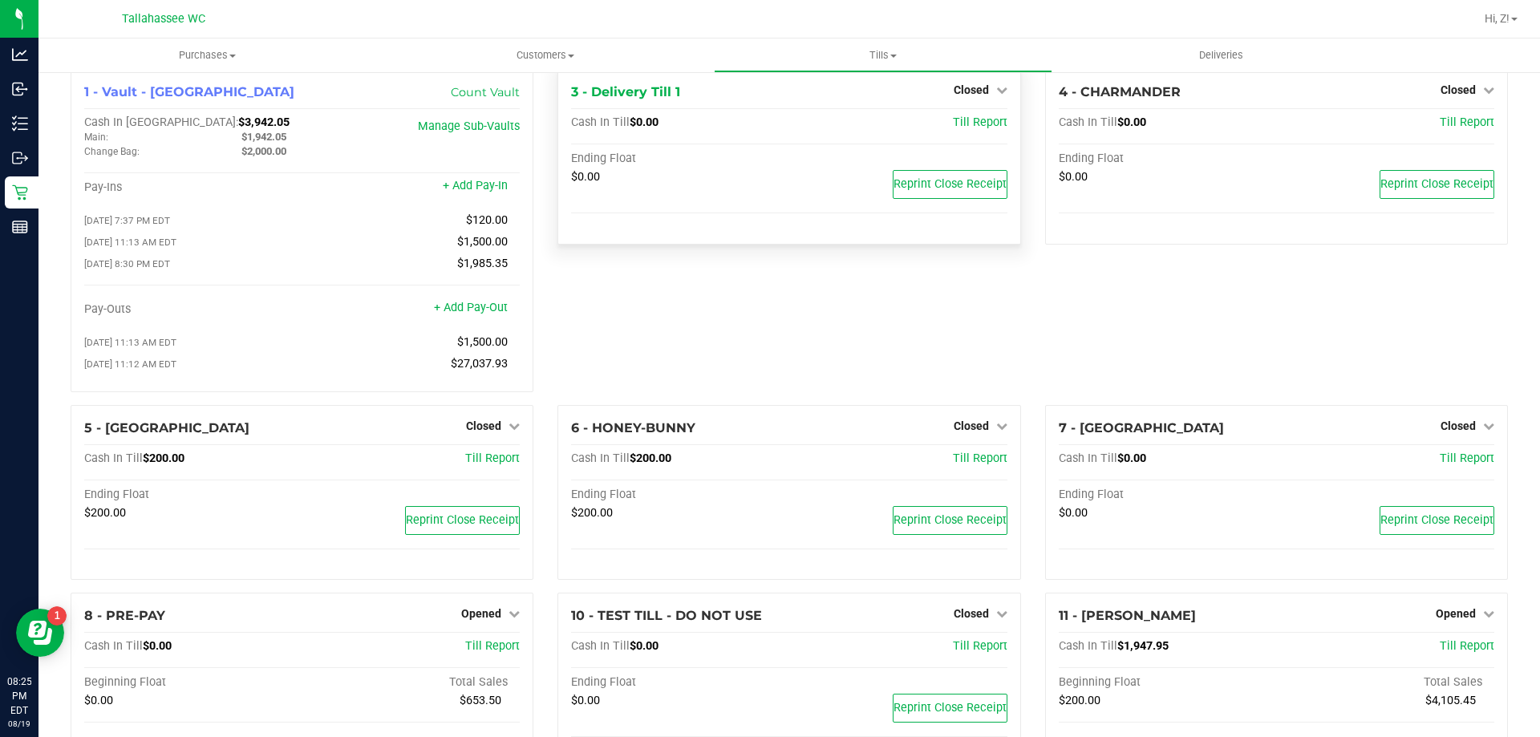
scroll to position [158, 0]
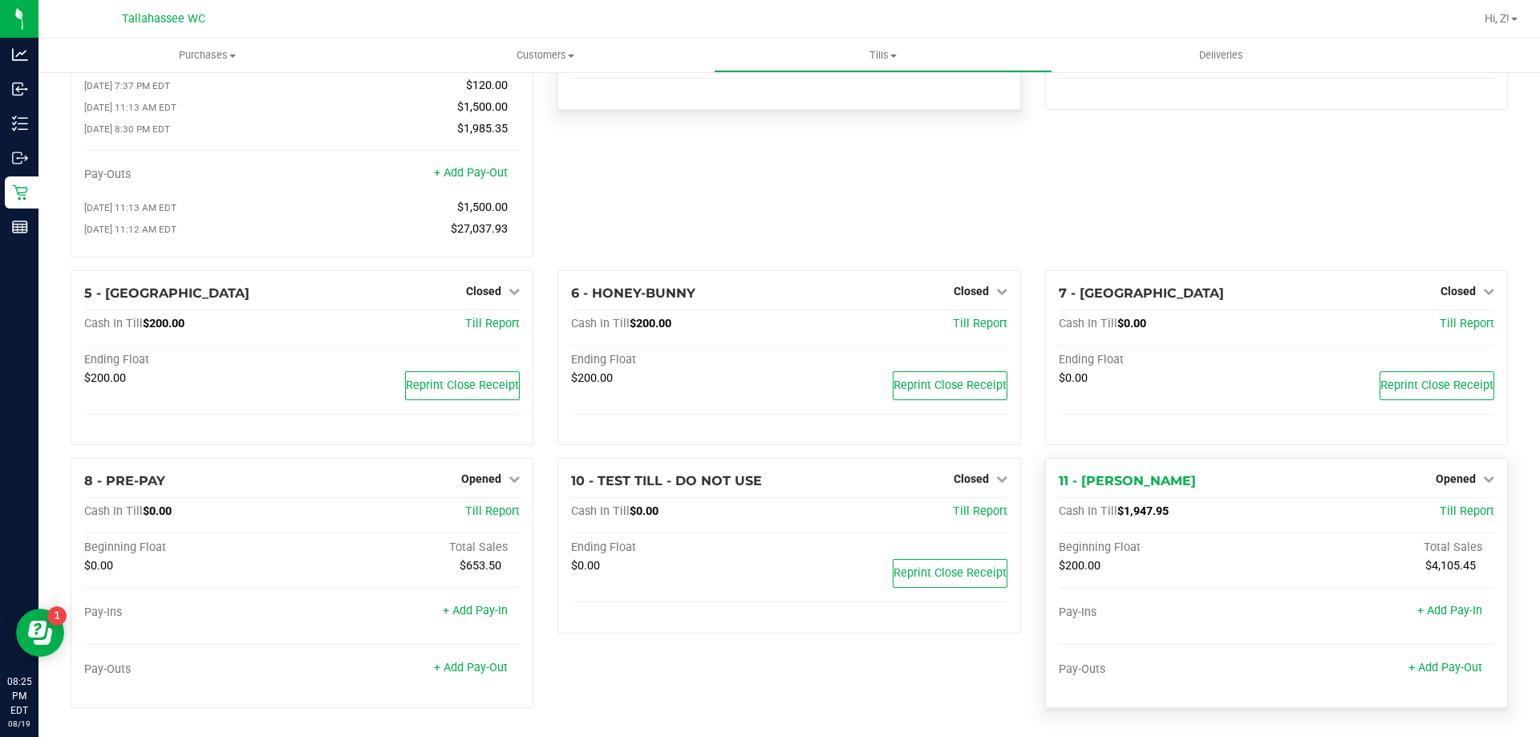
click at [1132, 513] on span "$1,947.95" at bounding box center [1142, 511] width 51 height 14
copy span "1,947.95"
click at [1465, 476] on link "Opened" at bounding box center [1465, 478] width 59 height 13
click at [1449, 507] on link "Close Till" at bounding box center [1457, 512] width 43 height 13
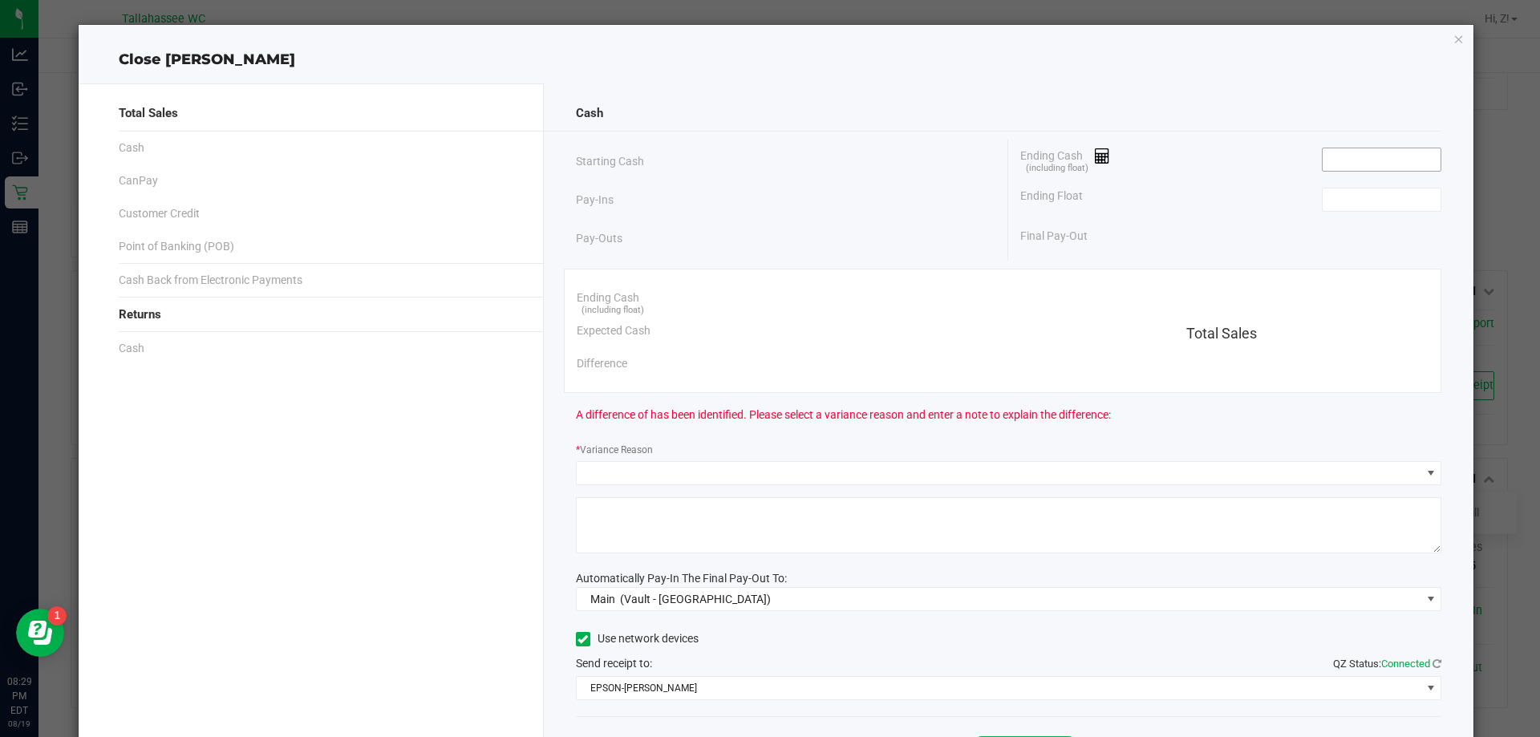
click at [1375, 157] on input at bounding box center [1381, 159] width 118 height 22
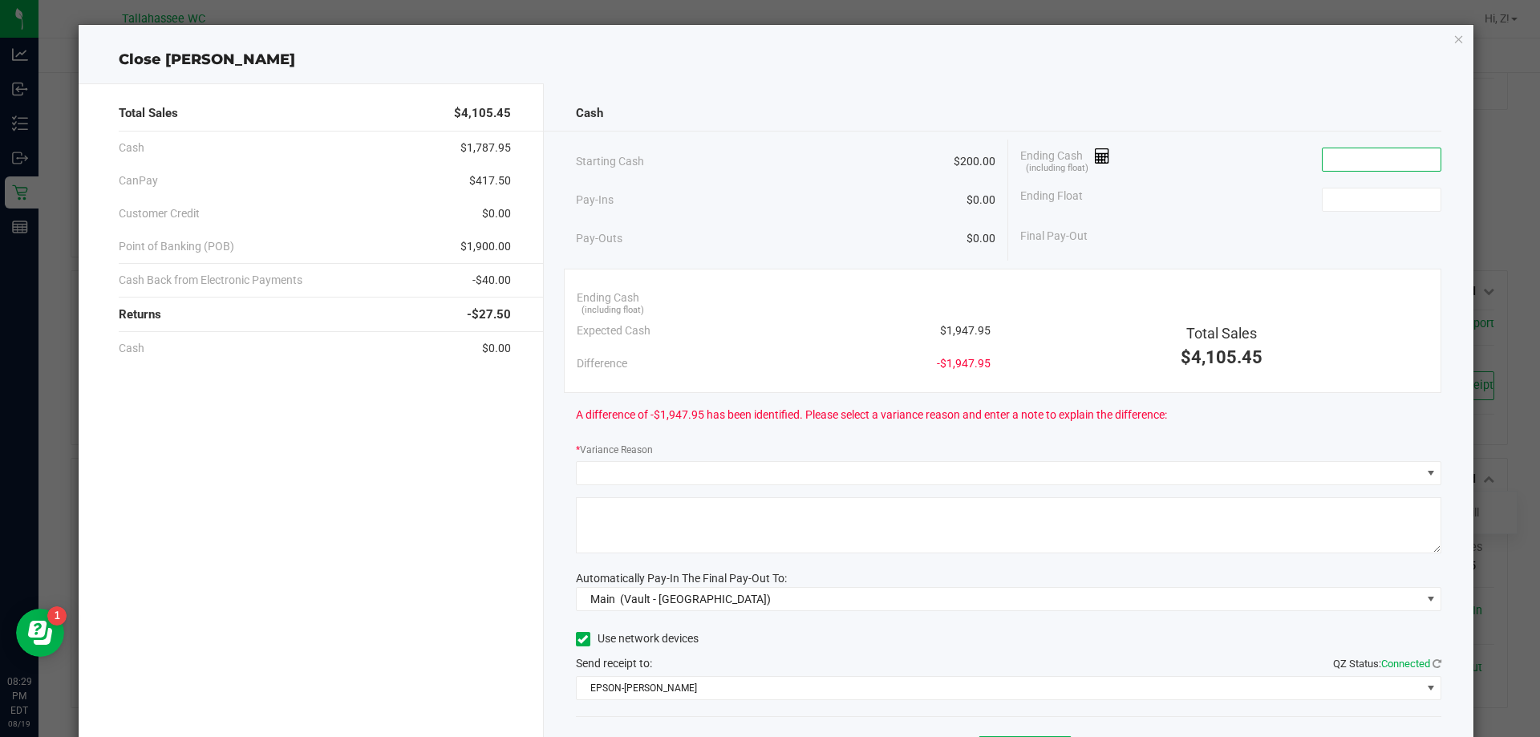
paste input "1947.95"
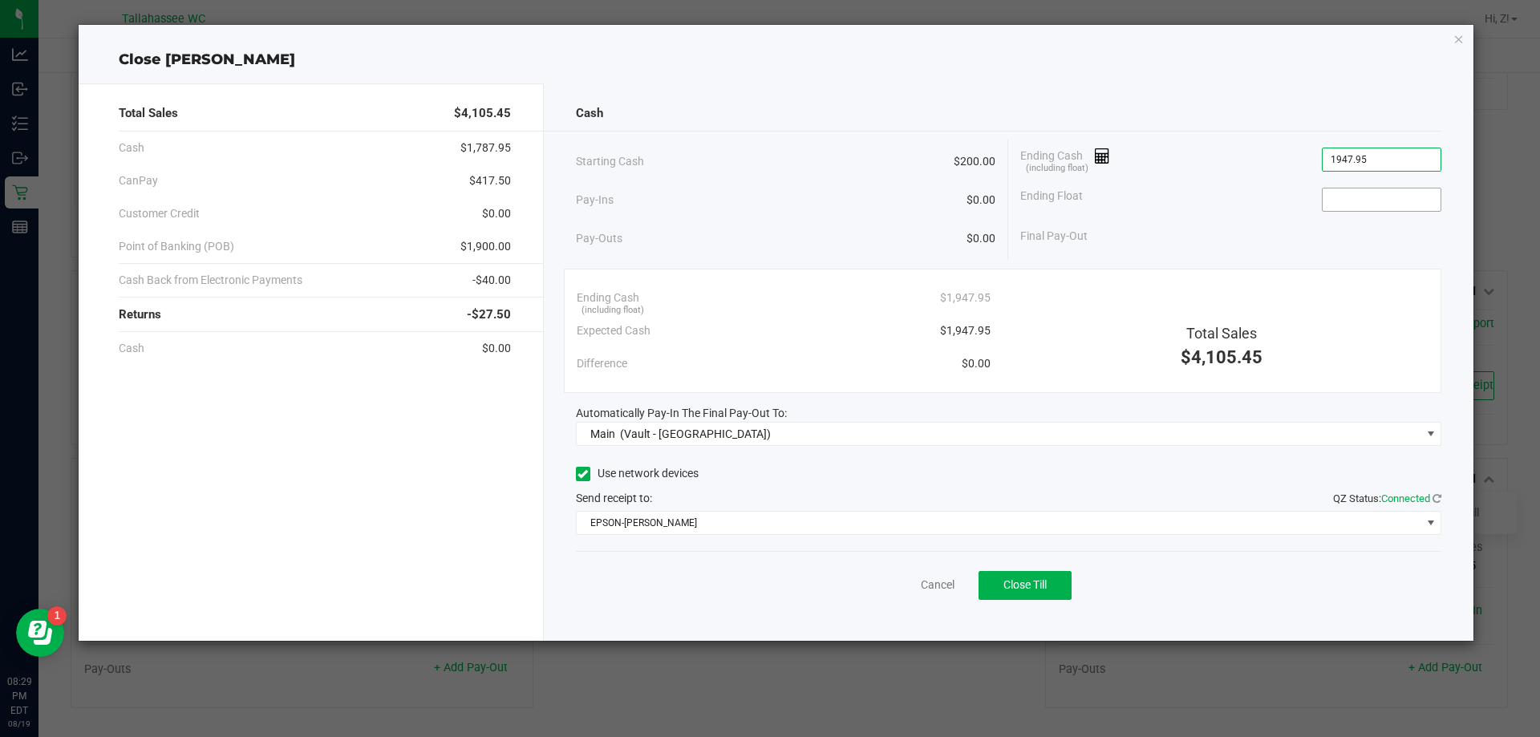
type input "$1,947.95"
click at [1361, 194] on input at bounding box center [1381, 199] width 118 height 22
type input "$200.00"
click at [498, 239] on span "$1,900.00" at bounding box center [485, 246] width 51 height 17
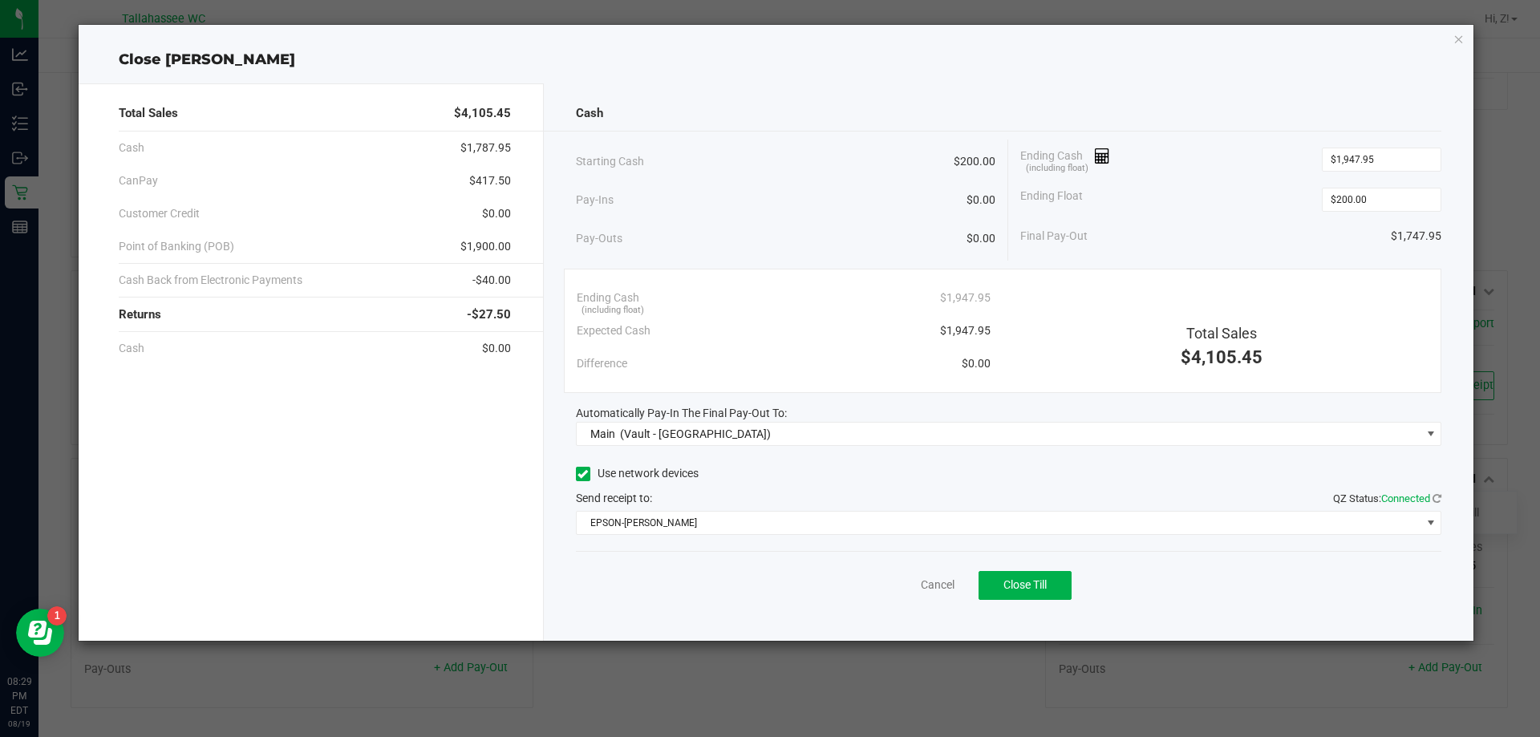
copy span "1,900.00"
drag, startPoint x: 1460, startPoint y: 38, endPoint x: 1375, endPoint y: 103, distance: 107.0
click at [1459, 38] on icon "button" at bounding box center [1458, 38] width 11 height 19
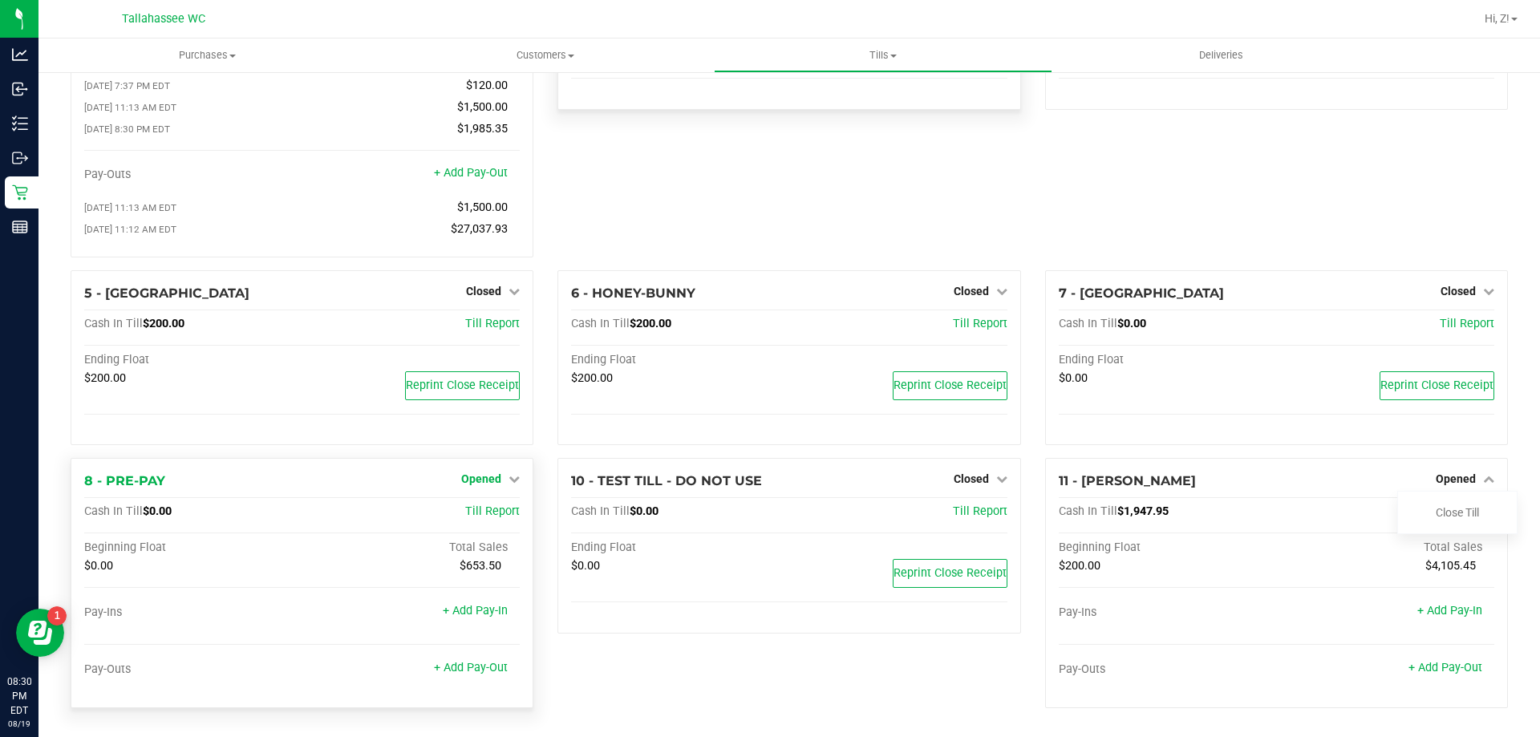
click at [489, 474] on span "Opened" at bounding box center [481, 478] width 40 height 13
click at [503, 512] on div "Close Till" at bounding box center [483, 513] width 119 height 20
click at [492, 517] on link "Close Till" at bounding box center [483, 512] width 43 height 13
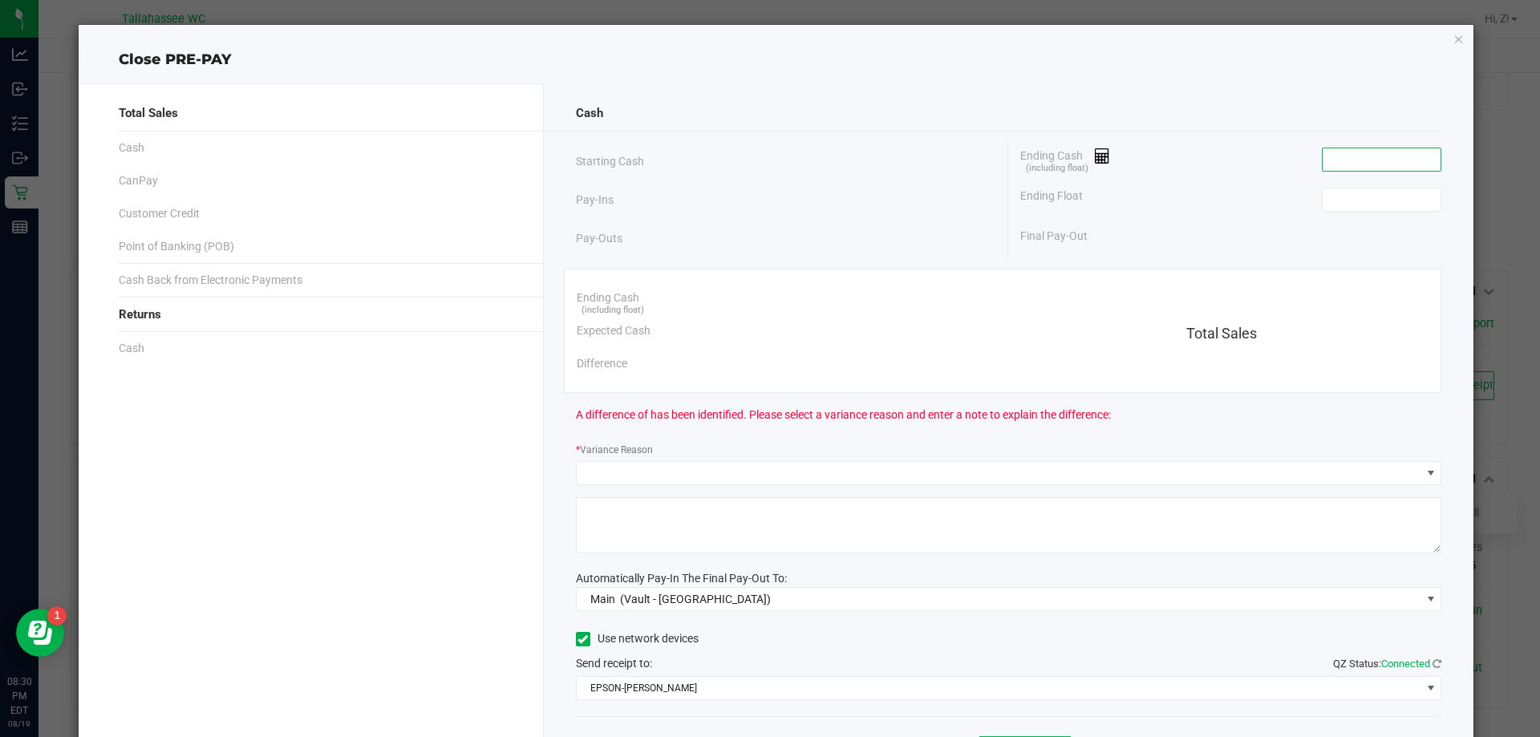
click at [1368, 158] on input at bounding box center [1381, 159] width 118 height 22
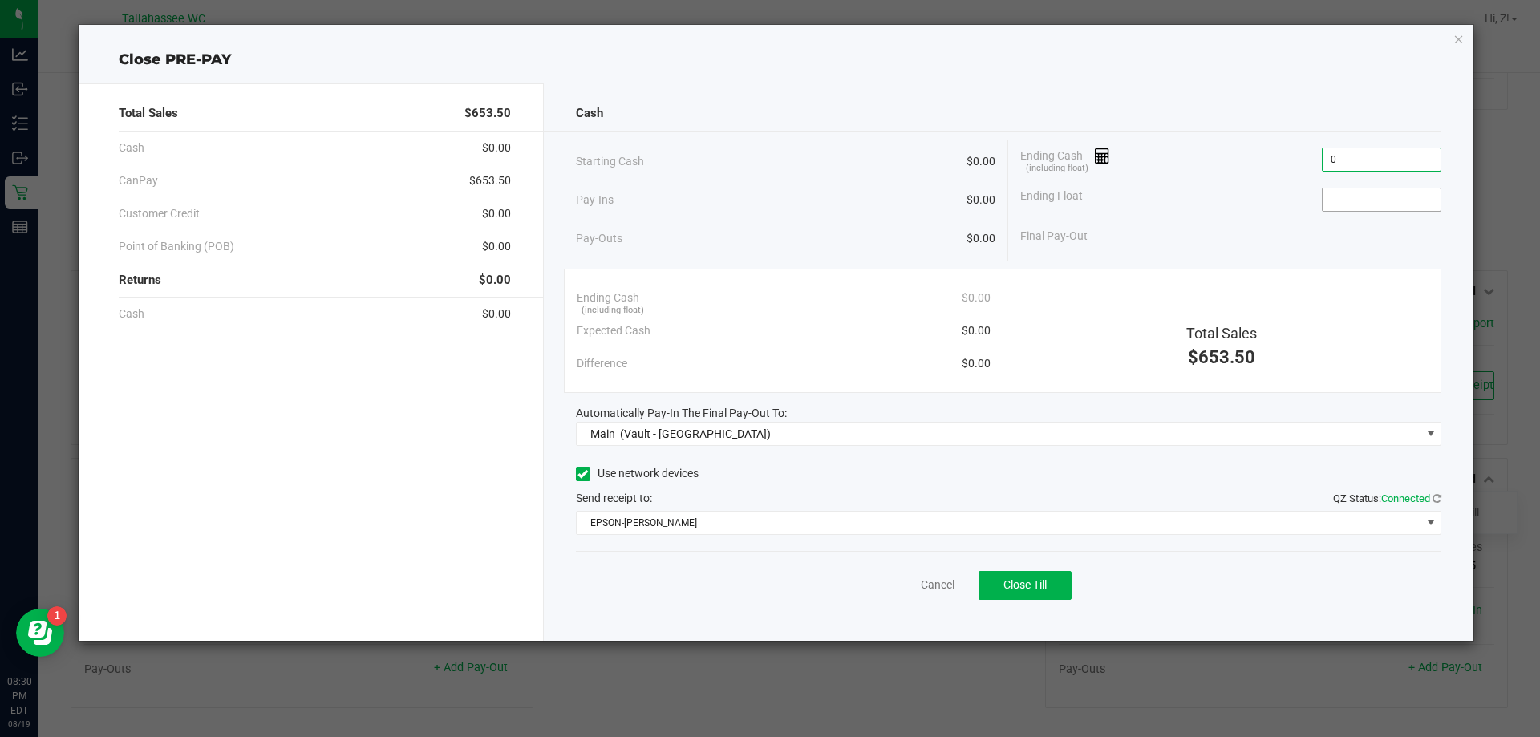
type input "$0.00"
click at [1419, 203] on input at bounding box center [1381, 199] width 118 height 22
type input "$0.00"
click at [1049, 593] on button "Close Till" at bounding box center [1024, 585] width 93 height 29
click at [1460, 36] on icon "button" at bounding box center [1458, 38] width 11 height 19
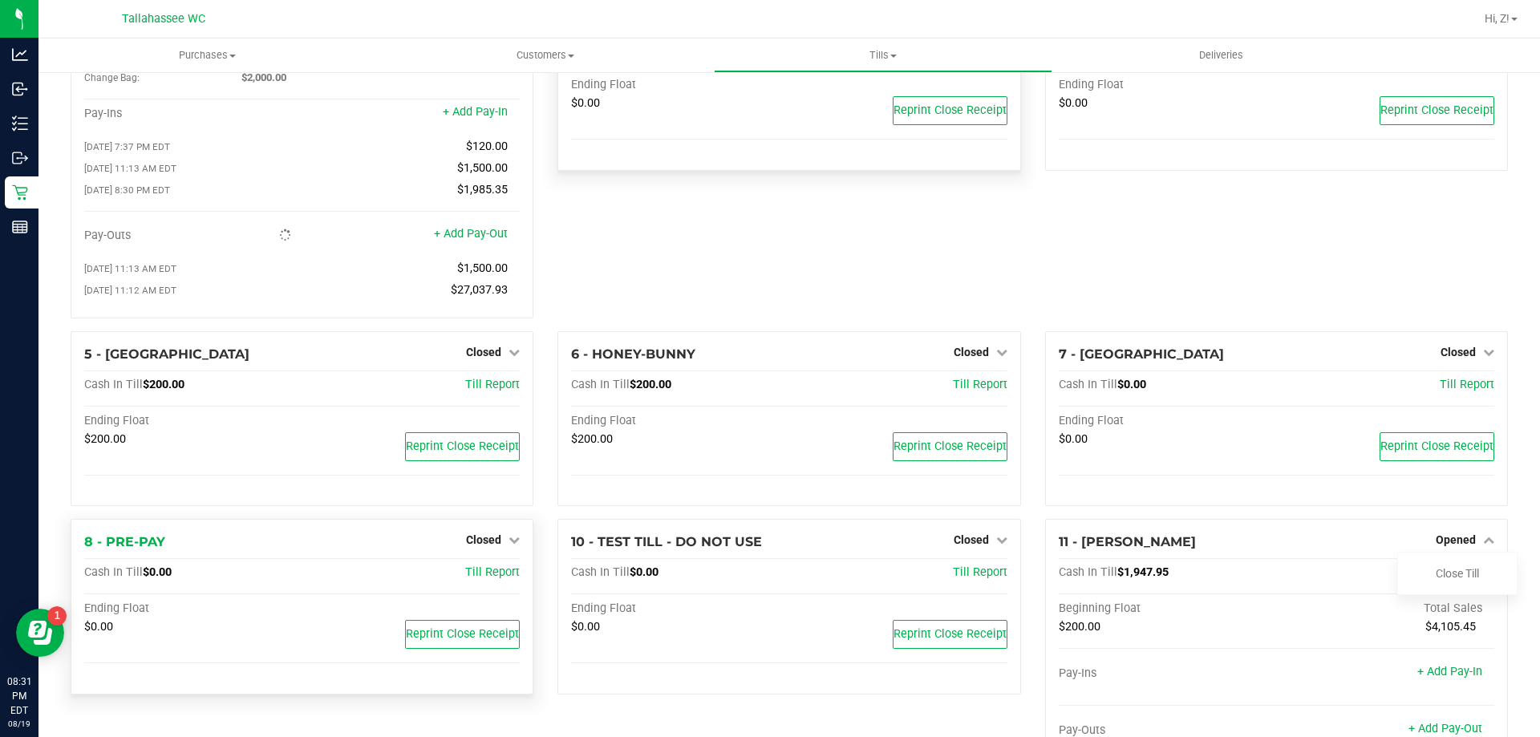
scroll to position [0, 0]
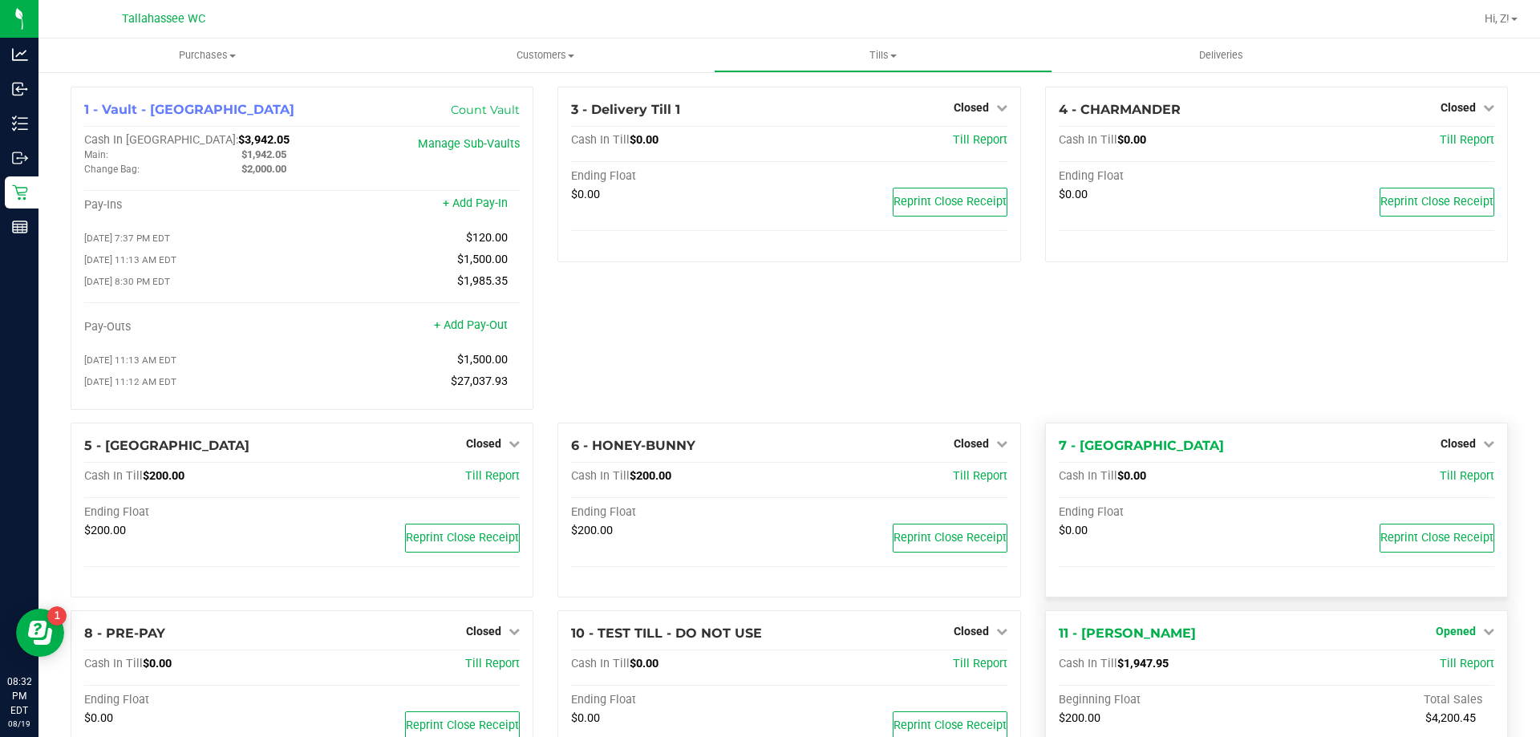
click at [1461, 511] on div "Ending Float" at bounding box center [1276, 514] width 435 height 18
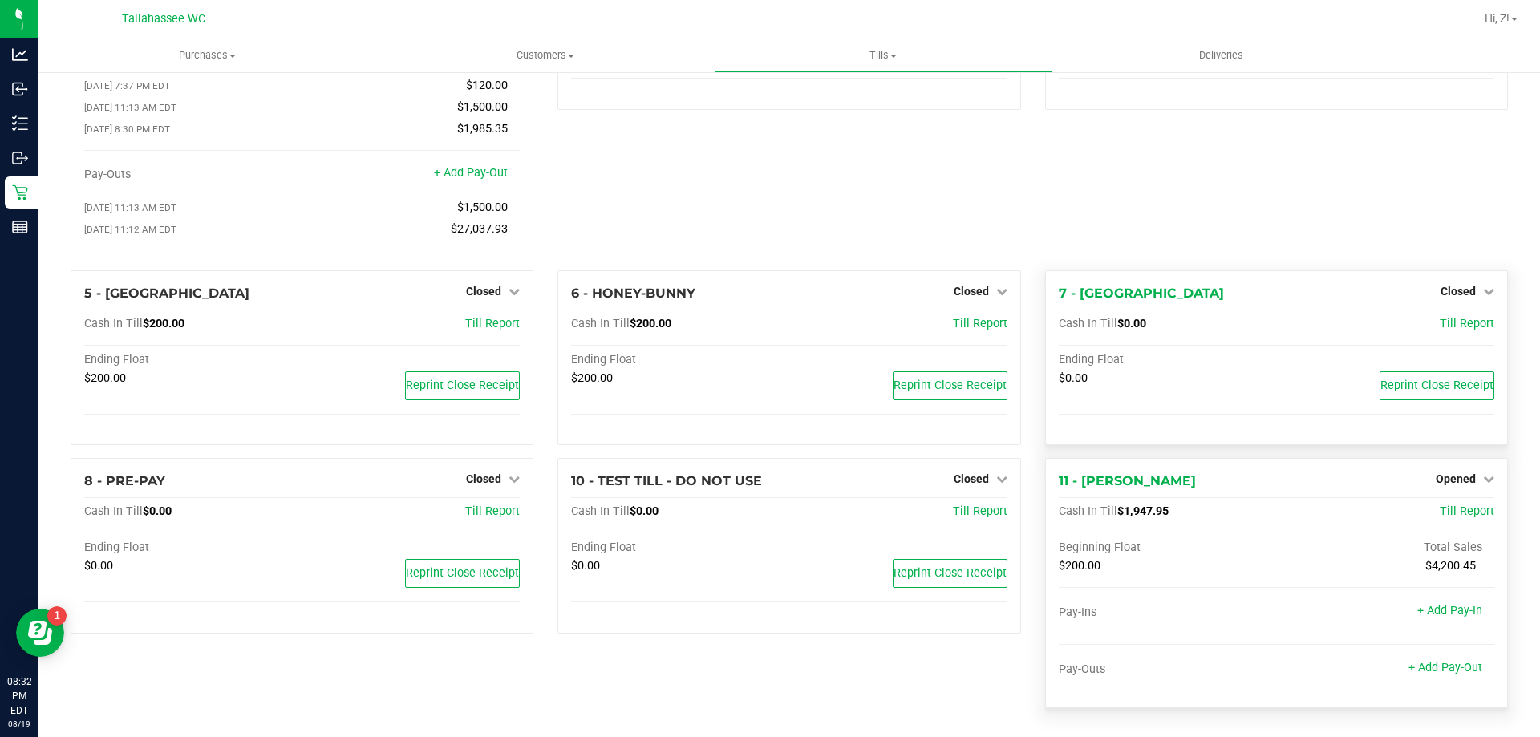
scroll to position [158, 0]
click at [1446, 481] on span "Opened" at bounding box center [1456, 478] width 40 height 13
click at [1445, 513] on link "Close Till" at bounding box center [1457, 512] width 43 height 13
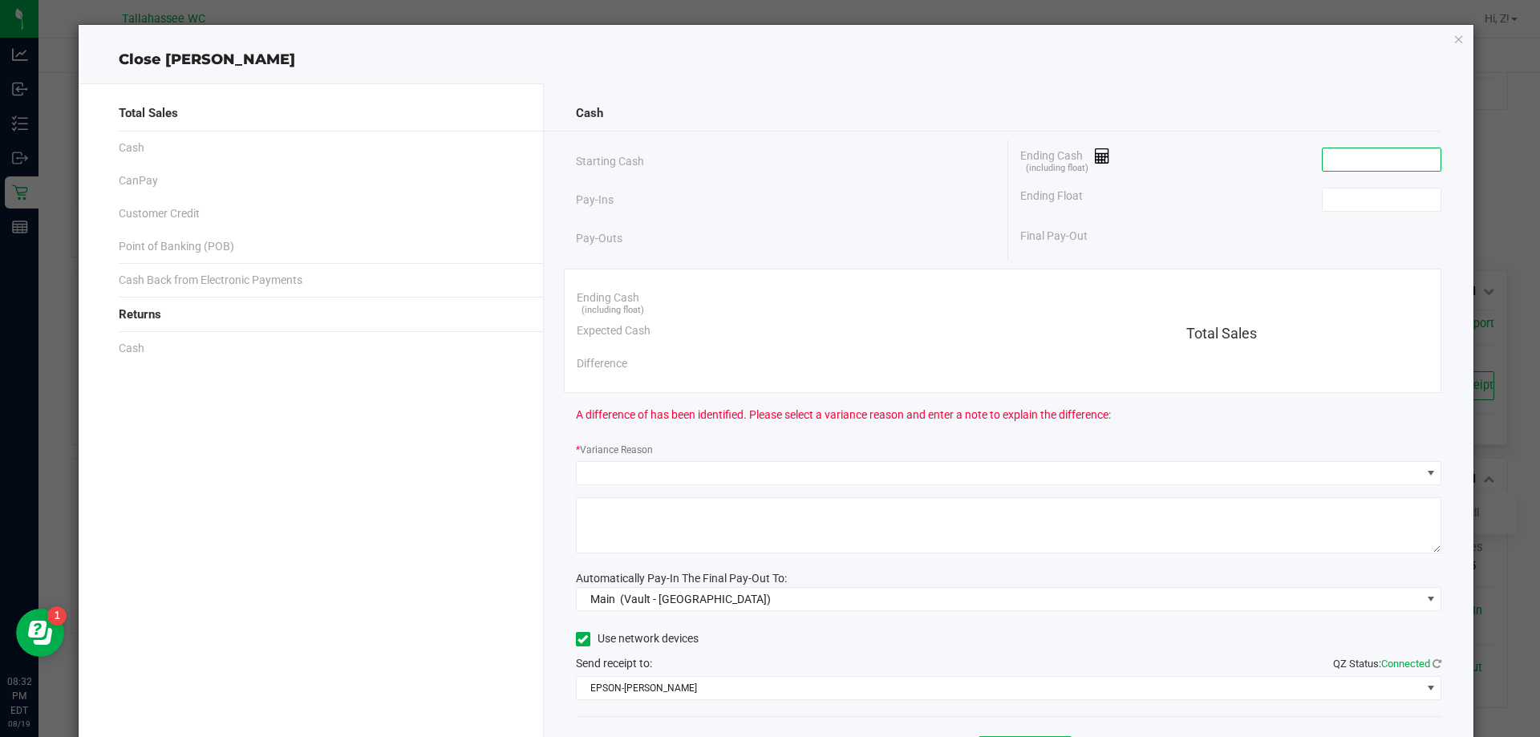
click at [1344, 160] on input at bounding box center [1381, 159] width 118 height 22
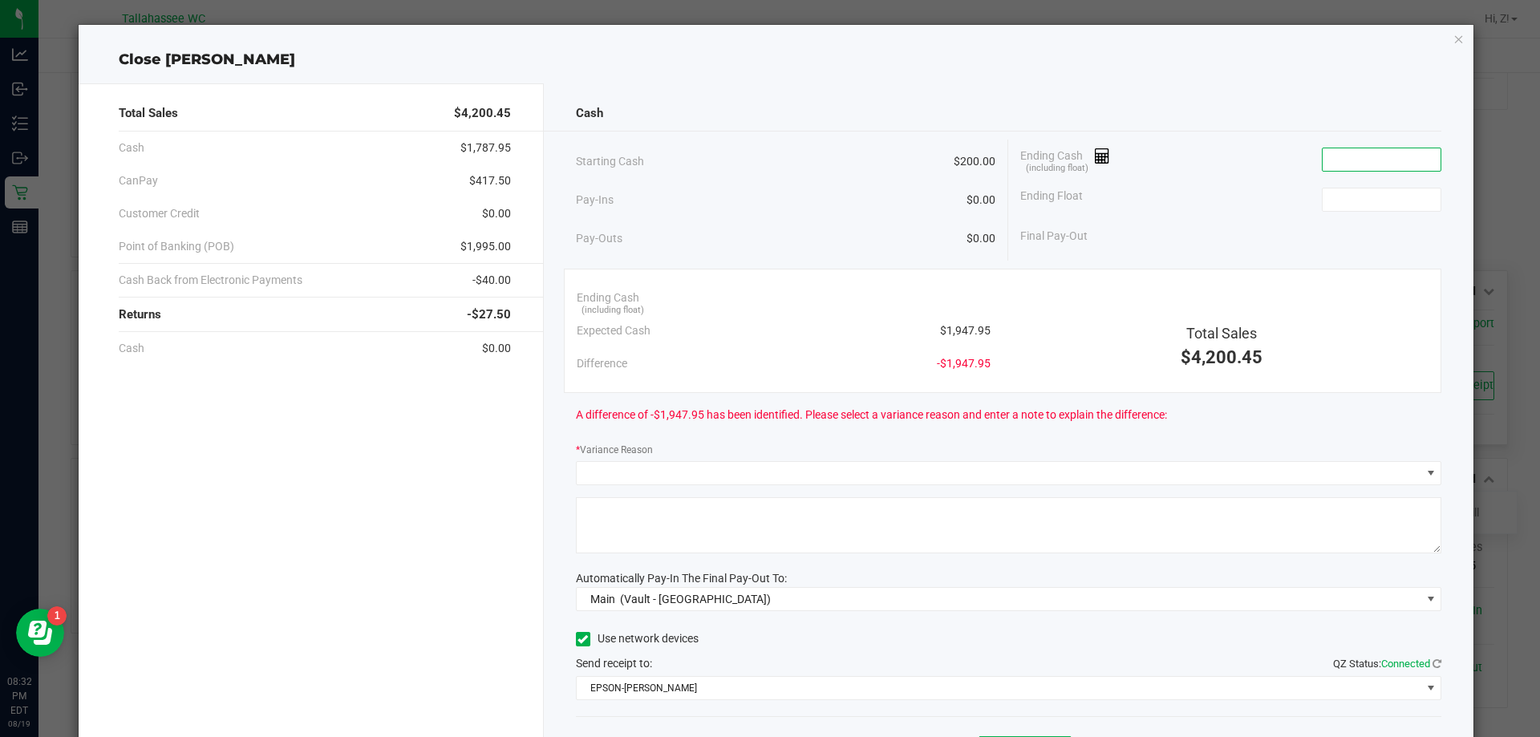
paste input "1900"
type input "1900"
drag, startPoint x: 1369, startPoint y: 164, endPoint x: 1233, endPoint y: 191, distance: 138.9
click at [1235, 191] on div "Ending Cash (including float) 1900 Ending Float Final Pay-Out" at bounding box center [1224, 196] width 433 height 113
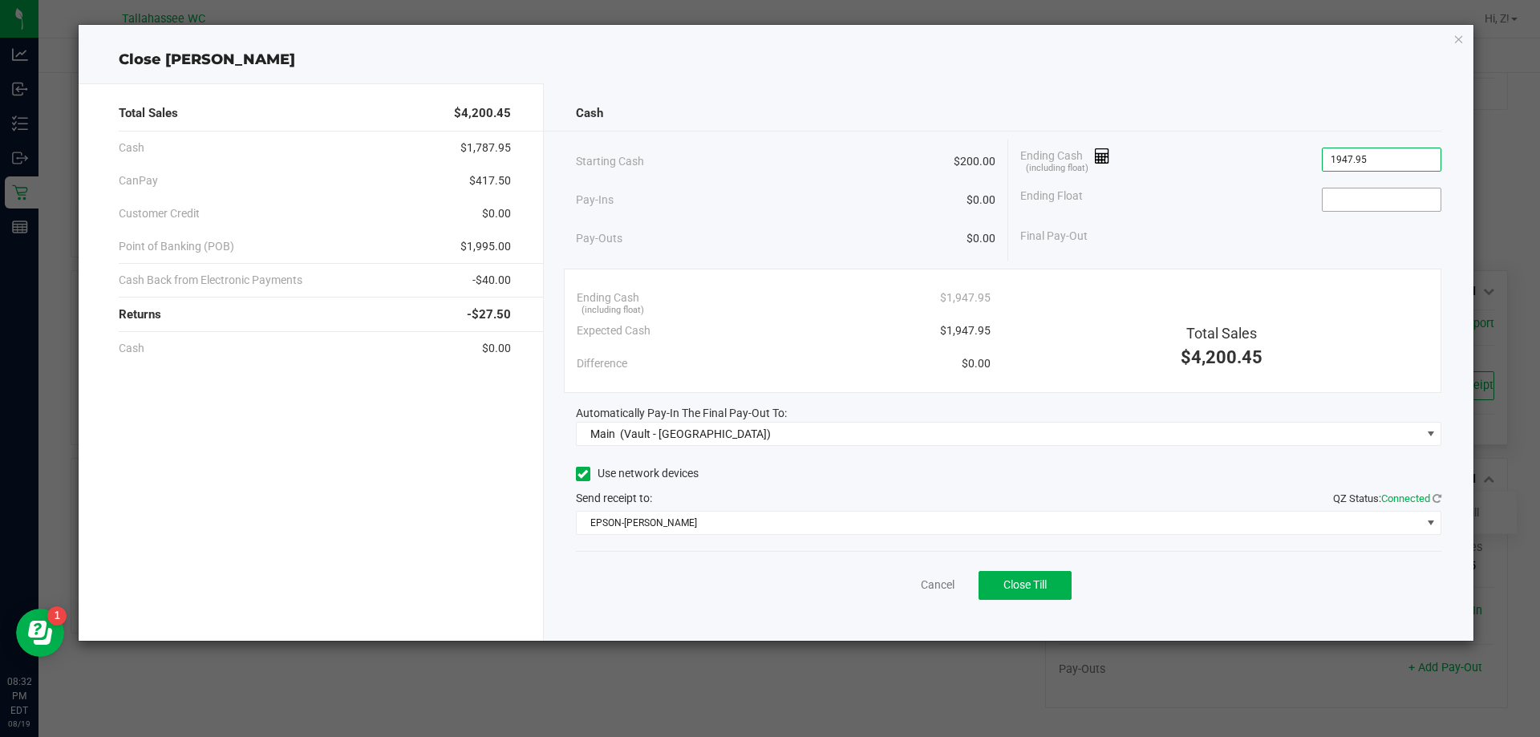
type input "$1,947.95"
click at [1375, 188] on input at bounding box center [1381, 199] width 118 height 22
type input "$200.00"
click at [1457, 38] on icon "button" at bounding box center [1458, 38] width 11 height 19
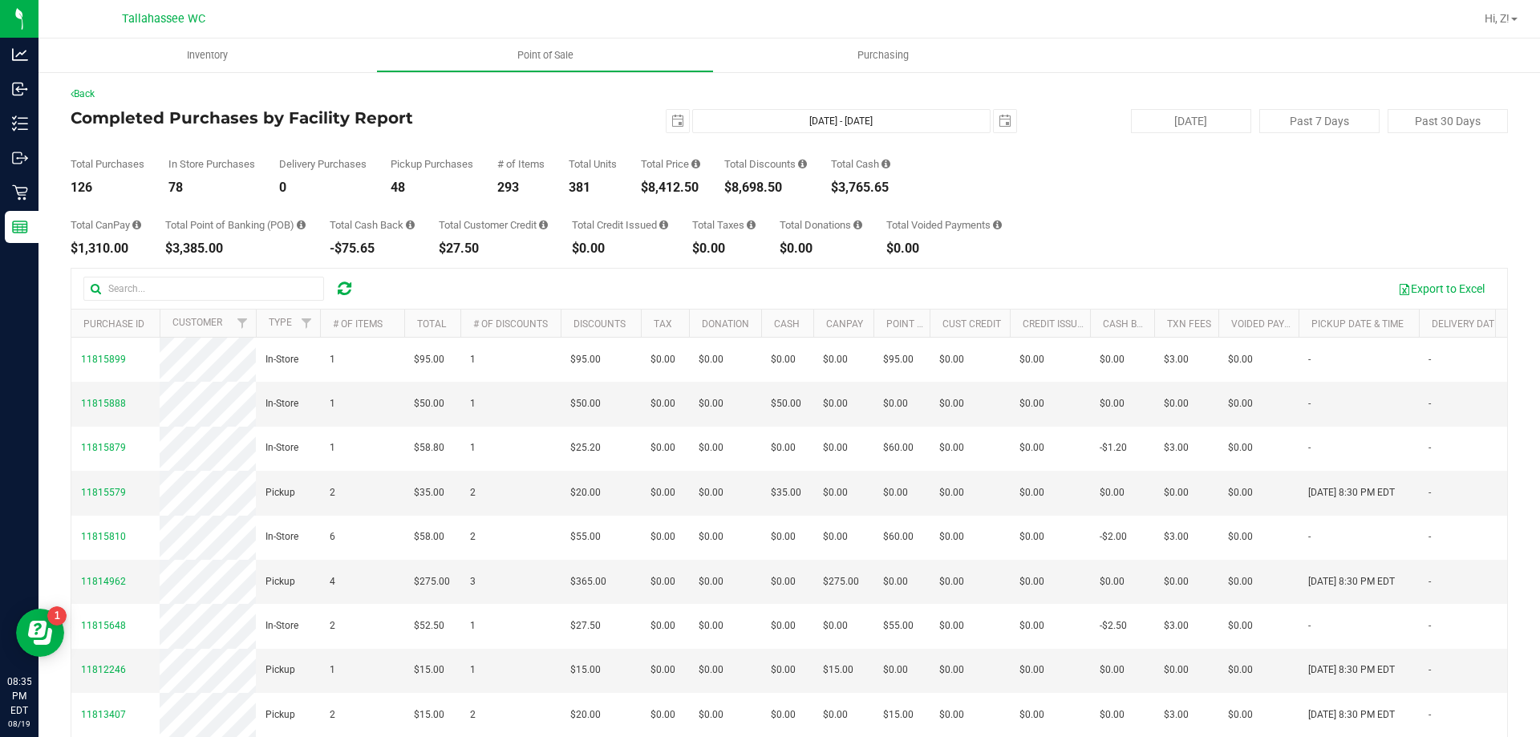
click at [869, 185] on div "$3,765.65" at bounding box center [860, 187] width 59 height 13
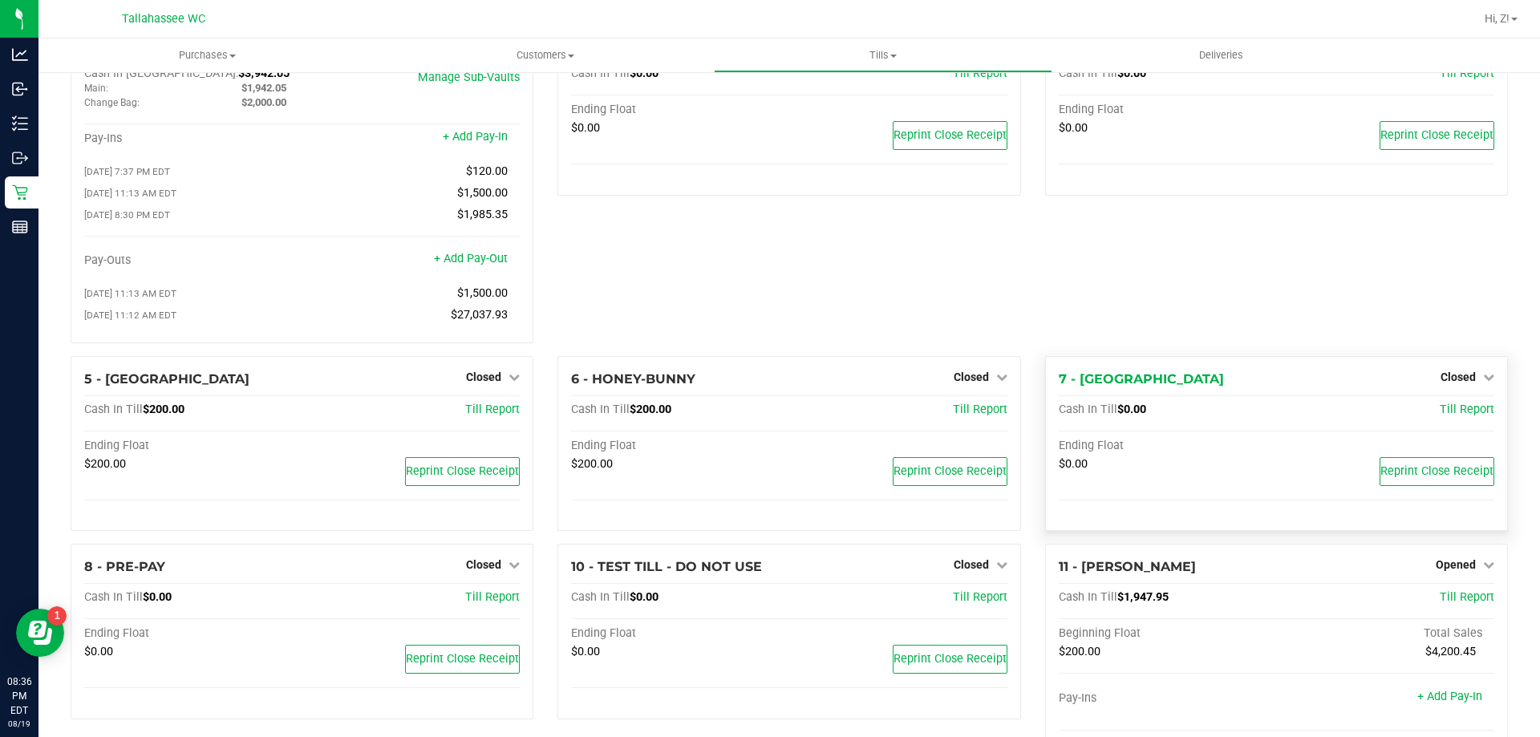
scroll to position [158, 0]
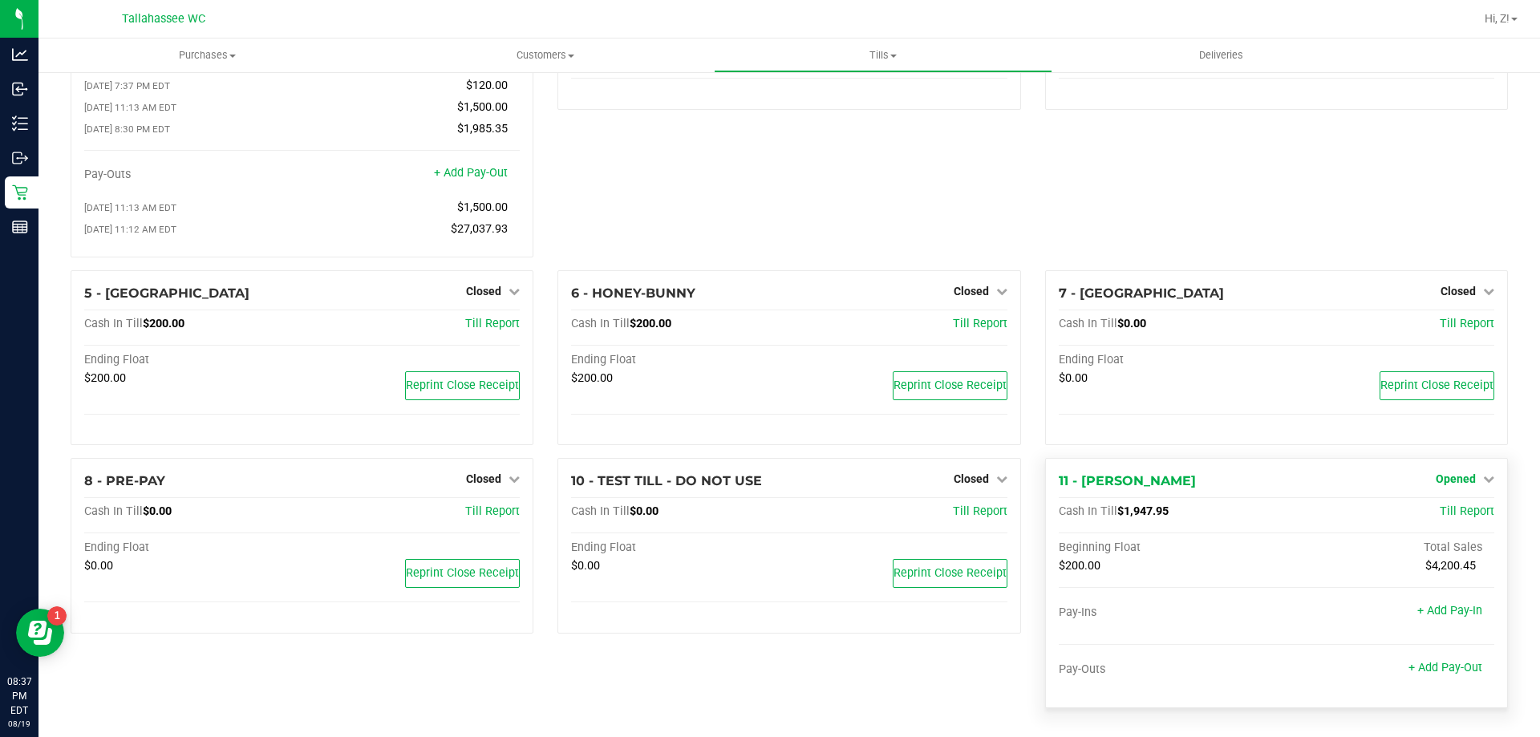
click at [1442, 479] on span "Opened" at bounding box center [1456, 478] width 40 height 13
click at [1436, 519] on link "Close Till" at bounding box center [1457, 512] width 43 height 13
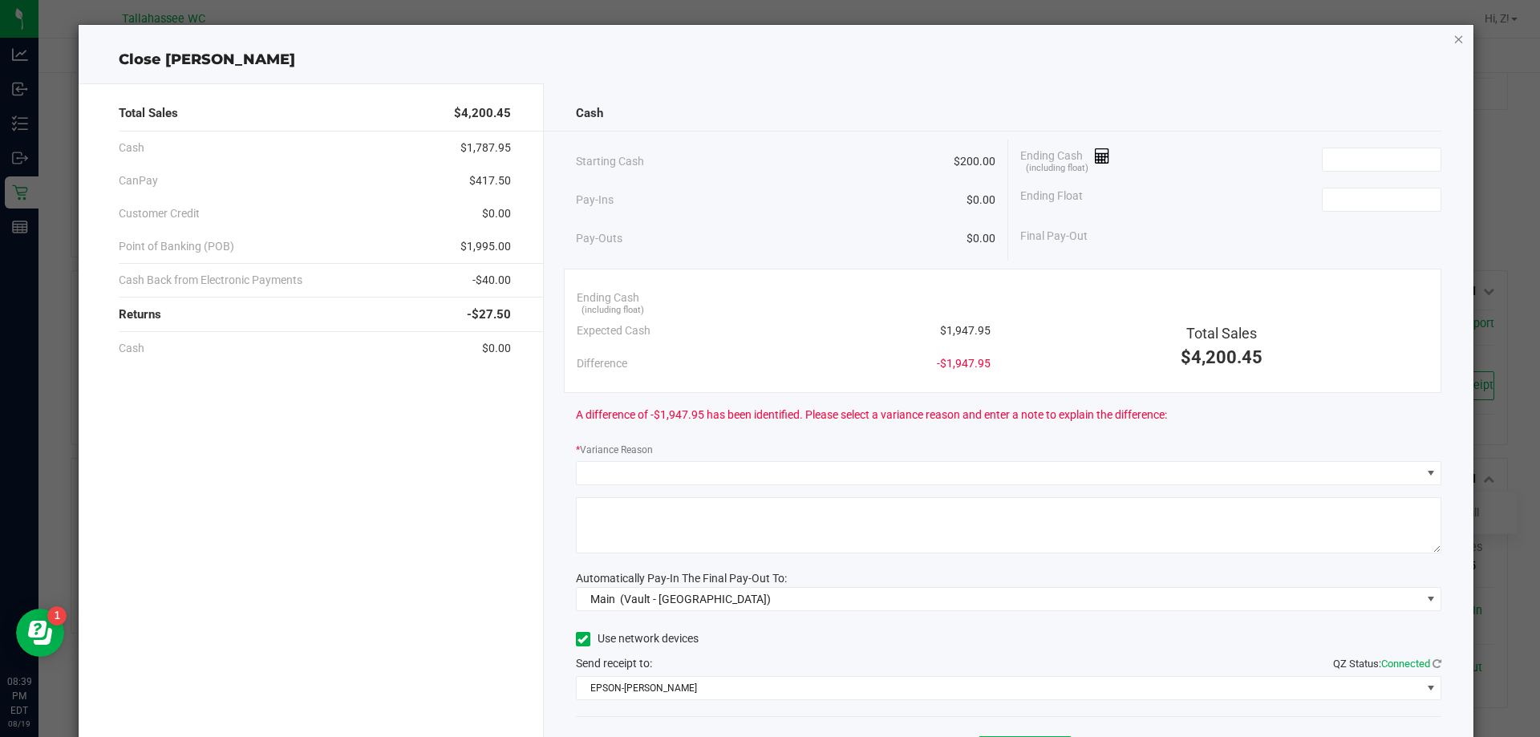
click at [1453, 42] on icon "button" at bounding box center [1458, 38] width 11 height 19
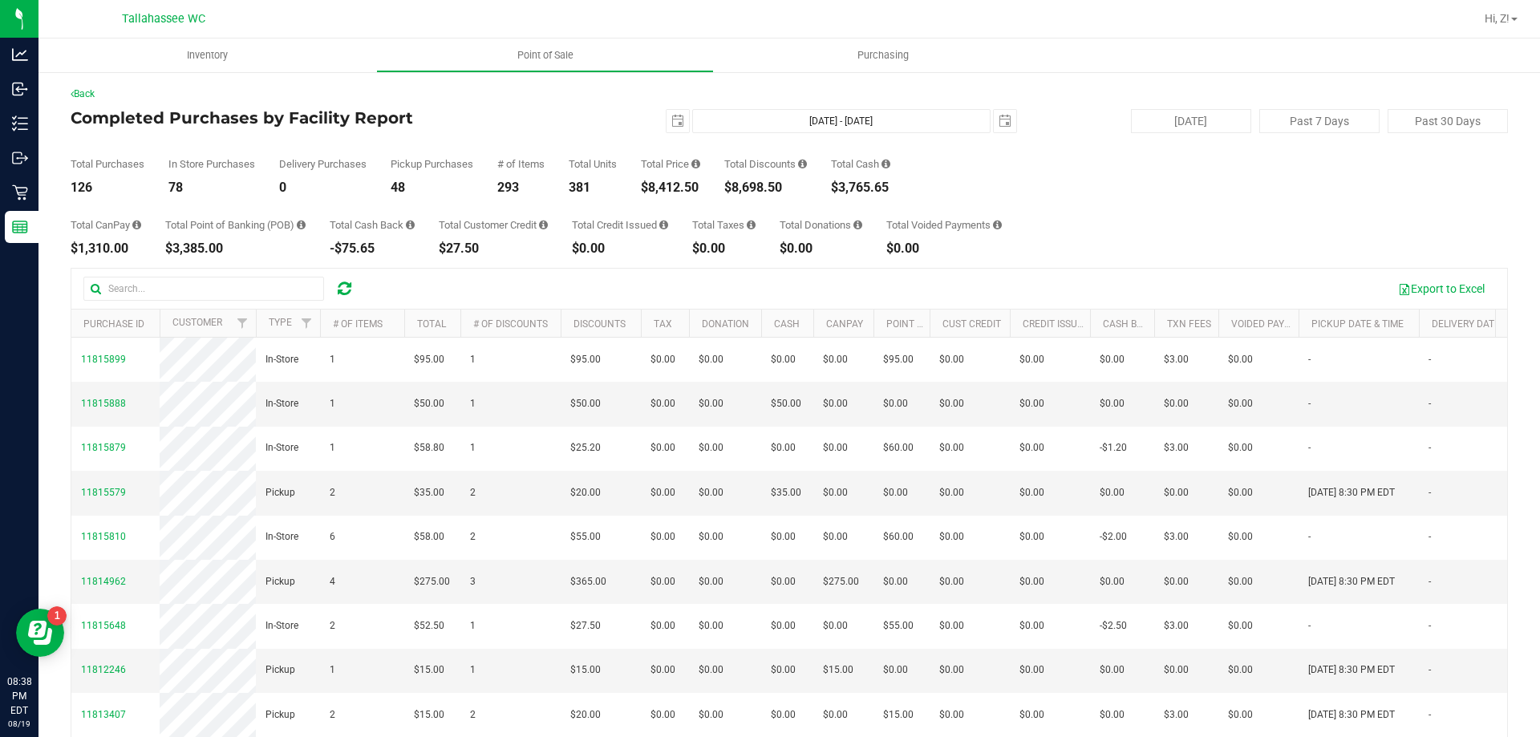
click at [1146, 239] on div "Total CanPay $1,310.00 Total Point of Banking (POB) $3,385.00 Total Cash Back -…" at bounding box center [789, 224] width 1437 height 61
click at [857, 187] on div "$3,765.65" at bounding box center [860, 187] width 59 height 13
click at [857, 186] on div "$3,765.65" at bounding box center [860, 187] width 59 height 13
copy div "3,765.65"
click at [194, 248] on div "$3,385.00" at bounding box center [235, 248] width 140 height 13
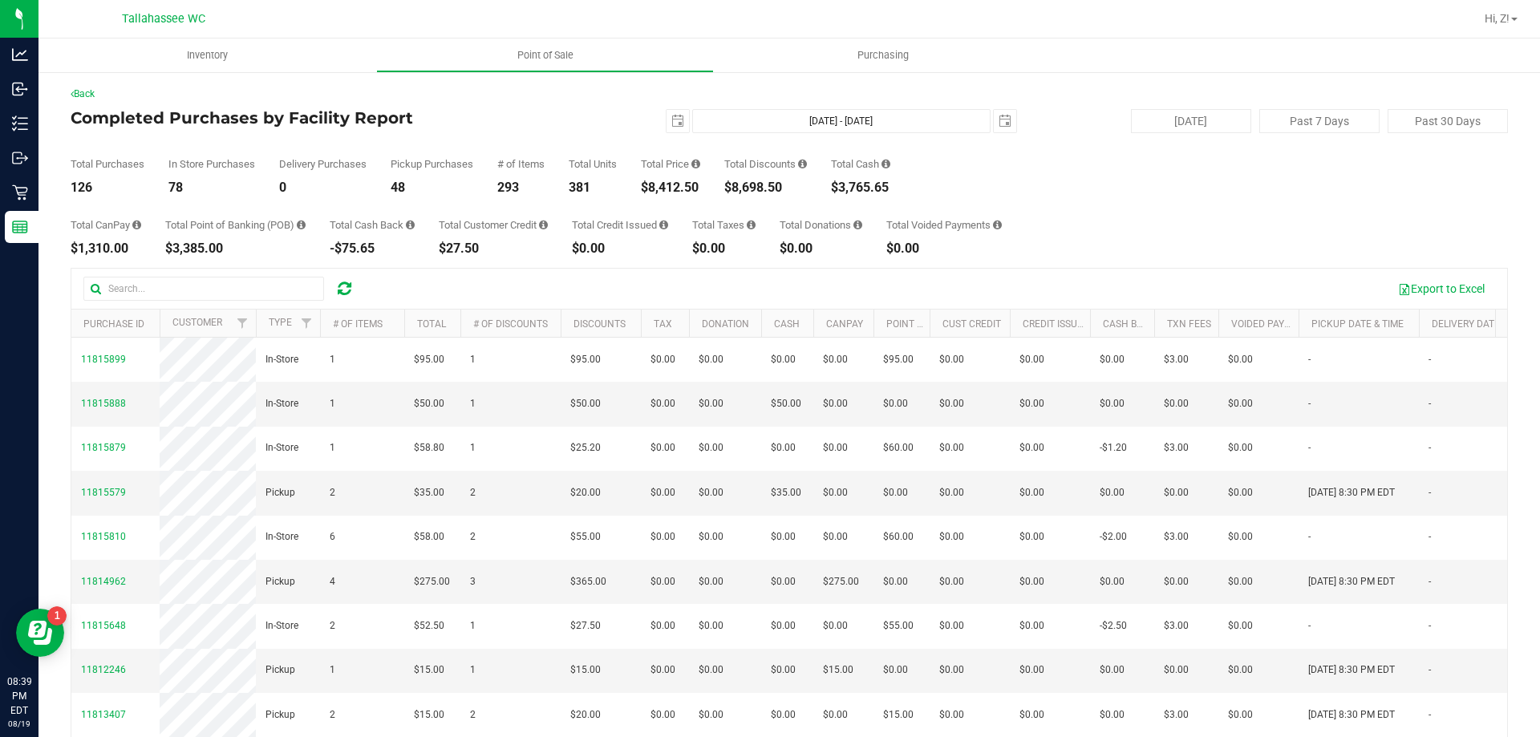
click at [194, 247] on div "$3,385.00" at bounding box center [235, 248] width 140 height 13
copy div "3,385.00"
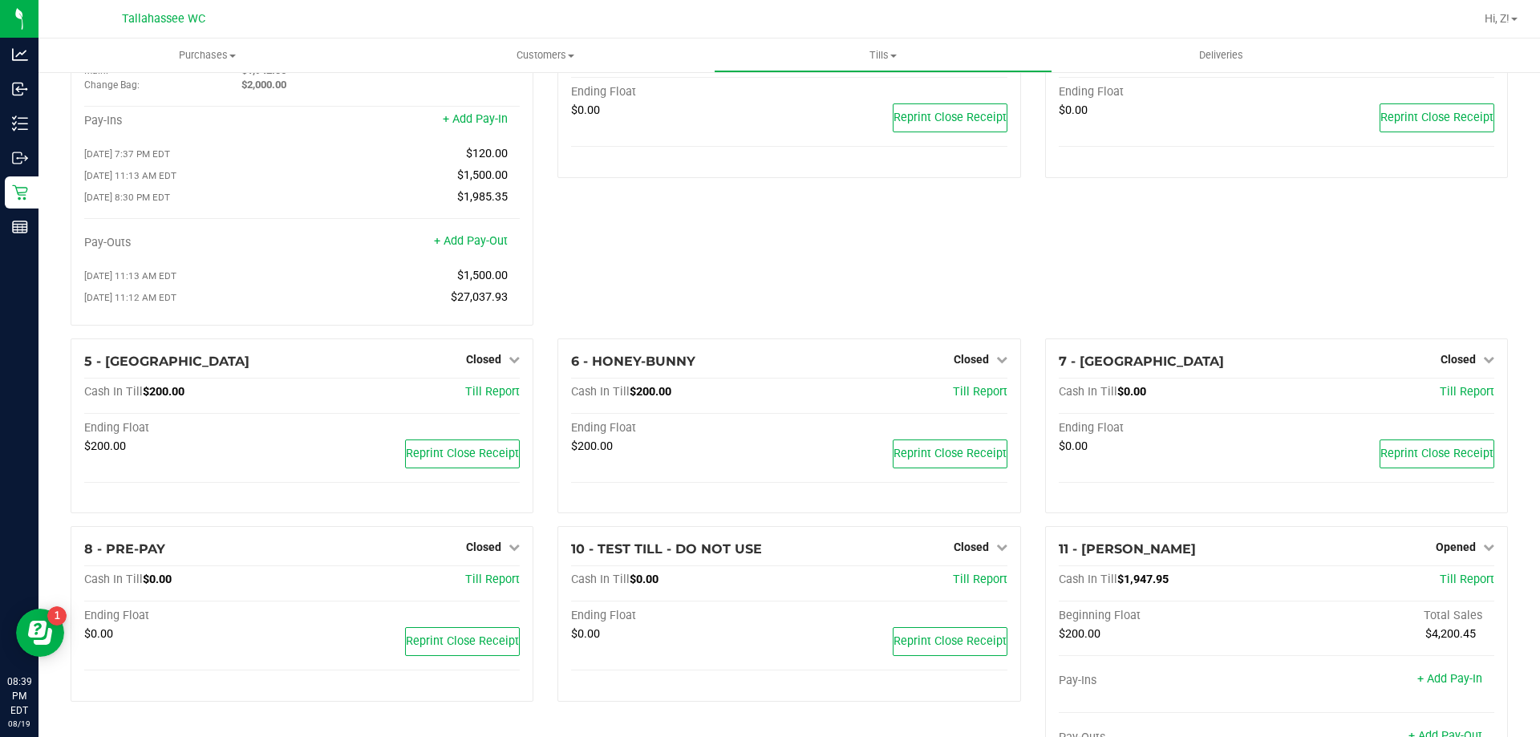
scroll to position [158, 0]
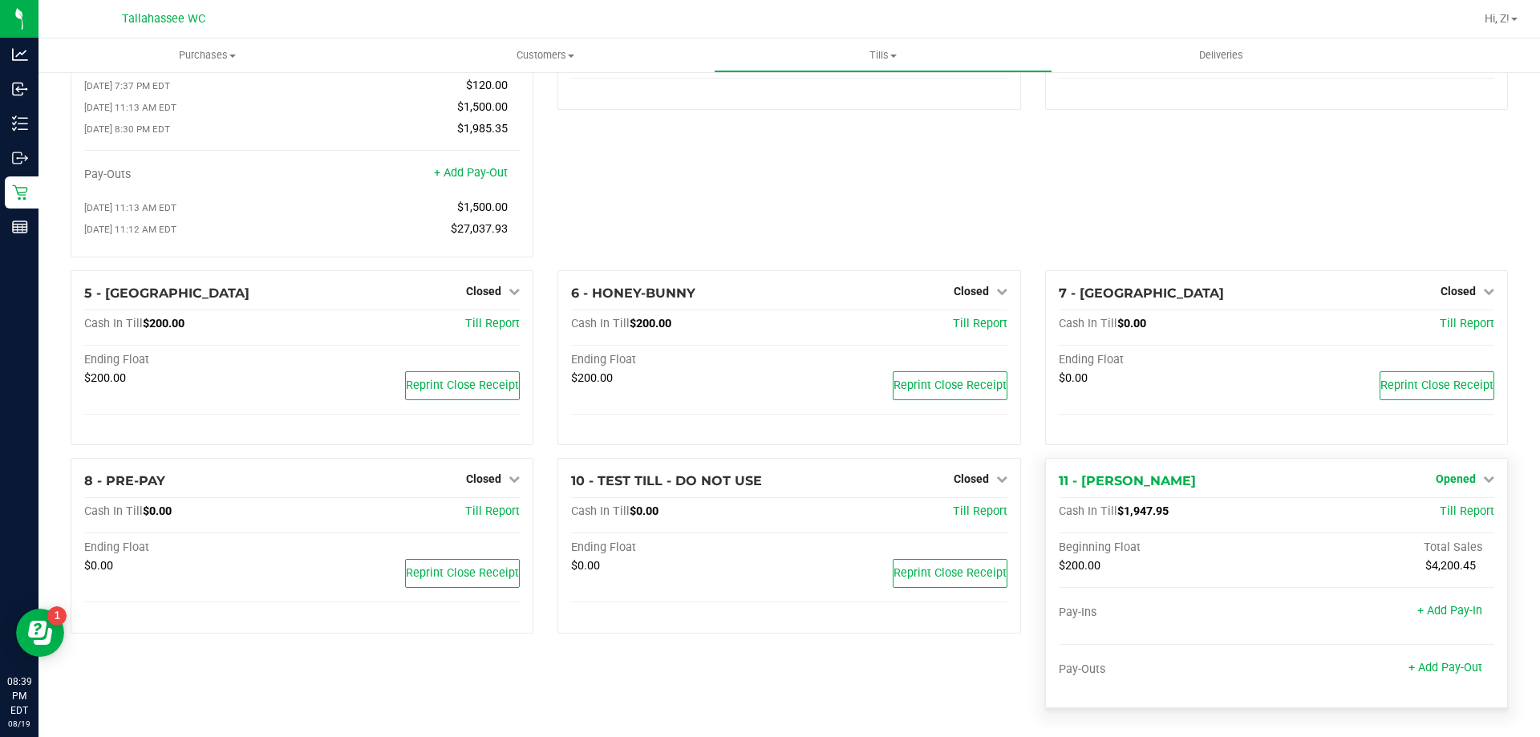
click at [1458, 480] on span "Opened" at bounding box center [1456, 478] width 40 height 13
click at [1460, 510] on link "Close Till" at bounding box center [1457, 512] width 43 height 13
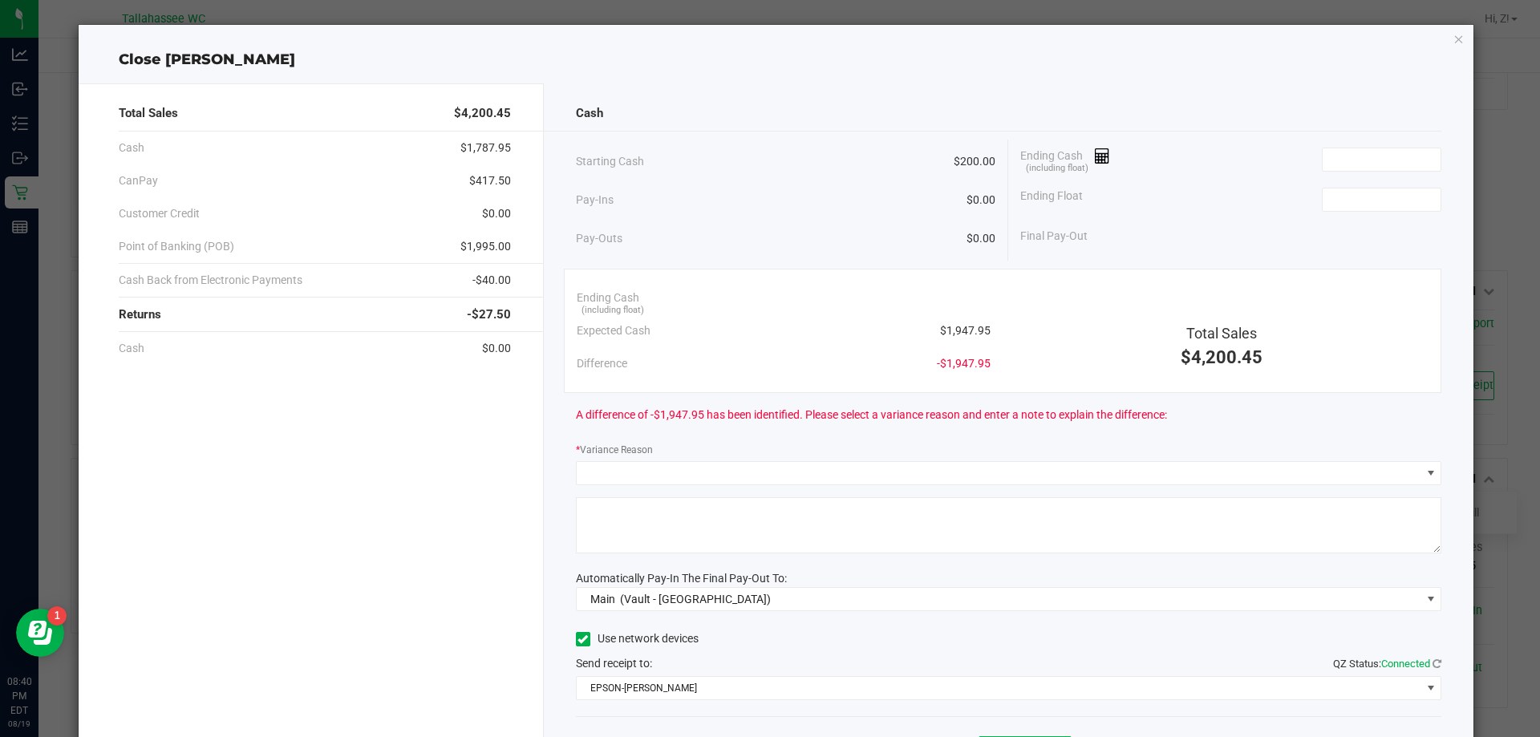
click at [474, 248] on span "$1,995.00" at bounding box center [485, 246] width 51 height 17
copy span "1,995.00"
click at [1365, 158] on input at bounding box center [1381, 159] width 118 height 22
click at [1347, 158] on input at bounding box center [1381, 159] width 118 height 22
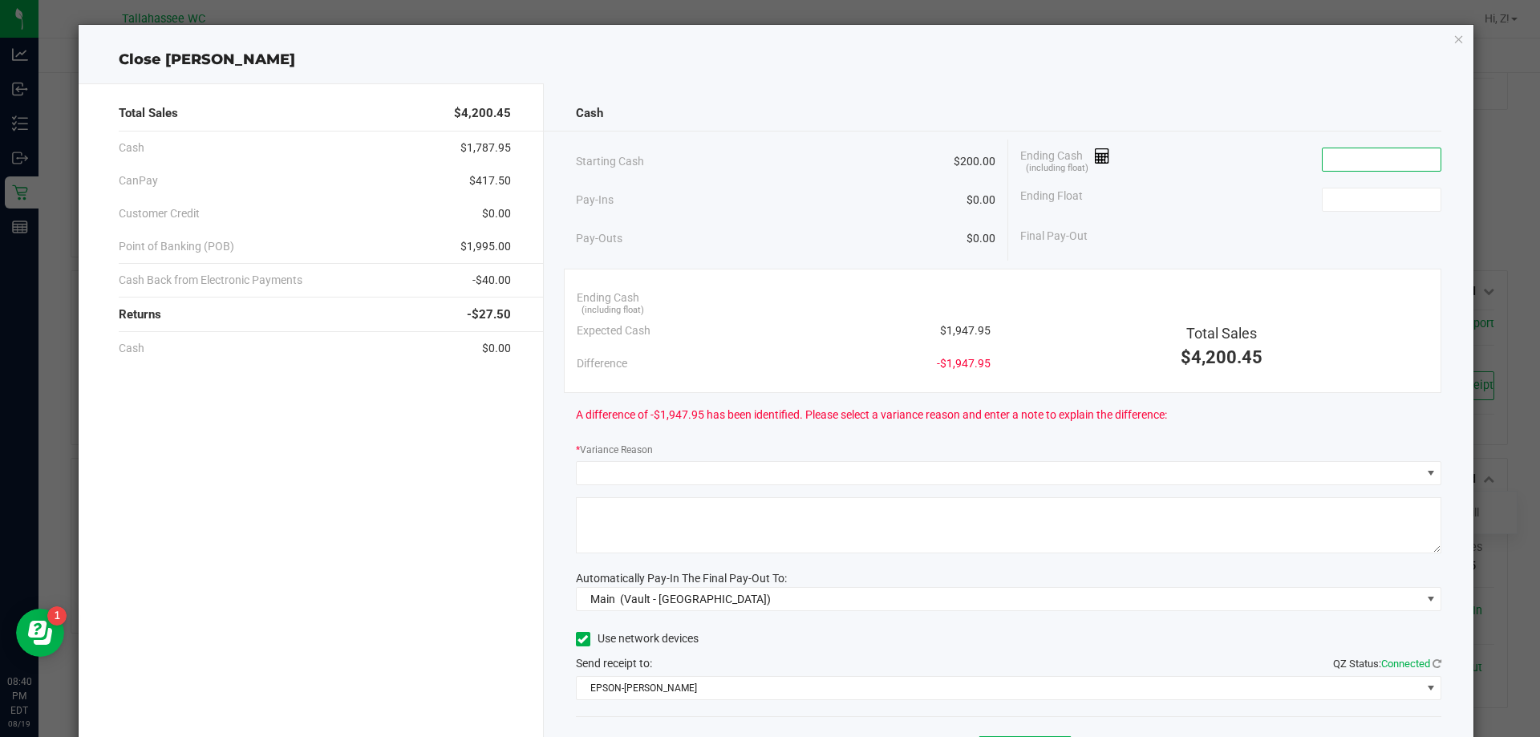
paste input "1947.95"
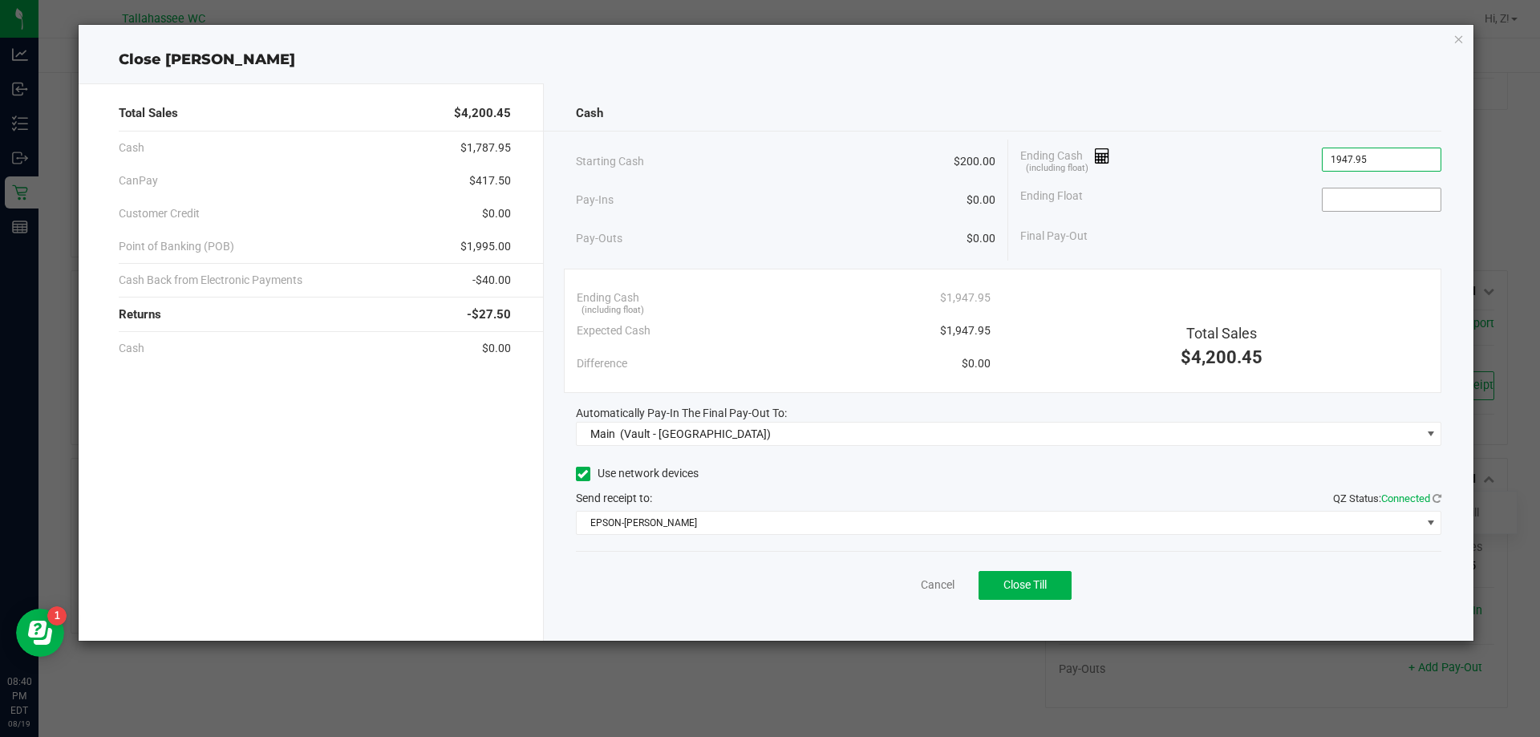
type input "$1,947.95"
click at [1390, 203] on input at bounding box center [1381, 199] width 118 height 22
type input "$200.00"
click at [1051, 584] on button "Close Till" at bounding box center [1024, 585] width 93 height 29
click at [1454, 45] on icon "button" at bounding box center [1458, 38] width 11 height 19
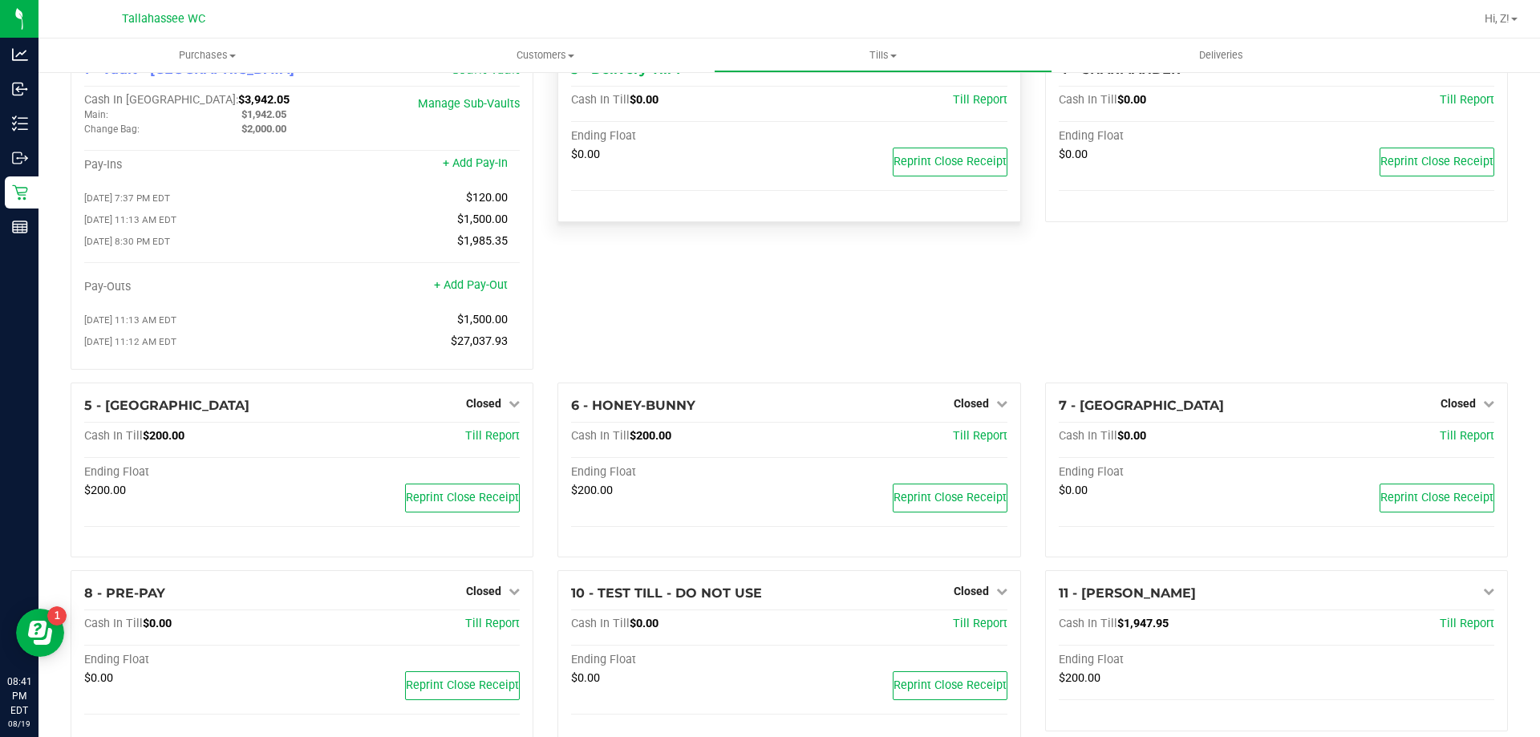
scroll to position [0, 0]
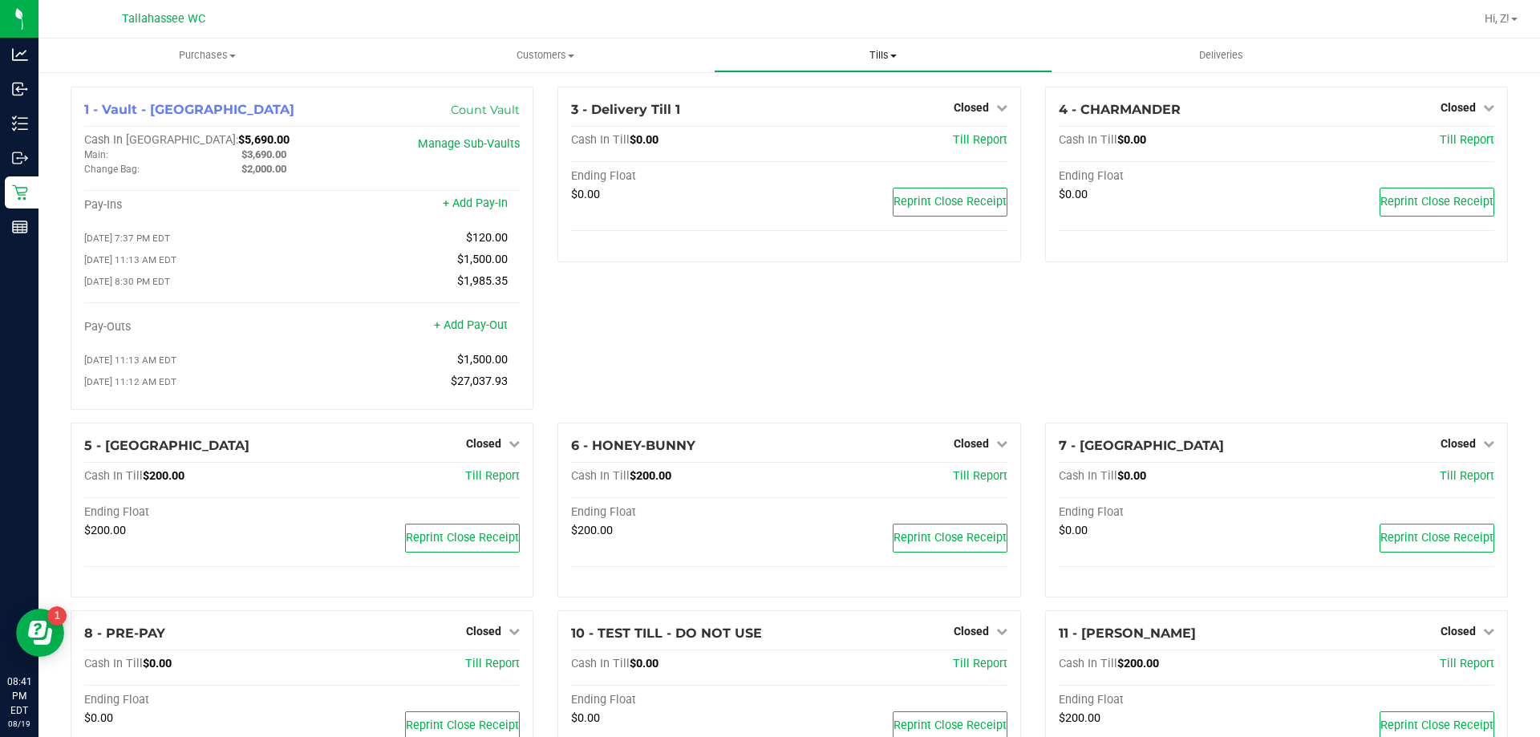
click at [889, 55] on span "Tills" at bounding box center [883, 55] width 336 height 14
click at [779, 112] on span "Reconcile e-payments" at bounding box center [794, 116] width 160 height 14
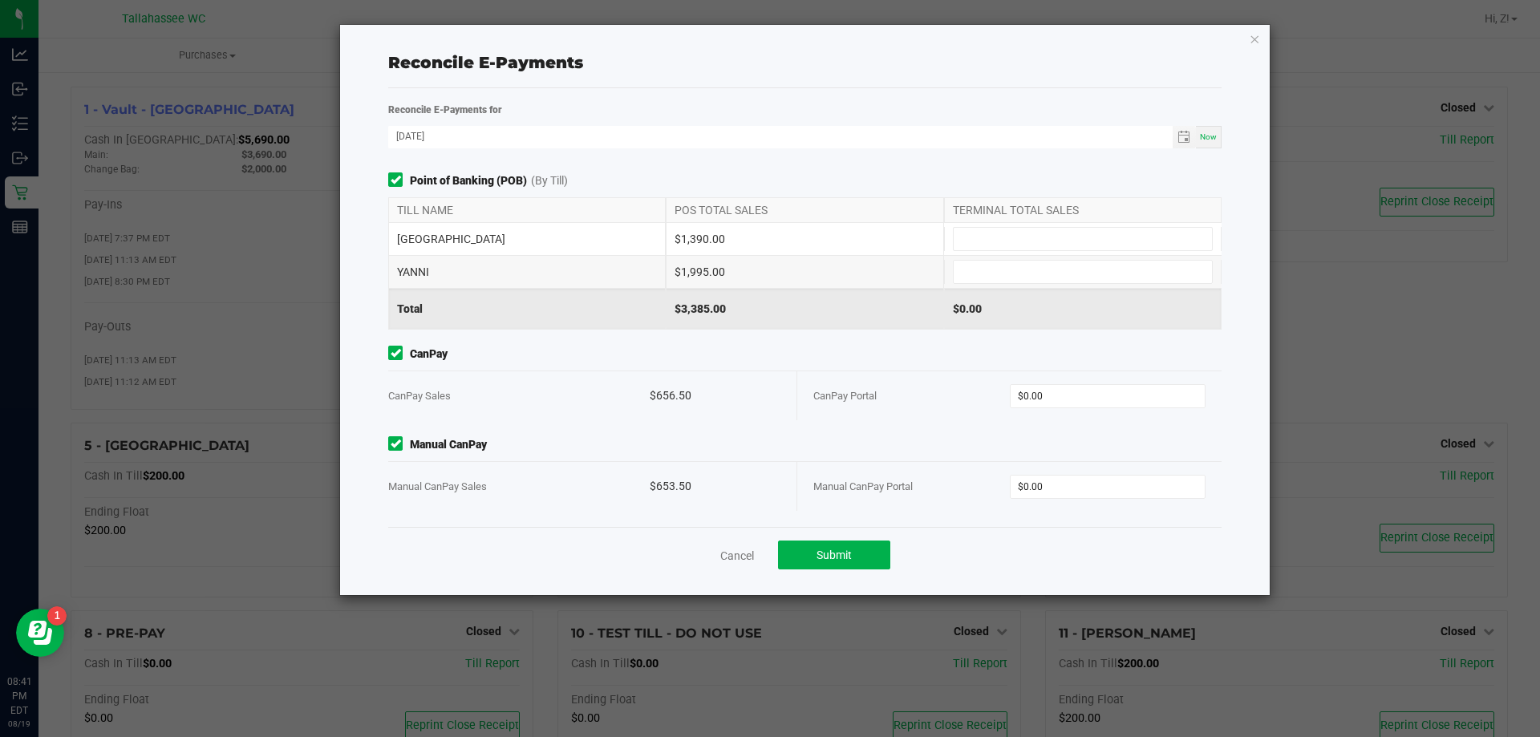
click at [705, 235] on div "$1,390.00" at bounding box center [804, 239] width 277 height 32
copy div "1,390.00"
click at [1066, 230] on input at bounding box center [1083, 239] width 258 height 22
paste input "1390"
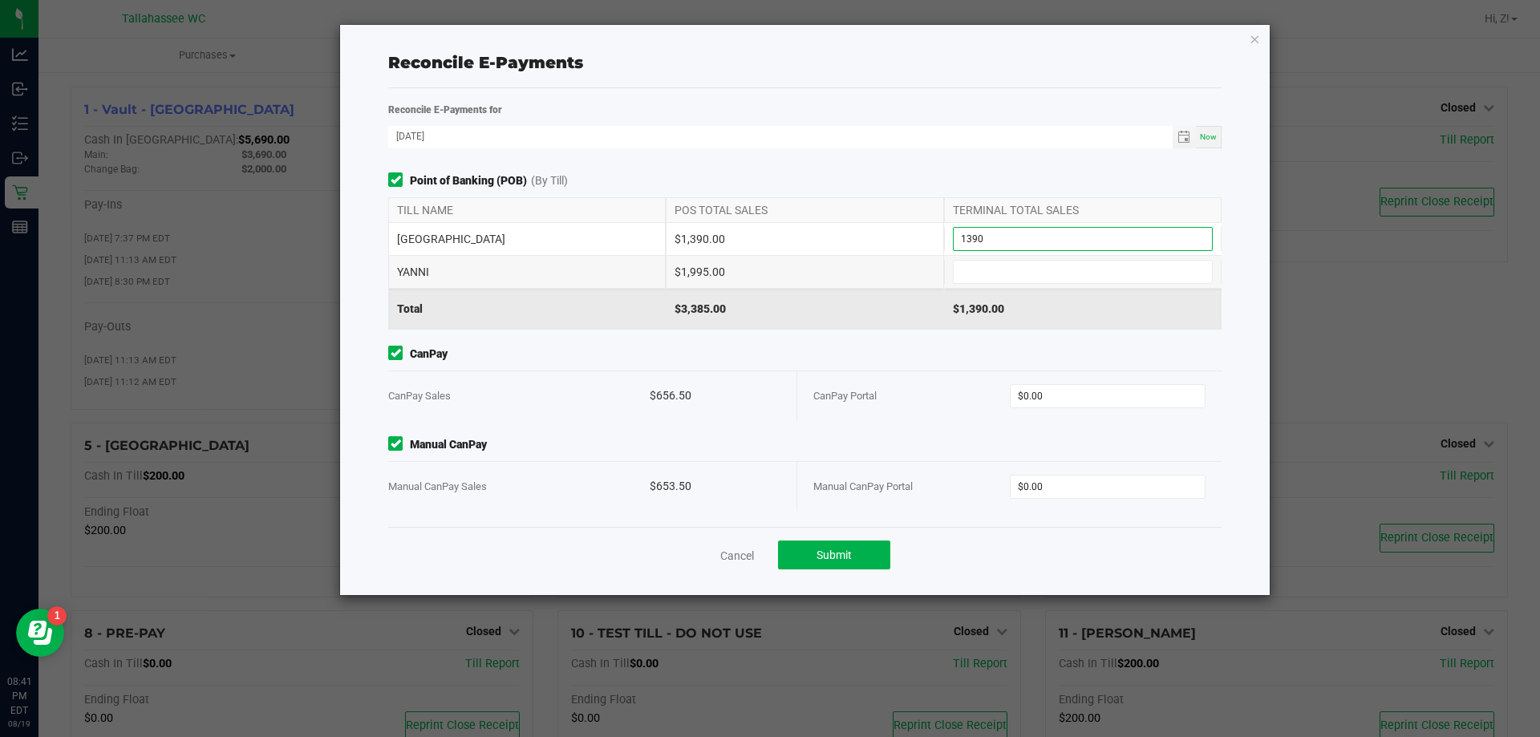
type input "$1,390.00"
click at [691, 267] on div "$1,995.00" at bounding box center [804, 272] width 277 height 32
copy div "1,995.00"
click at [986, 266] on input at bounding box center [1083, 272] width 258 height 22
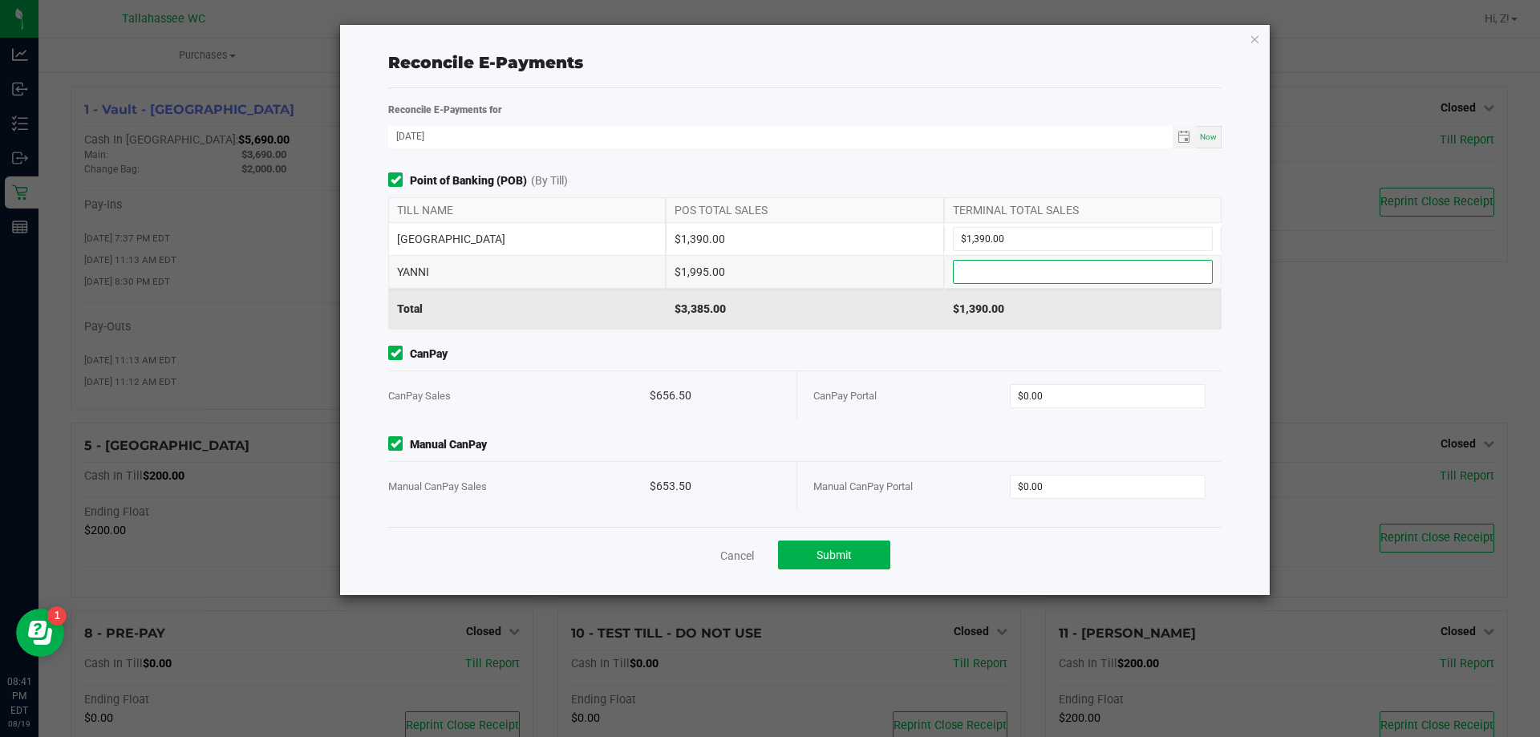
paste input "1995"
type input "$1,995.00"
click at [674, 387] on div "$656.50" at bounding box center [715, 395] width 131 height 49
copy div "656.50"
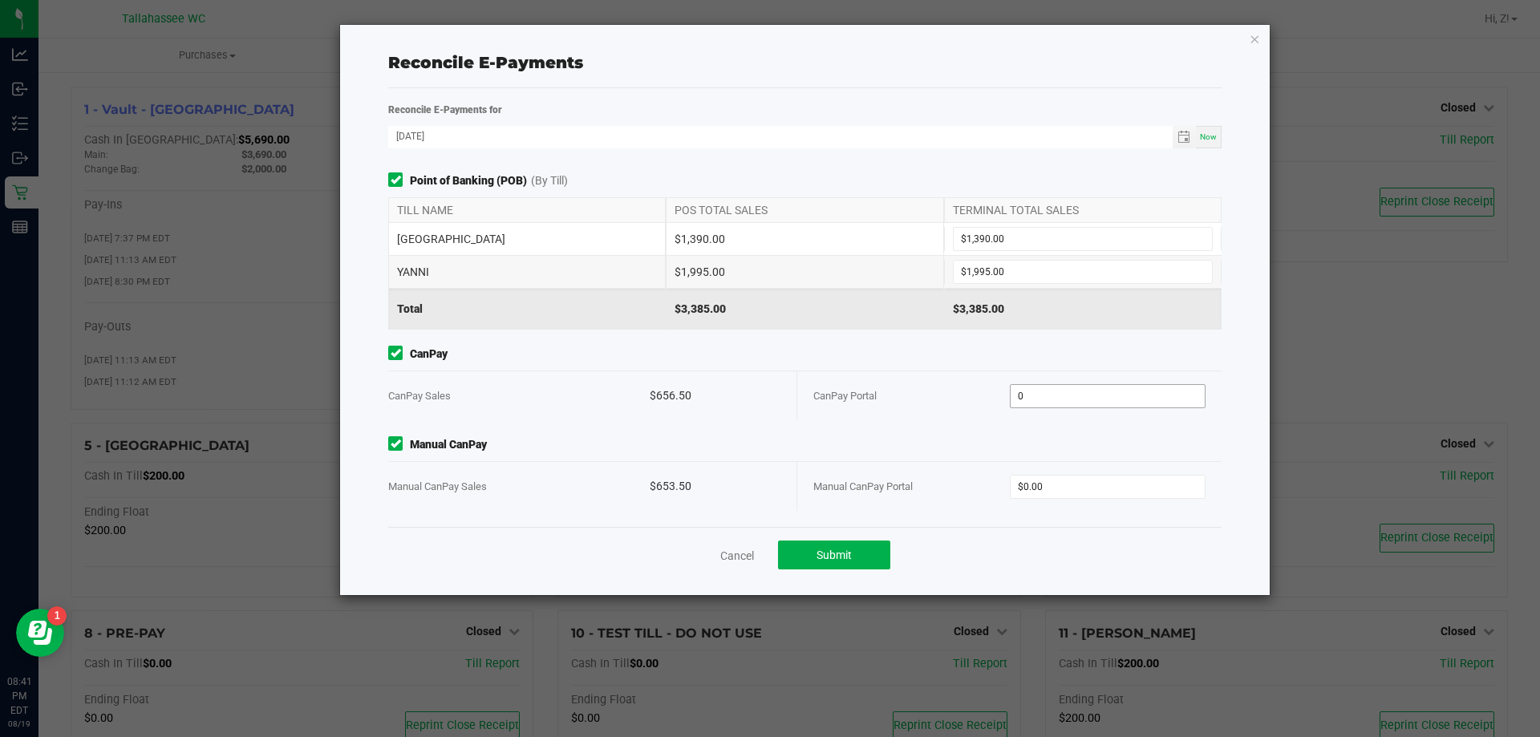
click at [1110, 389] on input "0" at bounding box center [1107, 396] width 195 height 22
paste input "656.5"
type input "$656.50"
click at [663, 479] on div "$653.50" at bounding box center [715, 486] width 131 height 49
click at [665, 479] on div "$653.50" at bounding box center [715, 486] width 131 height 49
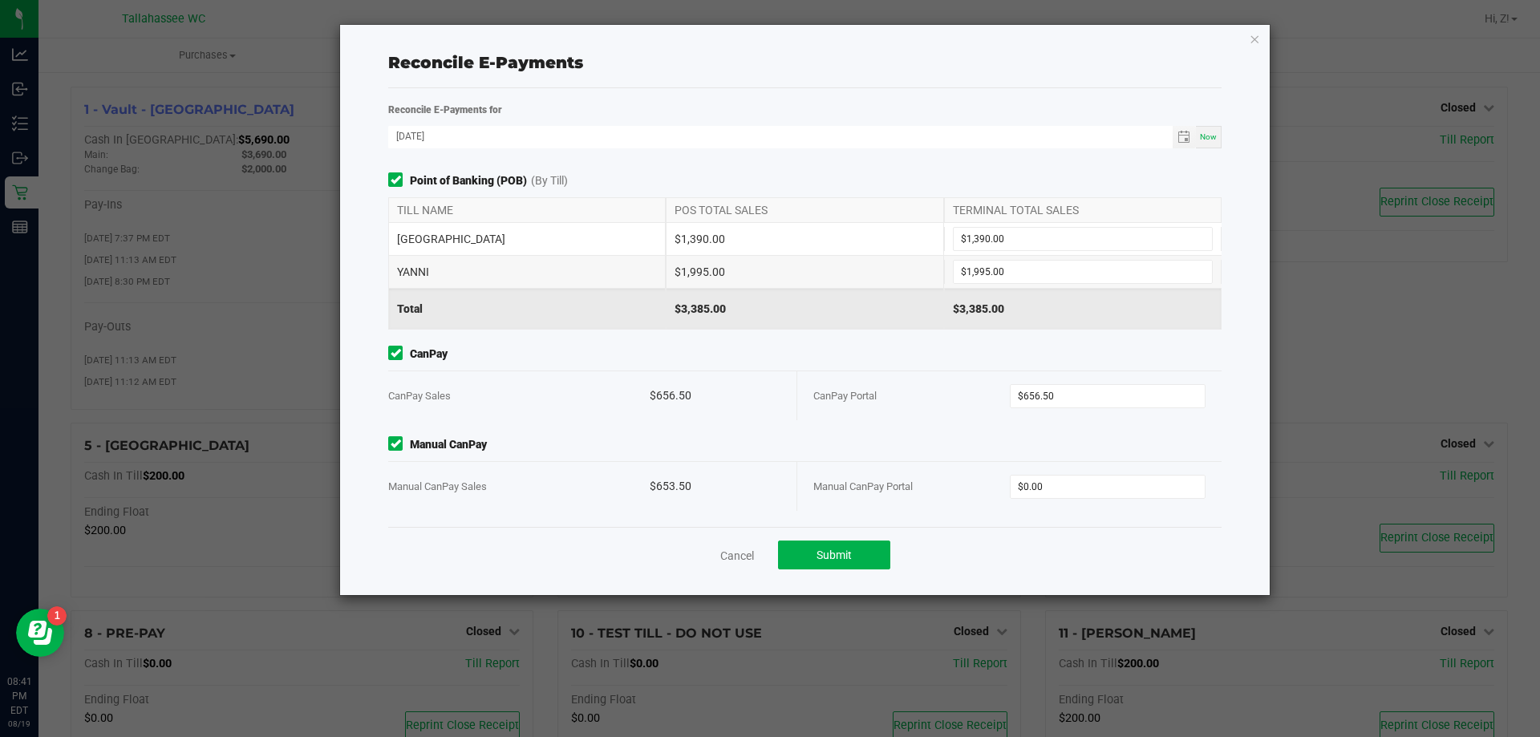
copy div "653.50"
click at [1055, 484] on input "0" at bounding box center [1107, 487] width 195 height 22
paste input "653.5"
type input "$653.50"
click at [856, 562] on button "Submit" at bounding box center [834, 555] width 112 height 29
